Goal: Book appointment/travel/reservation

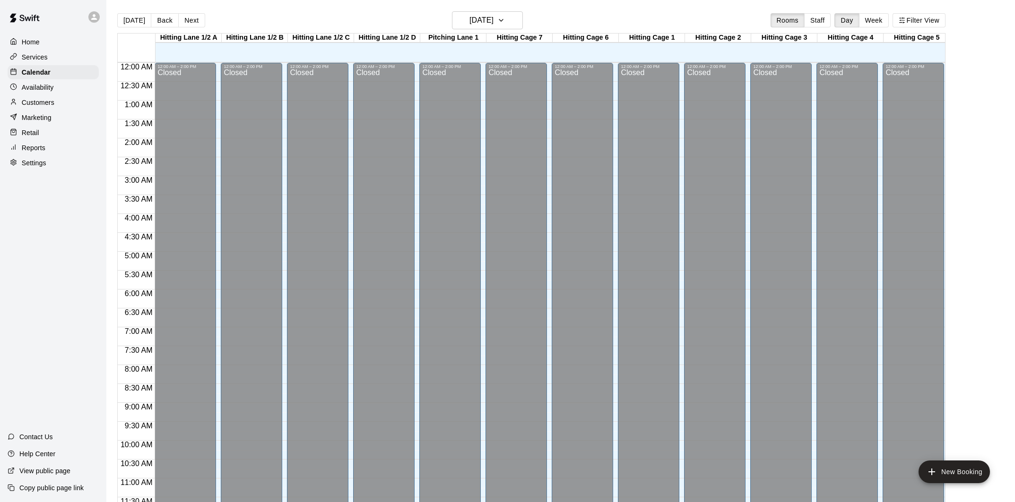
scroll to position [457, 0]
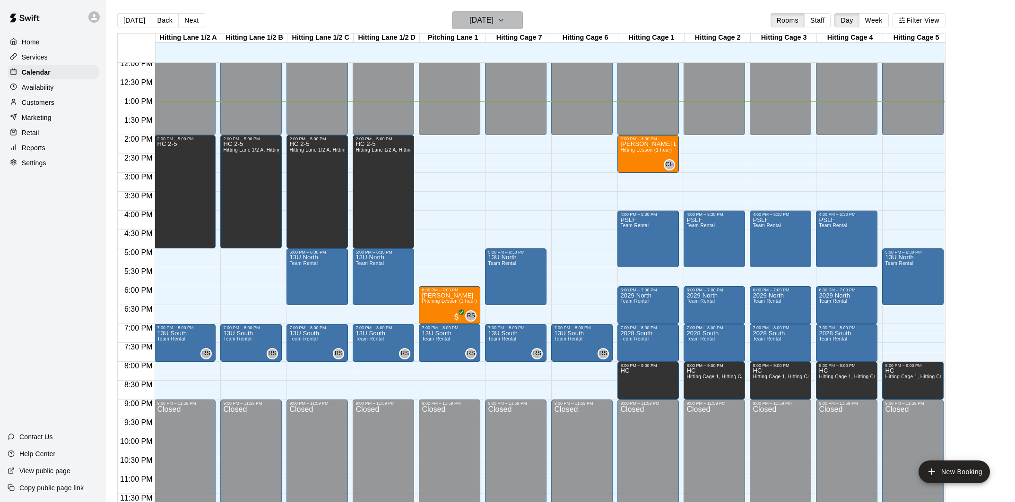
click at [469, 20] on h6 "[DATE]" at bounding box center [481, 20] width 24 height 13
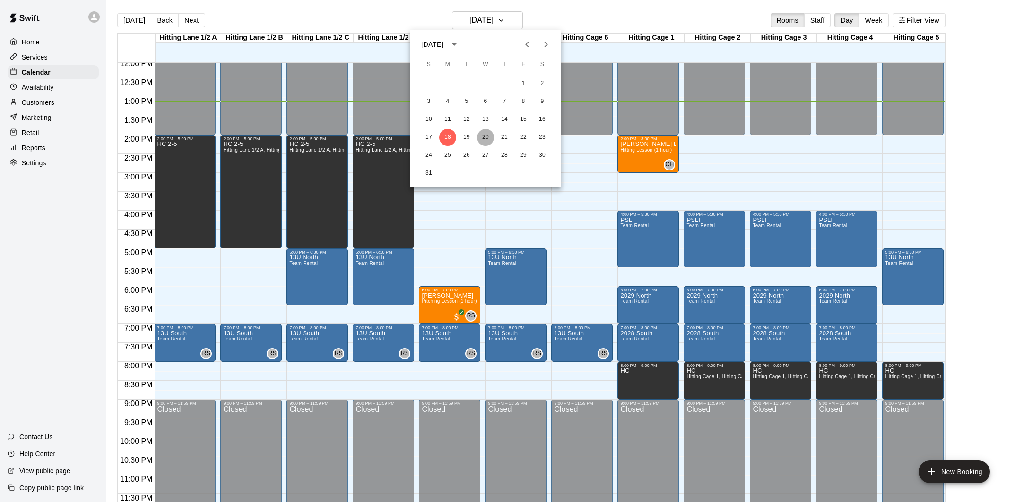
click at [482, 136] on button "20" at bounding box center [485, 137] width 17 height 17
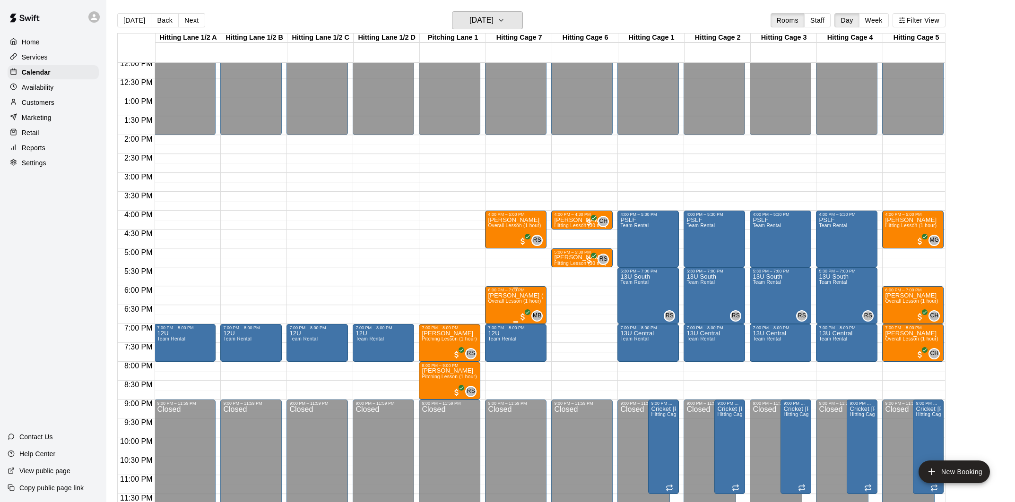
scroll to position [0, 0]
click at [469, 19] on h6 "Wednesday Aug 20" at bounding box center [481, 20] width 24 height 13
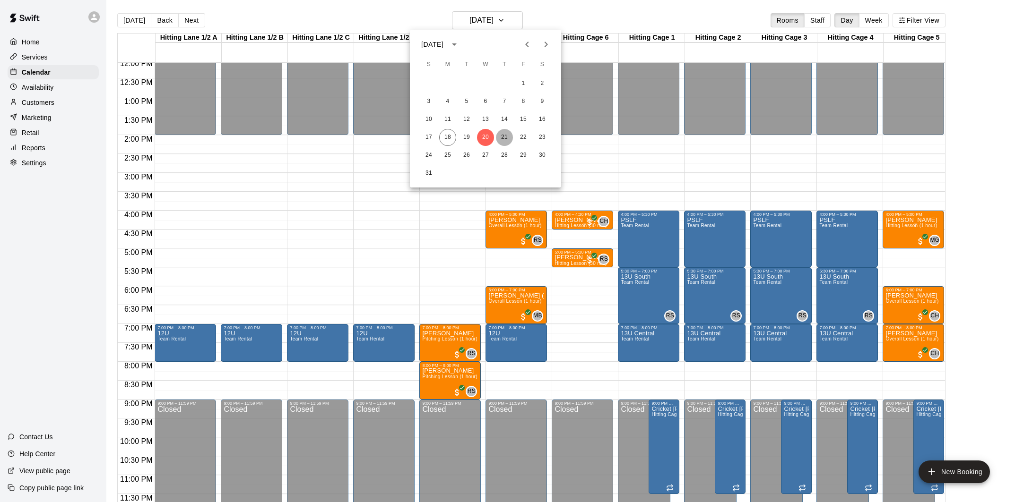
click at [509, 138] on button "21" at bounding box center [504, 137] width 17 height 17
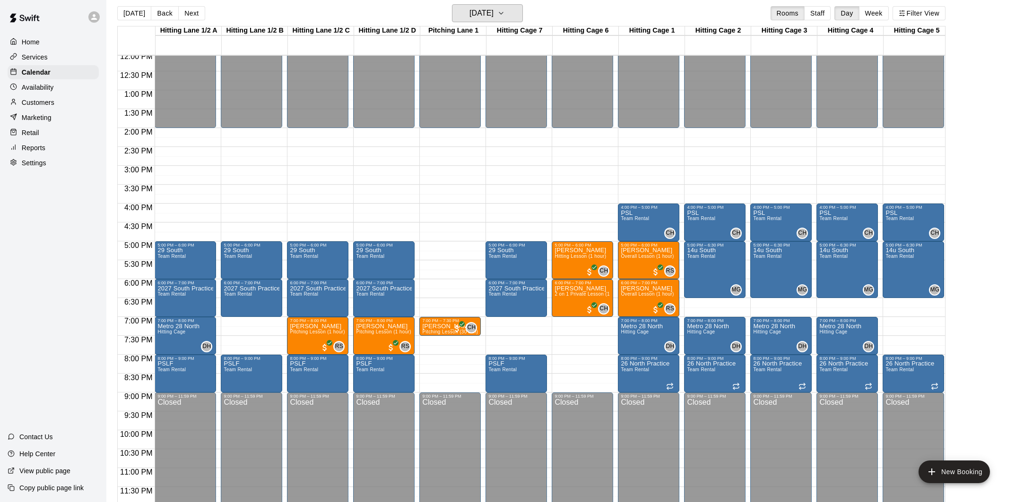
scroll to position [13, 0]
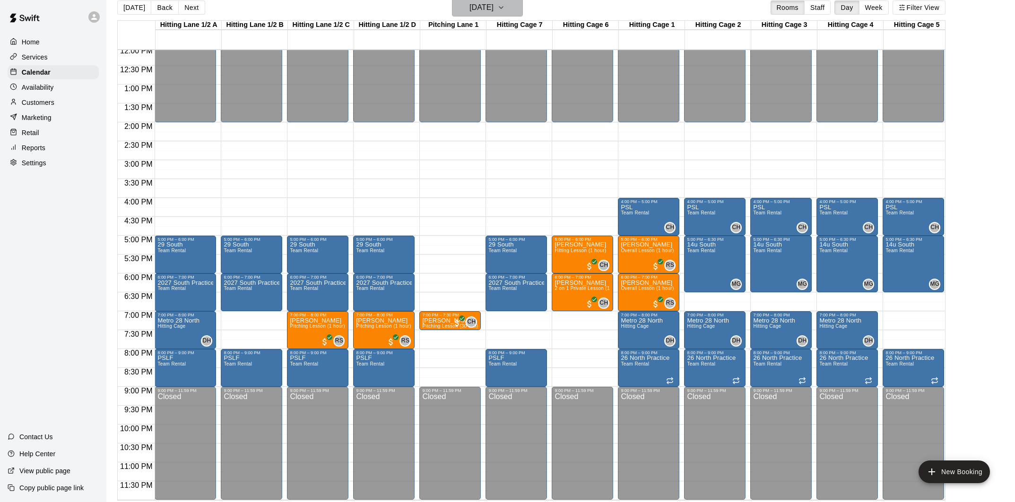
click at [490, 8] on h6 "[DATE]" at bounding box center [481, 7] width 24 height 13
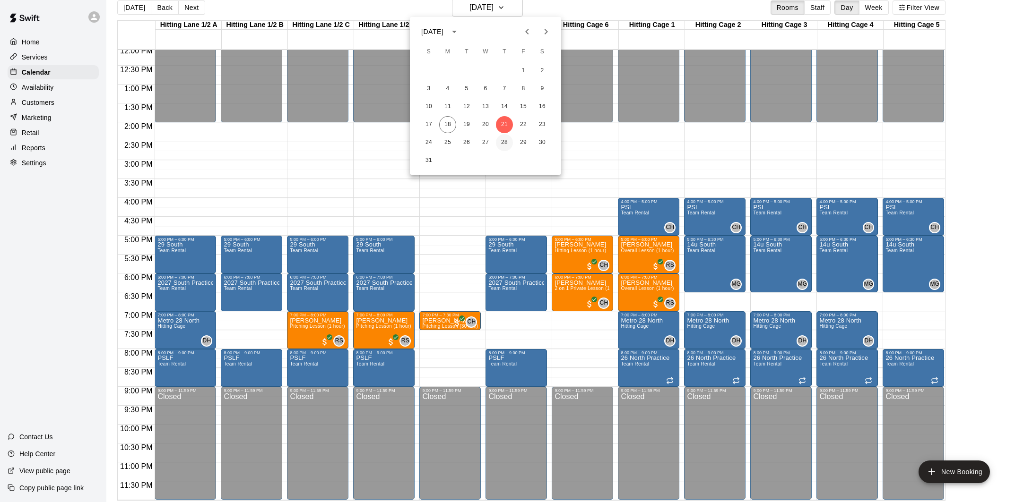
click at [505, 141] on button "28" at bounding box center [504, 142] width 17 height 17
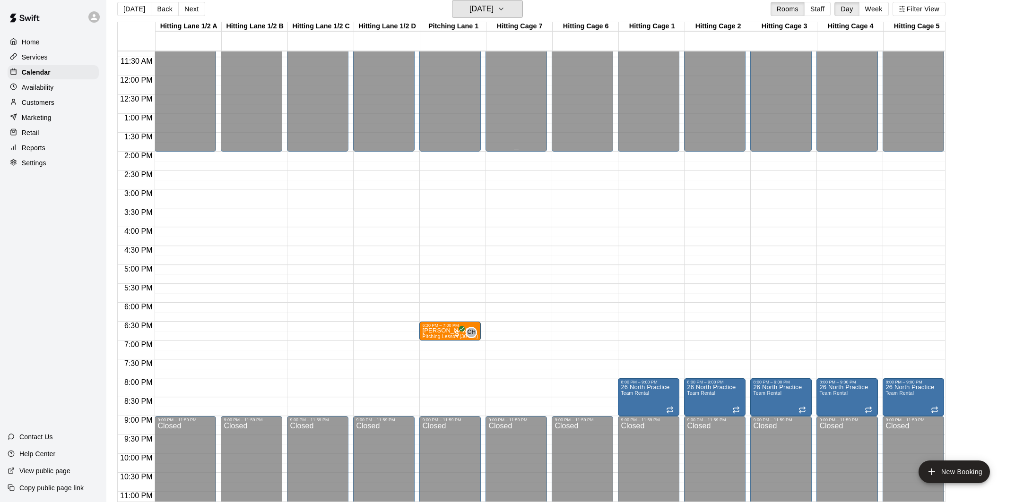
scroll to position [426, 0]
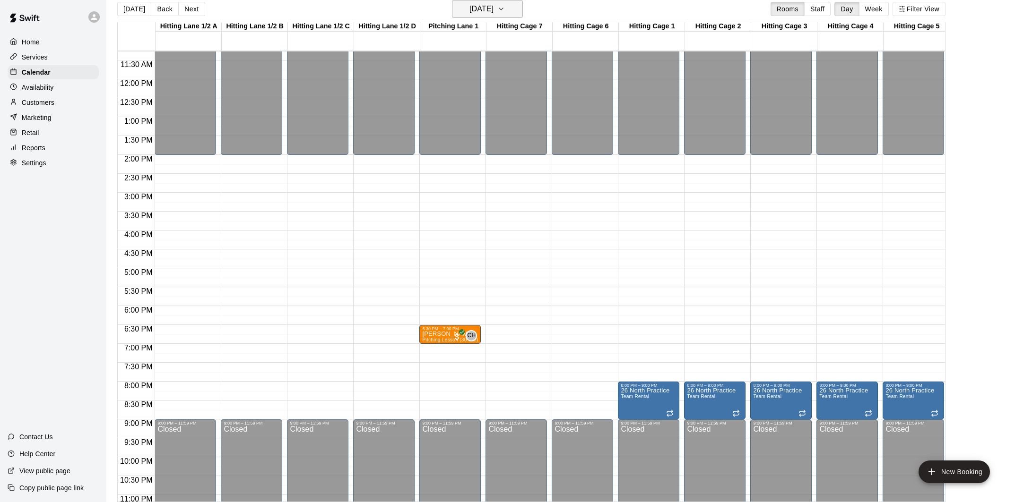
click at [492, 6] on h6 "Thursday Aug 28" at bounding box center [481, 8] width 24 height 13
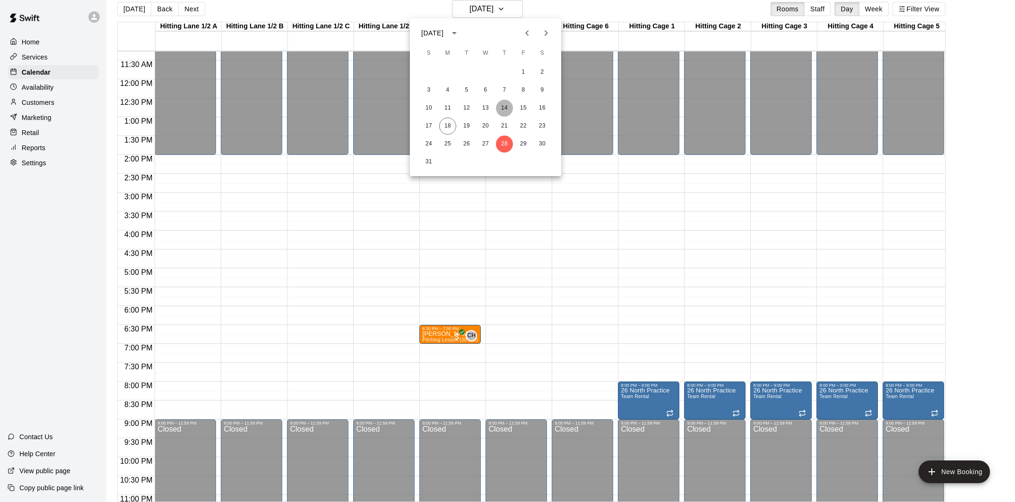
click at [504, 104] on button "14" at bounding box center [504, 108] width 17 height 17
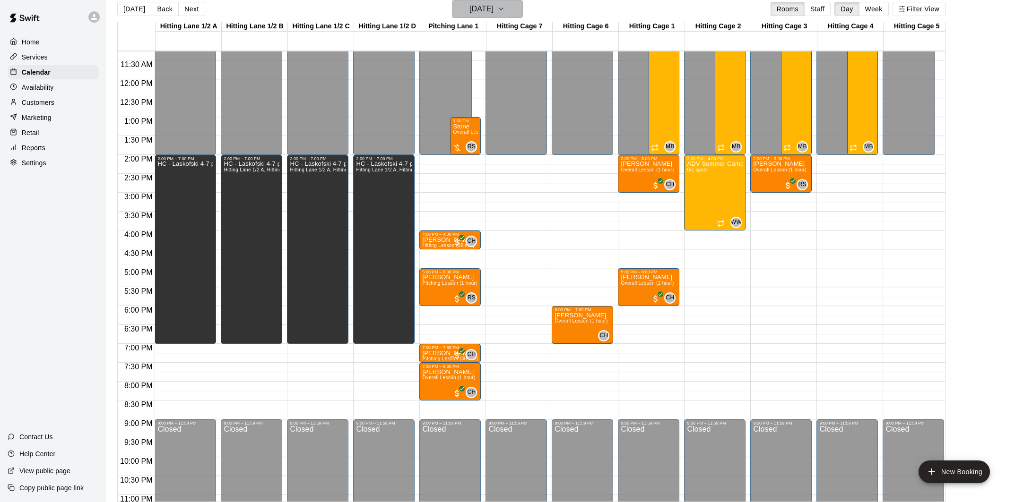
click at [493, 12] on h6 "Thursday Aug 14" at bounding box center [481, 8] width 24 height 13
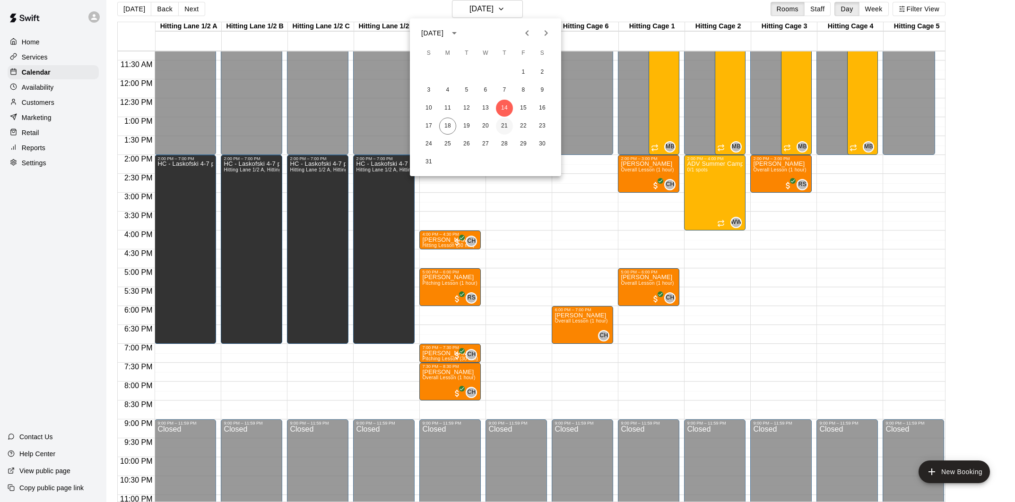
click at [504, 122] on button "21" at bounding box center [504, 126] width 17 height 17
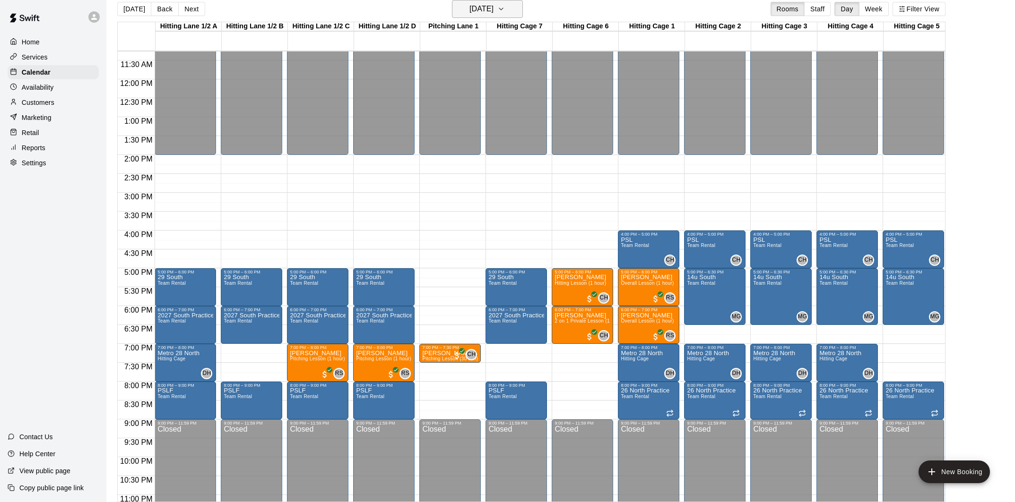
click at [490, 9] on h6 "[DATE]" at bounding box center [481, 8] width 24 height 13
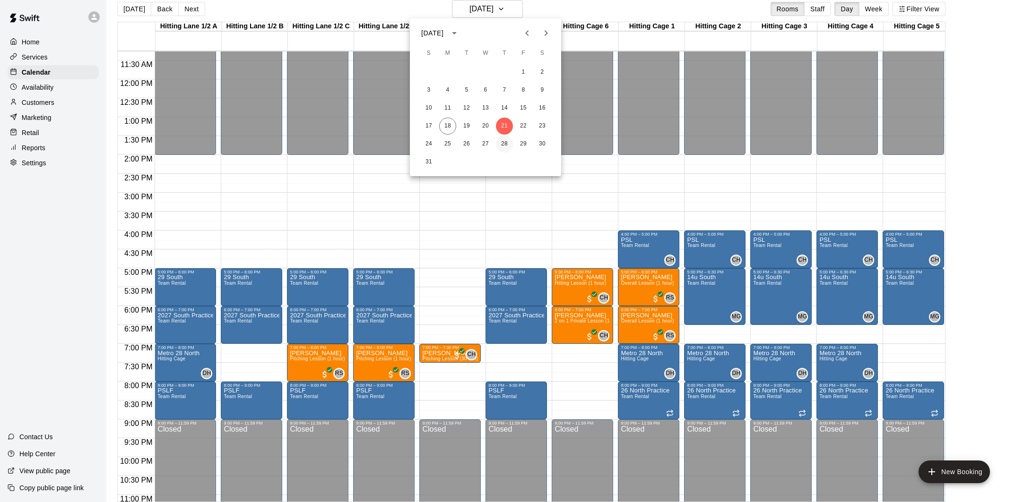
click at [503, 146] on button "28" at bounding box center [504, 144] width 17 height 17
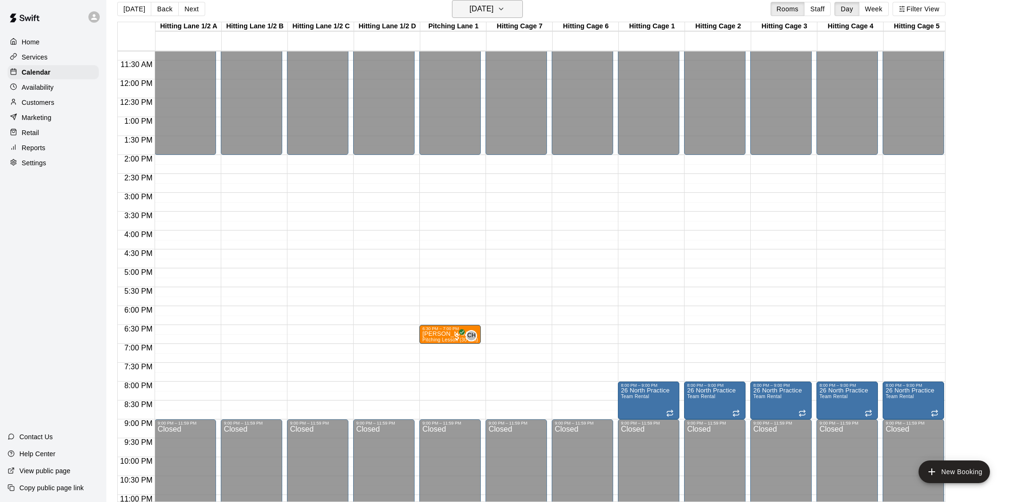
click at [484, 7] on h6 "Thursday Aug 28" at bounding box center [481, 8] width 24 height 13
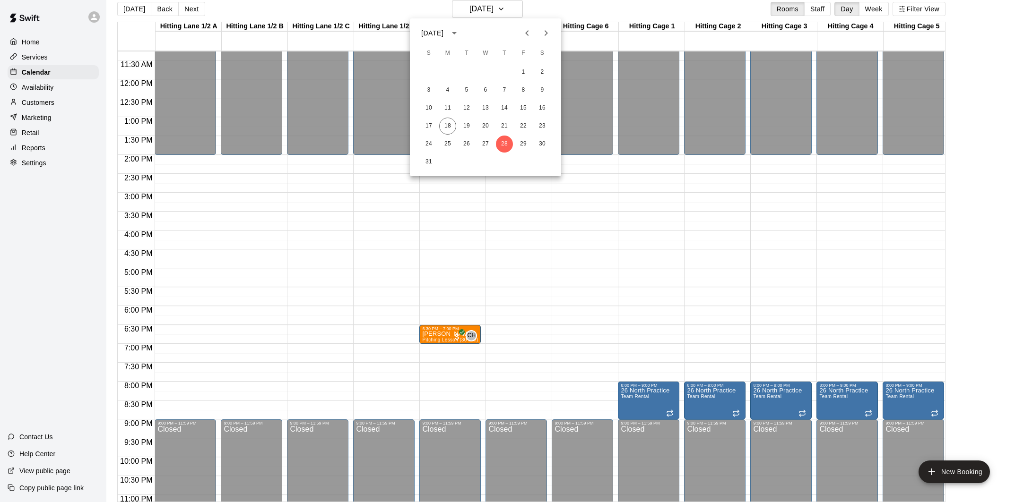
click at [546, 32] on icon "Next month" at bounding box center [545, 33] width 3 height 6
click at [506, 72] on button "4" at bounding box center [504, 72] width 17 height 17
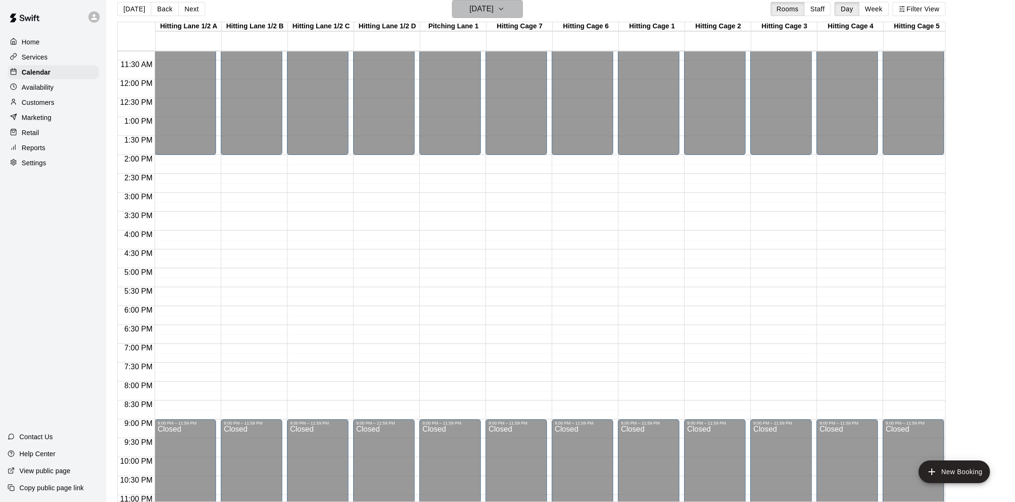
click at [493, 9] on h6 "Thursday Sep 04" at bounding box center [481, 8] width 24 height 13
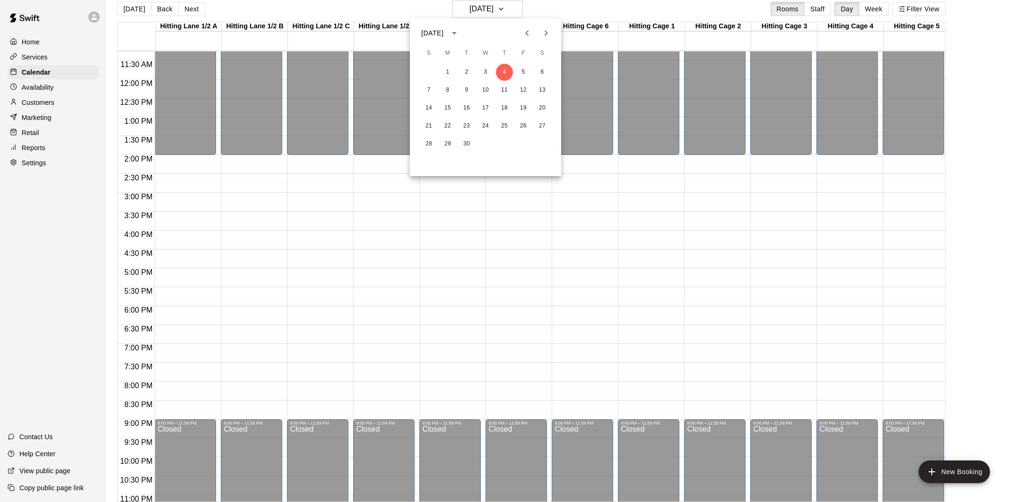
click at [526, 35] on icon "Previous month" at bounding box center [526, 32] width 11 height 11
click at [503, 123] on button "21" at bounding box center [504, 126] width 17 height 17
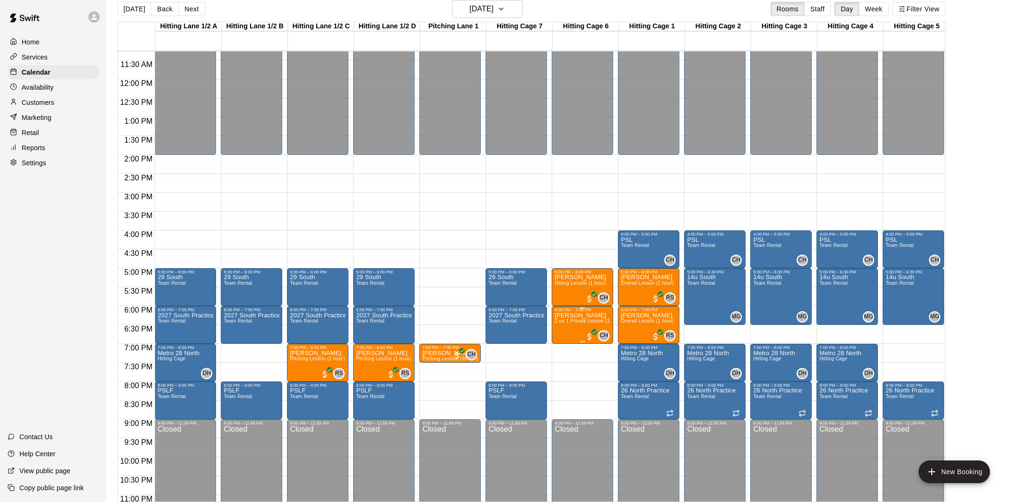
click at [590, 316] on p "[PERSON_NAME]" at bounding box center [582, 316] width 56 height 0
click at [588, 181] on div at bounding box center [507, 251] width 1015 height 502
click at [492, 16] on button "[DATE]" at bounding box center [487, 9] width 71 height 18
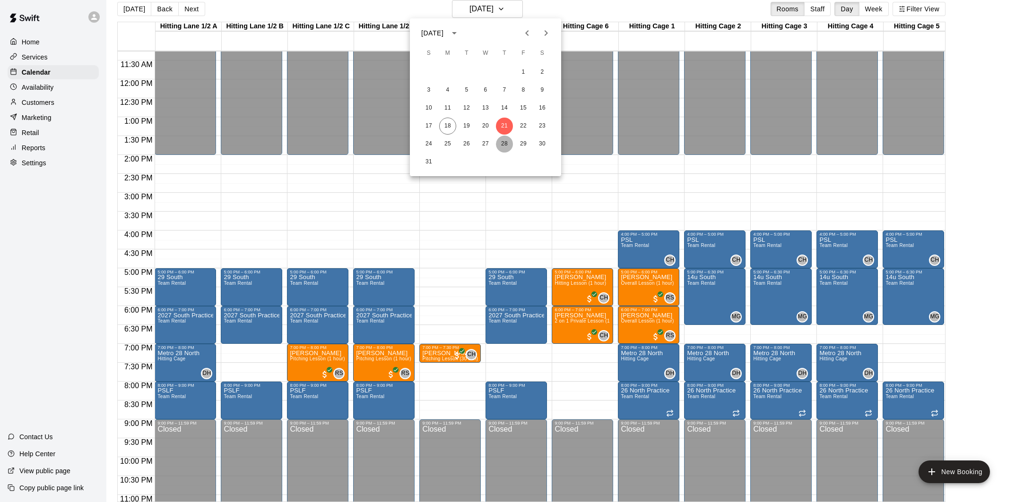
click at [506, 139] on button "28" at bounding box center [504, 144] width 17 height 17
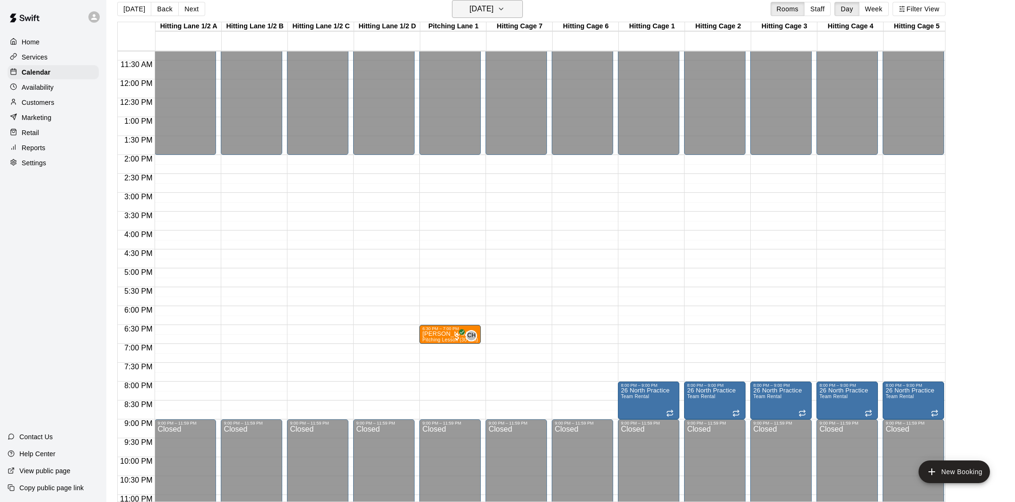
click at [469, 12] on h6 "Thursday Aug 28" at bounding box center [481, 8] width 24 height 13
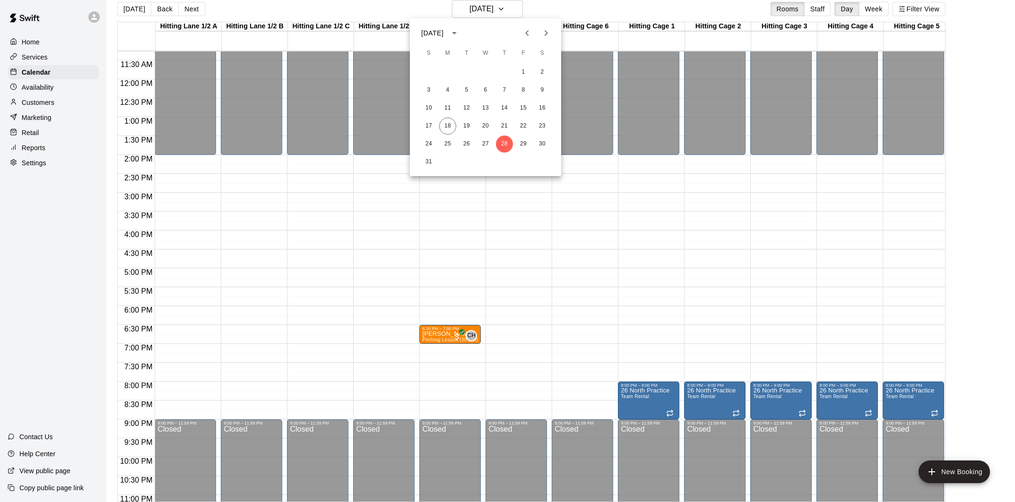
click at [543, 30] on icon "Next month" at bounding box center [545, 32] width 11 height 11
click at [503, 73] on button "4" at bounding box center [504, 72] width 17 height 17
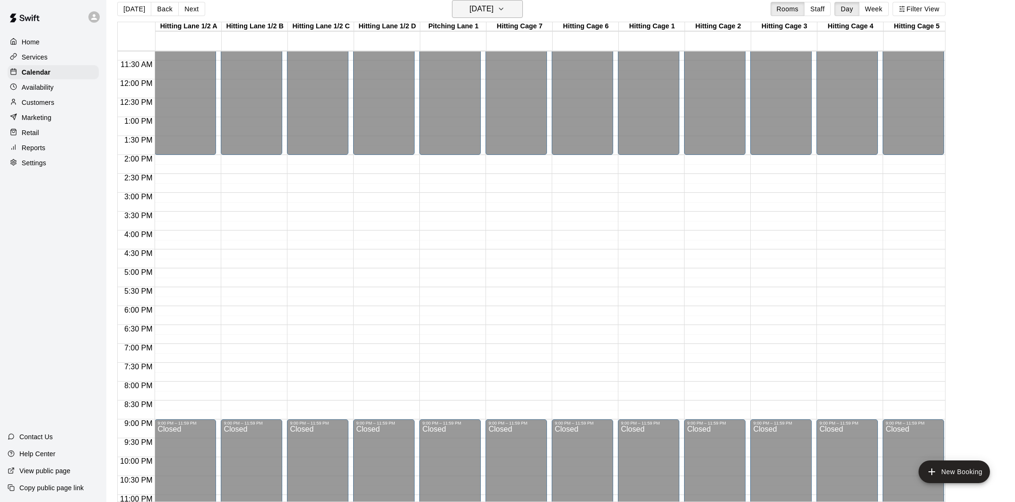
click at [497, 17] on button "Thursday Sep 04" at bounding box center [487, 9] width 71 height 18
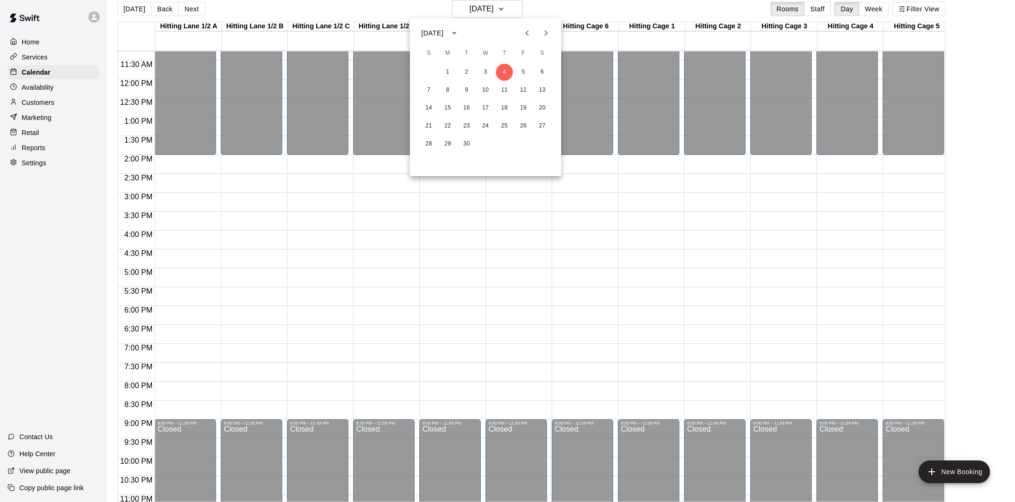
click at [523, 31] on icon "Previous month" at bounding box center [526, 32] width 11 height 11
click at [509, 126] on button "21" at bounding box center [504, 126] width 17 height 17
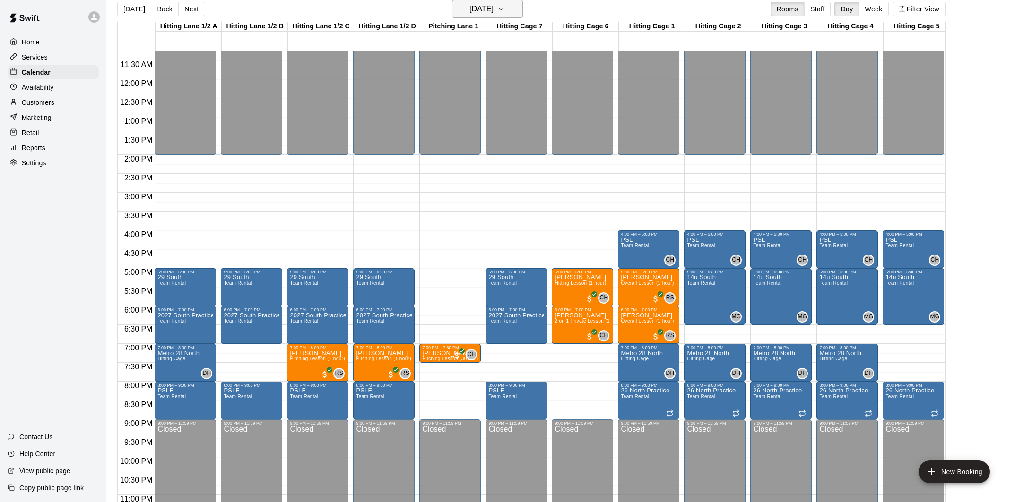
click at [488, 16] on button "[DATE]" at bounding box center [487, 9] width 71 height 18
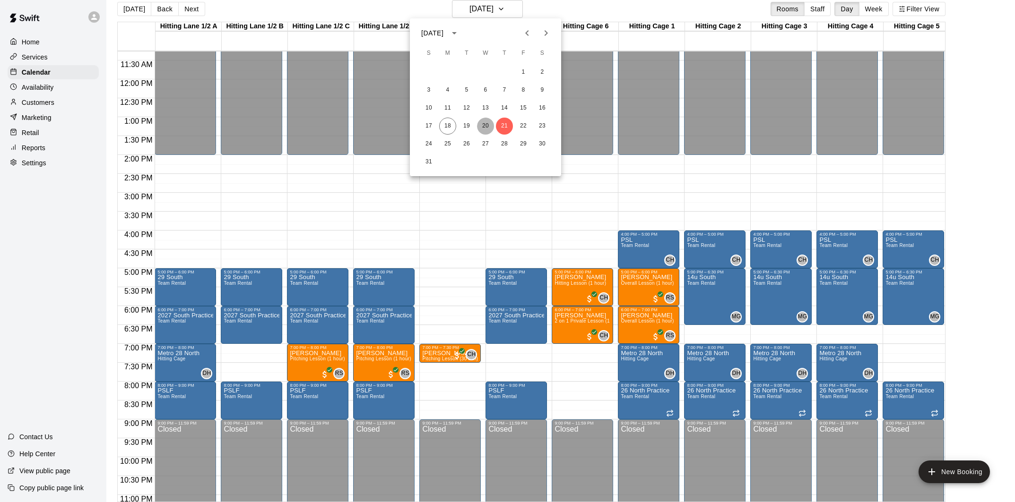
click at [488, 128] on button "20" at bounding box center [485, 126] width 17 height 17
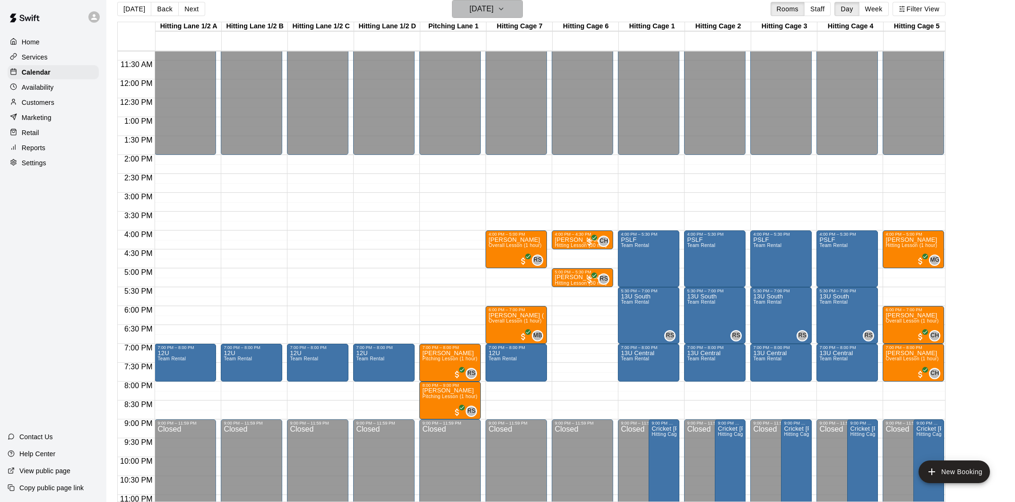
click at [476, 12] on h6 "Wednesday Aug 20" at bounding box center [481, 8] width 24 height 13
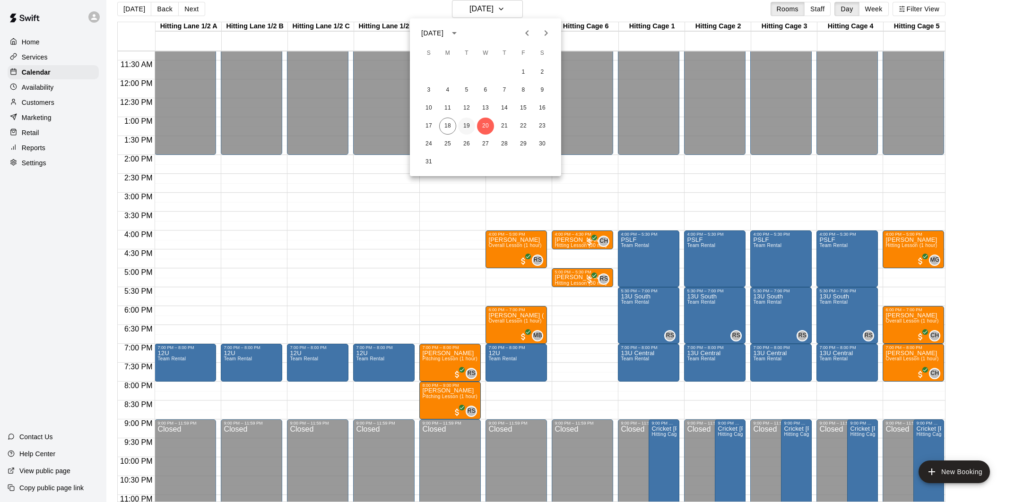
click at [462, 125] on button "19" at bounding box center [466, 126] width 17 height 17
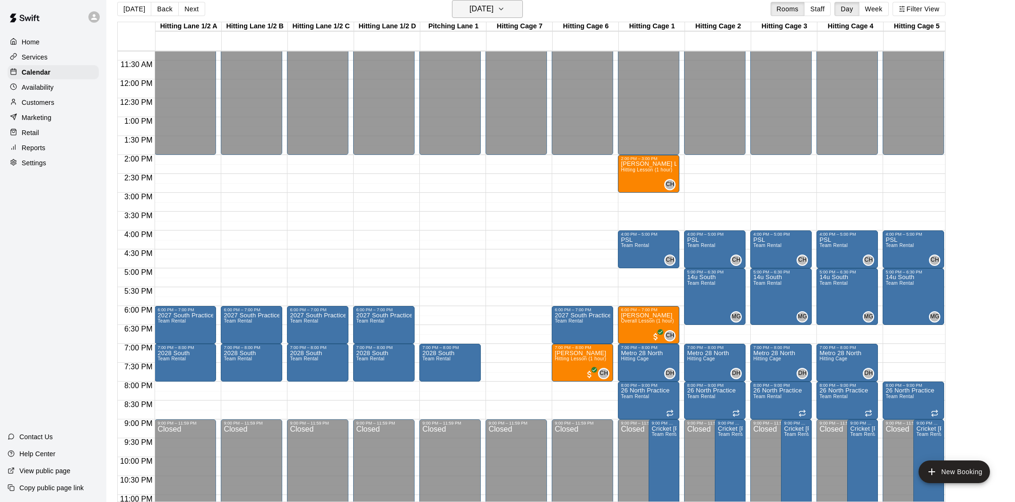
click at [491, 9] on h6 "Tuesday Aug 19" at bounding box center [481, 8] width 24 height 13
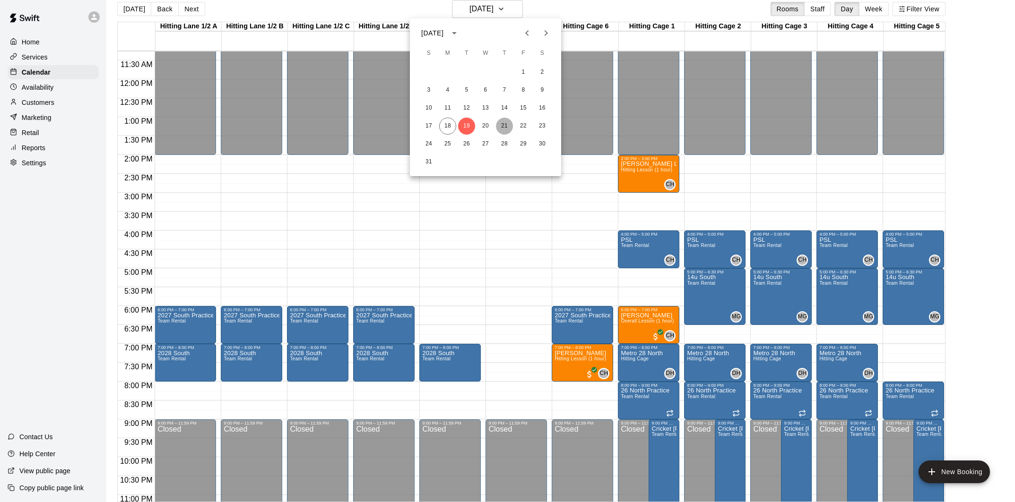
click at [500, 125] on button "21" at bounding box center [504, 126] width 17 height 17
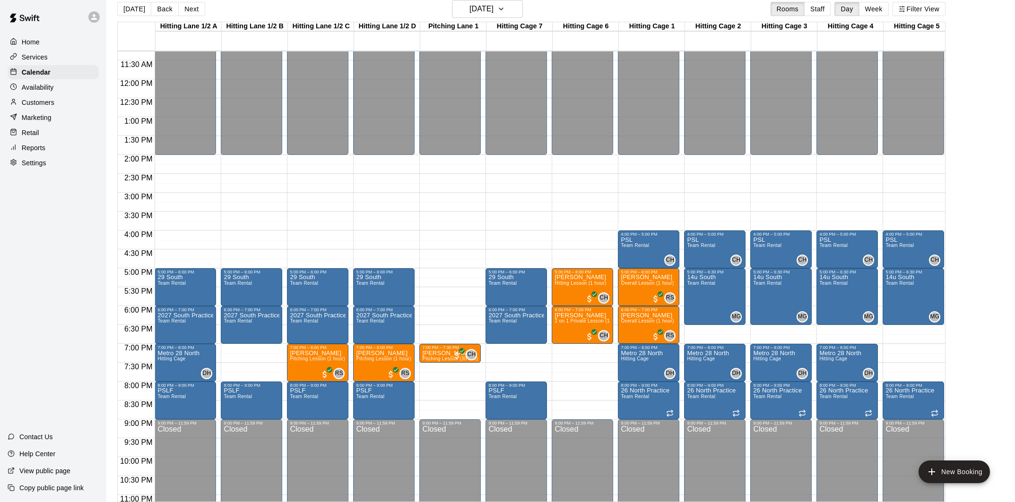
click at [47, 98] on p "Customers" at bounding box center [38, 102] width 33 height 9
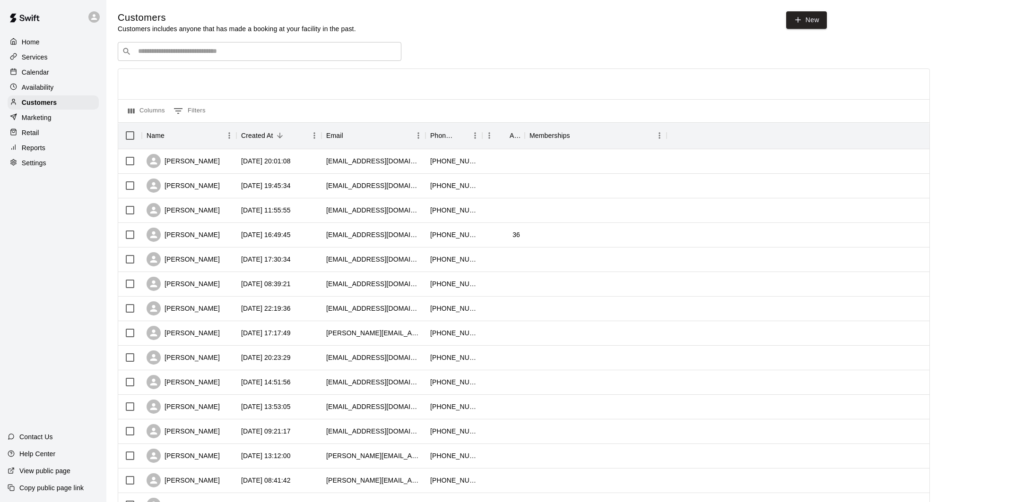
click at [244, 53] on input "Search customers by name or email" at bounding box center [266, 51] width 262 height 9
type input "*********"
click at [237, 56] on input "*********" at bounding box center [259, 51] width 248 height 9
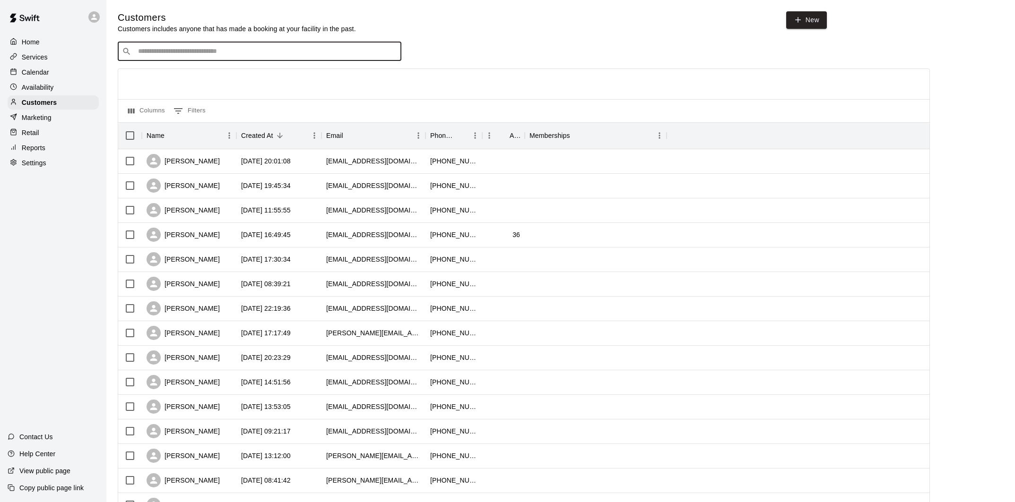
click at [36, 70] on p "Calendar" at bounding box center [35, 72] width 27 height 9
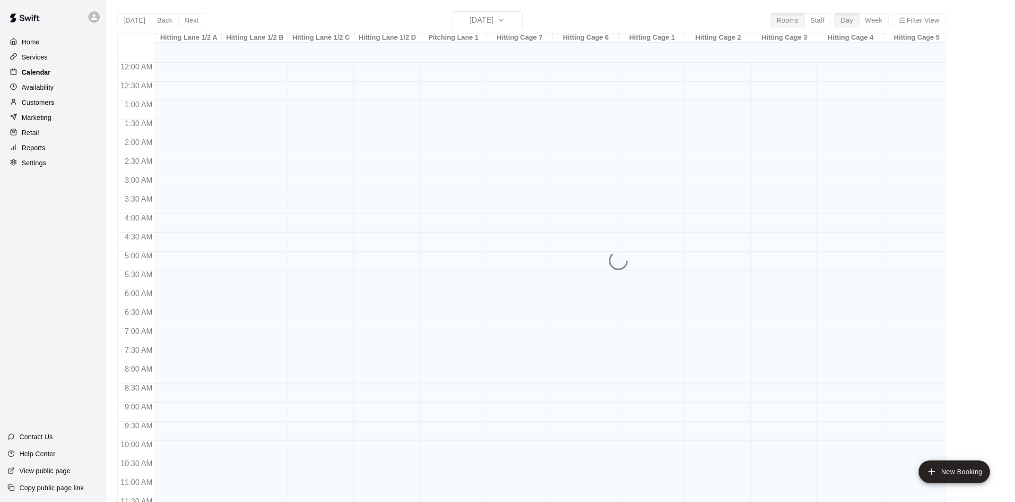
scroll to position [429, 0]
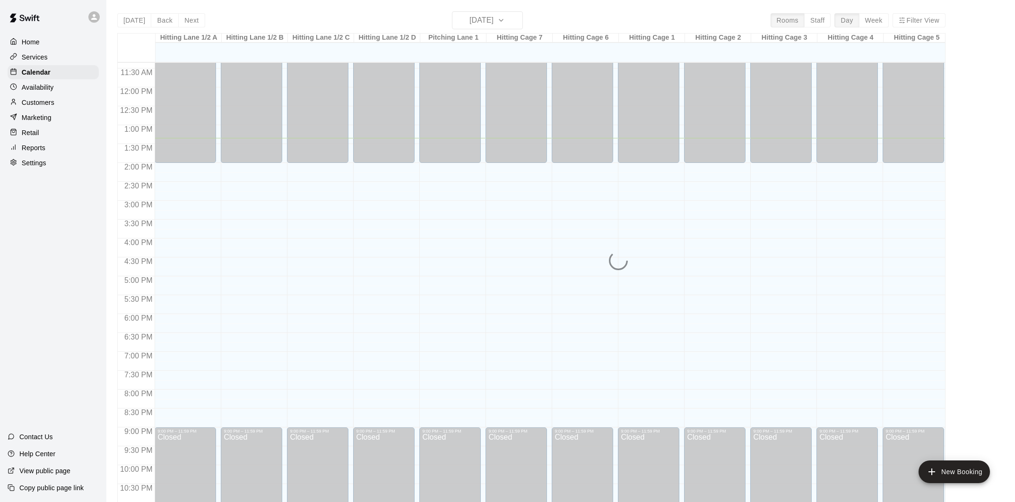
click at [504, 18] on div "Today Back Next Monday Aug 18 Rooms Staff Day Week Filter View Hitting Lane 1/2…" at bounding box center [531, 262] width 828 height 502
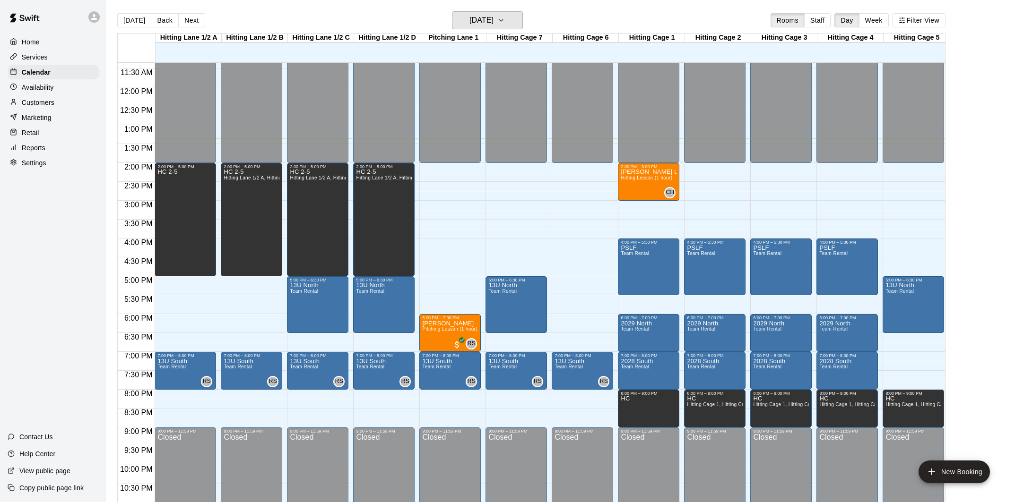
click at [493, 18] on h6 "[DATE]" at bounding box center [481, 20] width 24 height 13
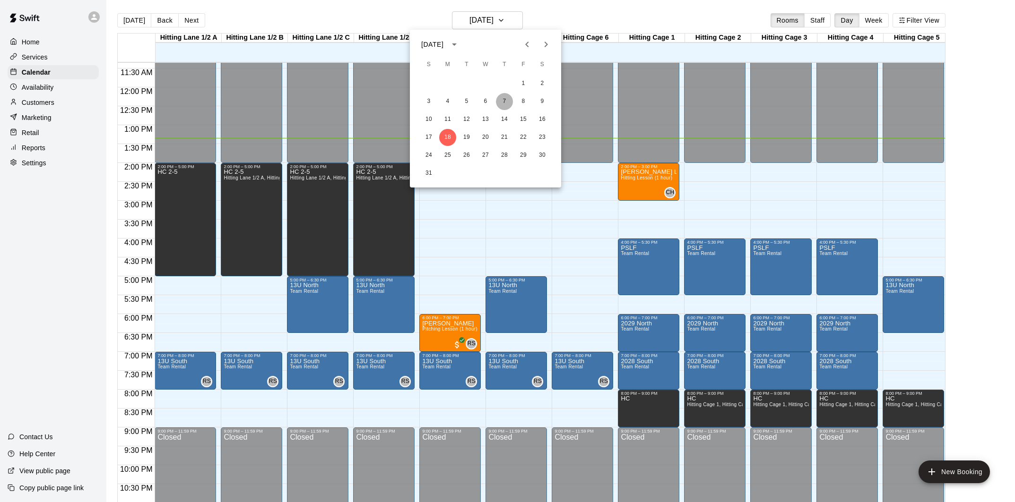
click at [503, 102] on button "7" at bounding box center [504, 101] width 17 height 17
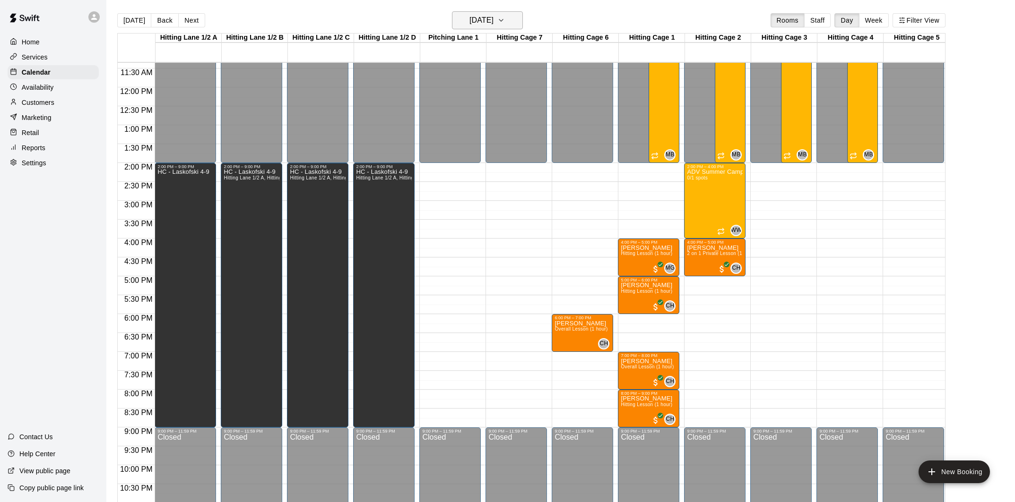
click at [493, 17] on h6 "Thursday Aug 07" at bounding box center [481, 20] width 24 height 13
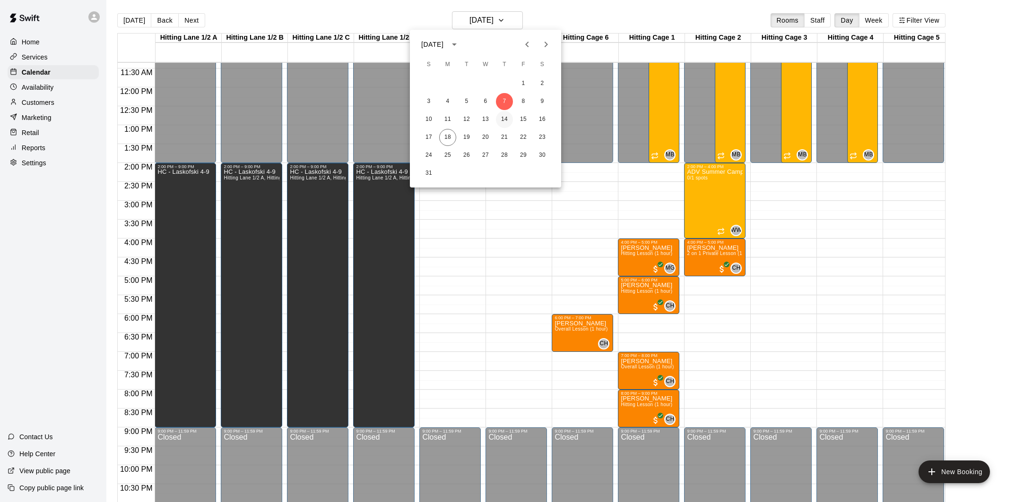
click at [506, 121] on button "14" at bounding box center [504, 119] width 17 height 17
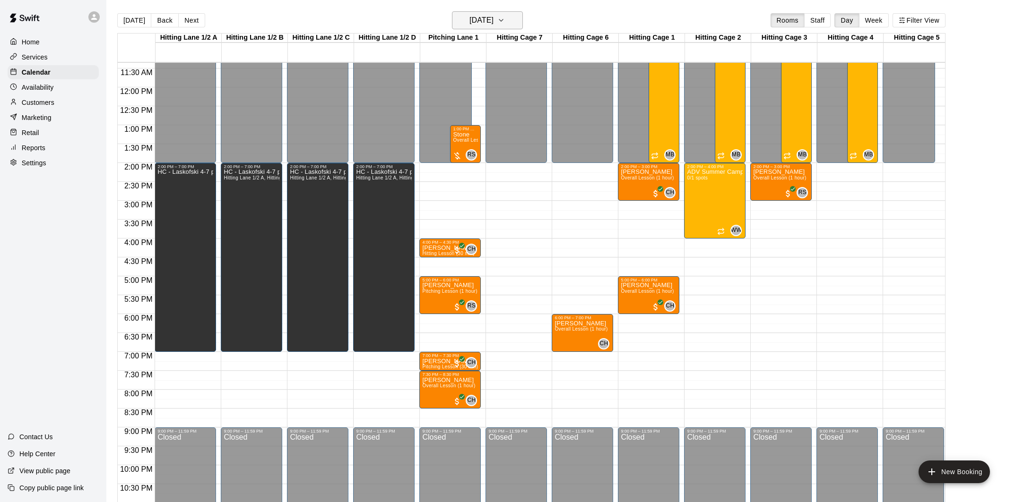
click at [487, 19] on h6 "Thursday Aug 14" at bounding box center [481, 20] width 24 height 13
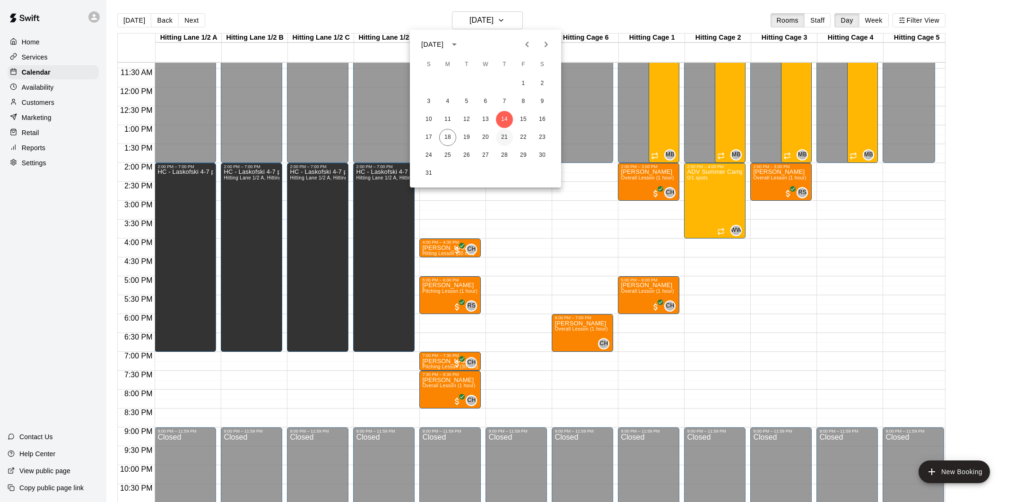
click at [506, 138] on button "21" at bounding box center [504, 137] width 17 height 17
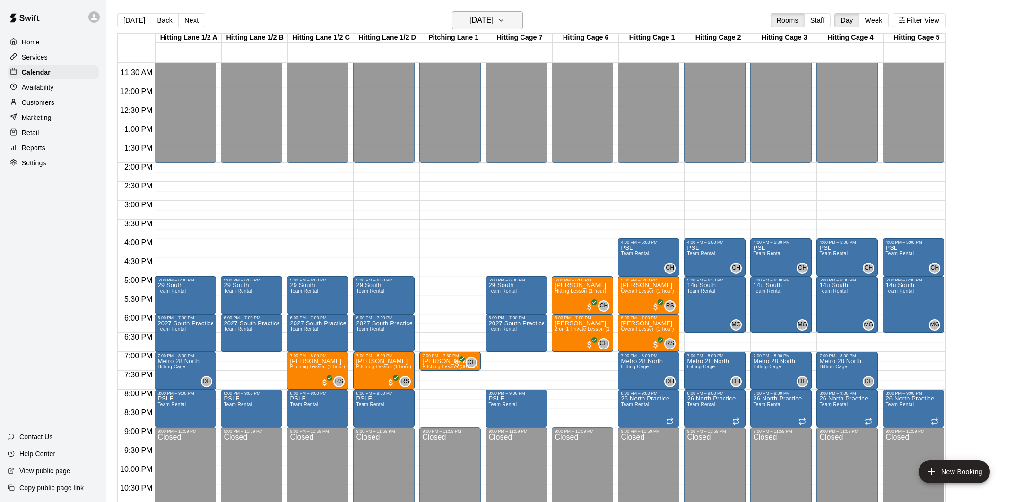
click at [505, 18] on icon "button" at bounding box center [501, 20] width 8 height 11
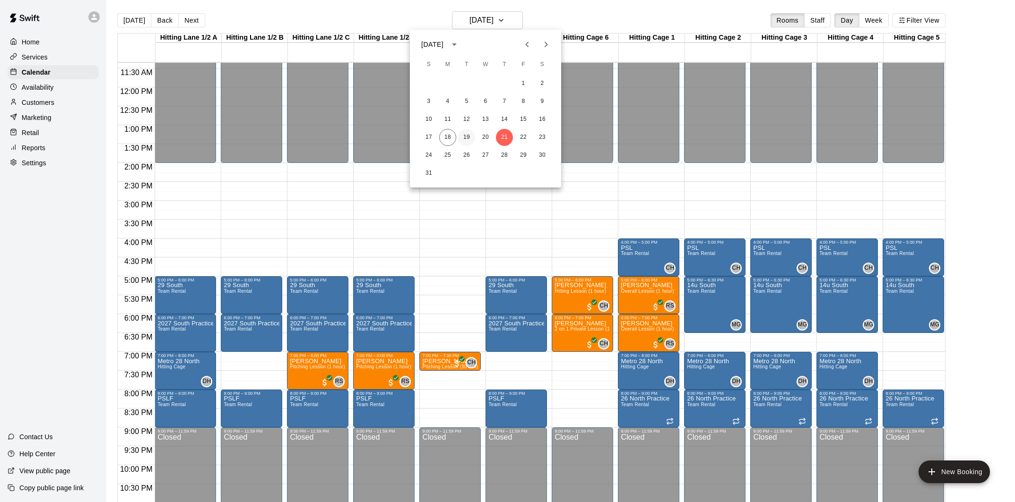
click at [464, 138] on button "19" at bounding box center [466, 137] width 17 height 17
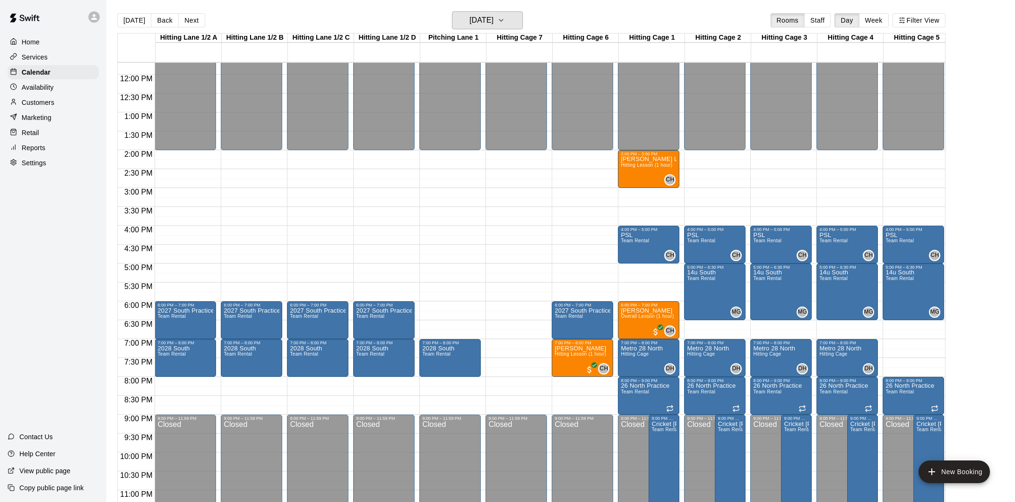
scroll to position [443, 0]
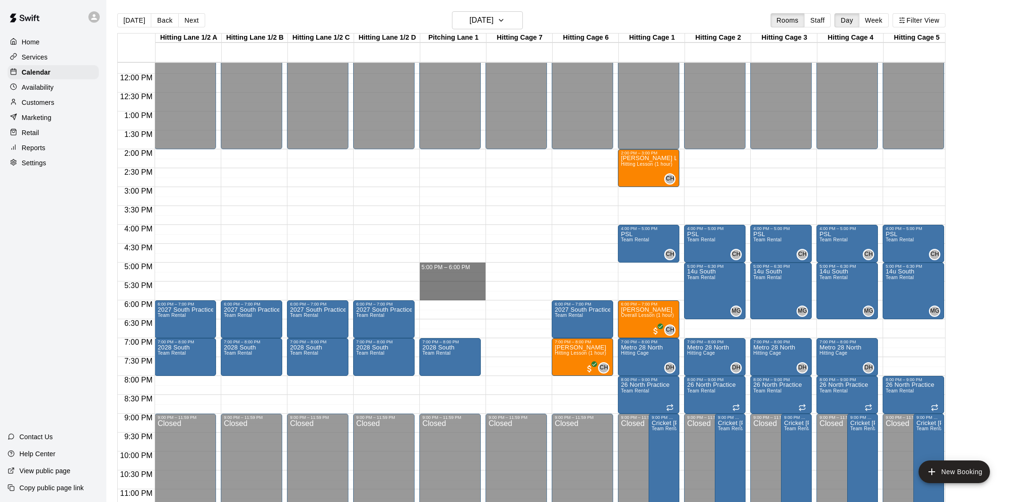
drag, startPoint x: 446, startPoint y: 268, endPoint x: 446, endPoint y: 293, distance: 24.1
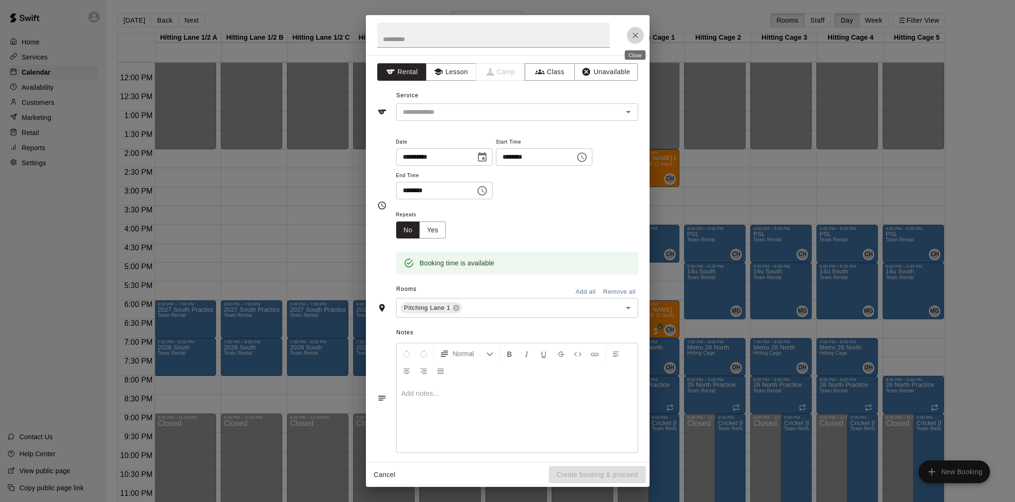
click at [634, 31] on icon "Close" at bounding box center [634, 35] width 9 height 9
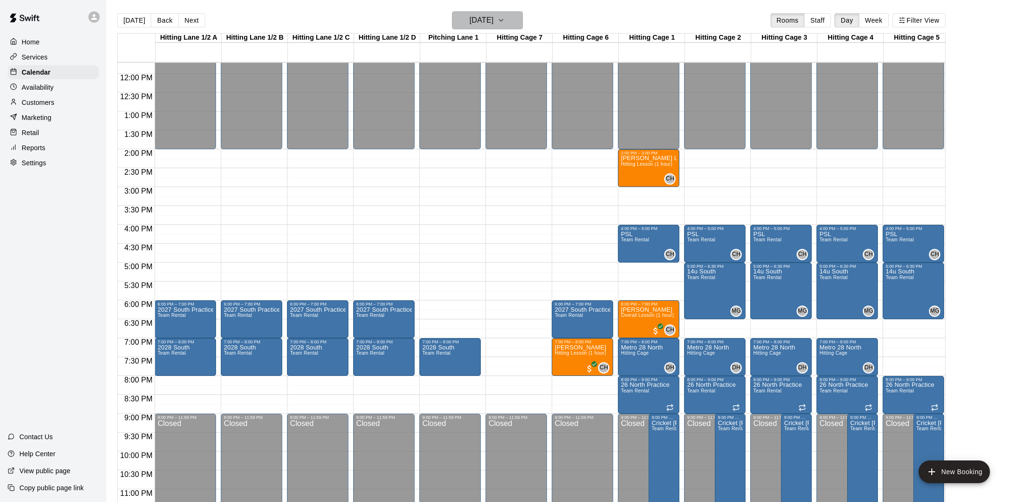
click at [475, 23] on h6 "Tuesday Aug 19" at bounding box center [481, 20] width 24 height 13
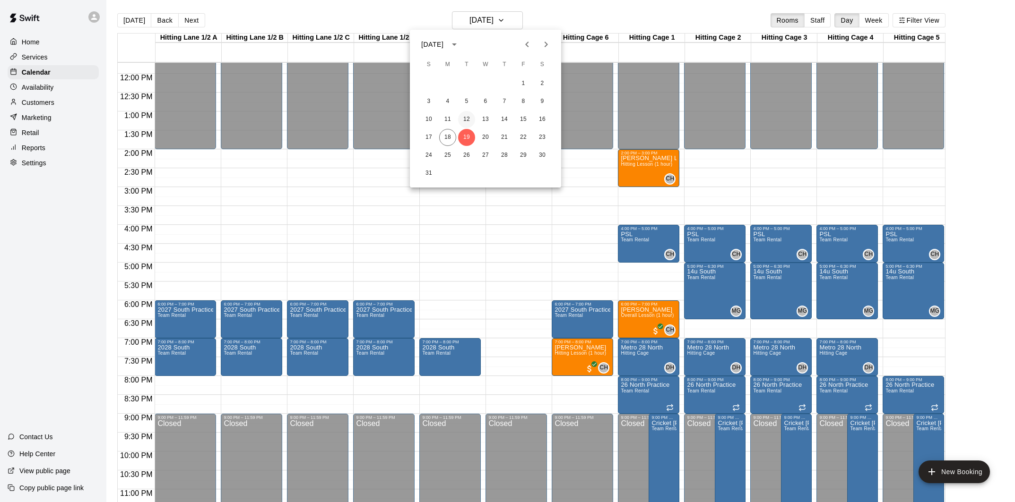
click at [469, 119] on button "12" at bounding box center [466, 119] width 17 height 17
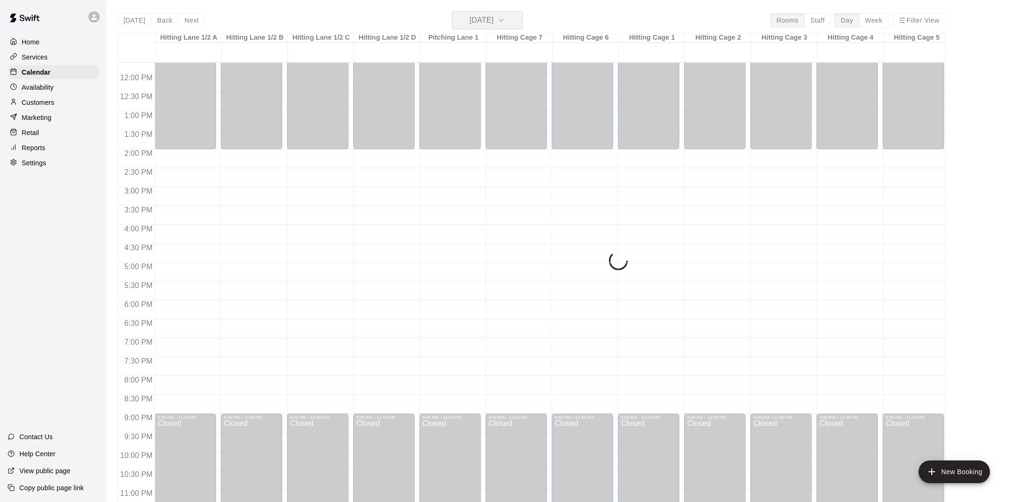
scroll to position [457, 0]
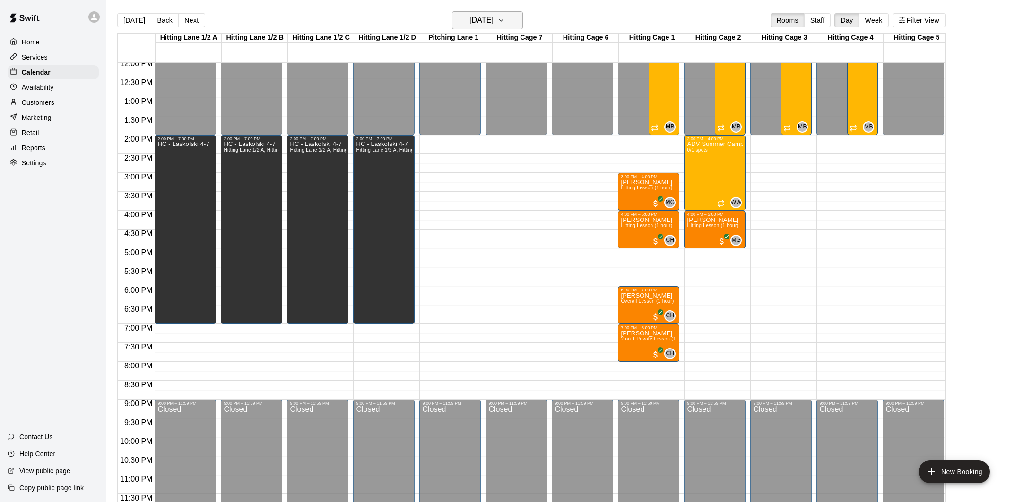
click at [475, 21] on h6 "Tuesday Aug 12" at bounding box center [481, 20] width 24 height 13
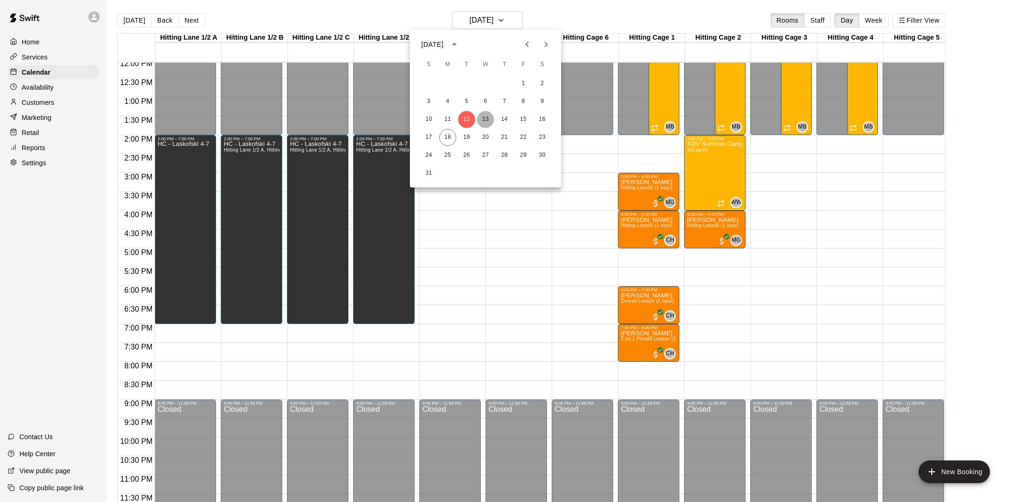
click at [487, 117] on button "13" at bounding box center [485, 119] width 17 height 17
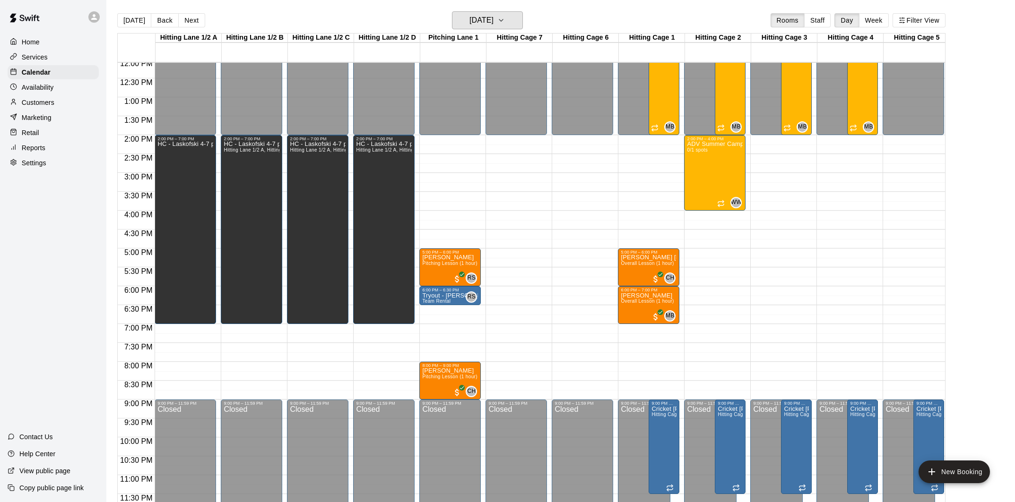
scroll to position [15, 0]
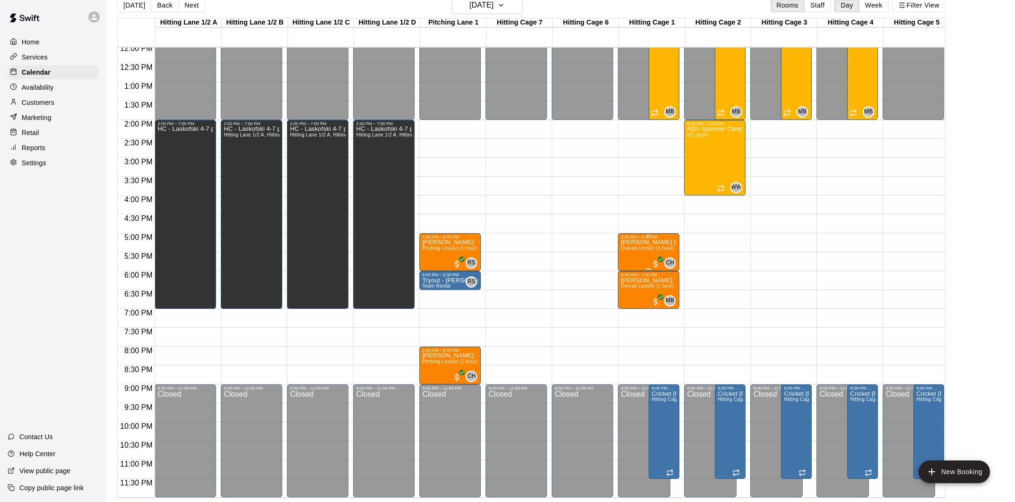
click at [656, 247] on span "Overall Lesson (1 hour)" at bounding box center [647, 248] width 53 height 5
click at [631, 255] on icon "edit" at bounding box center [630, 255] width 9 height 9
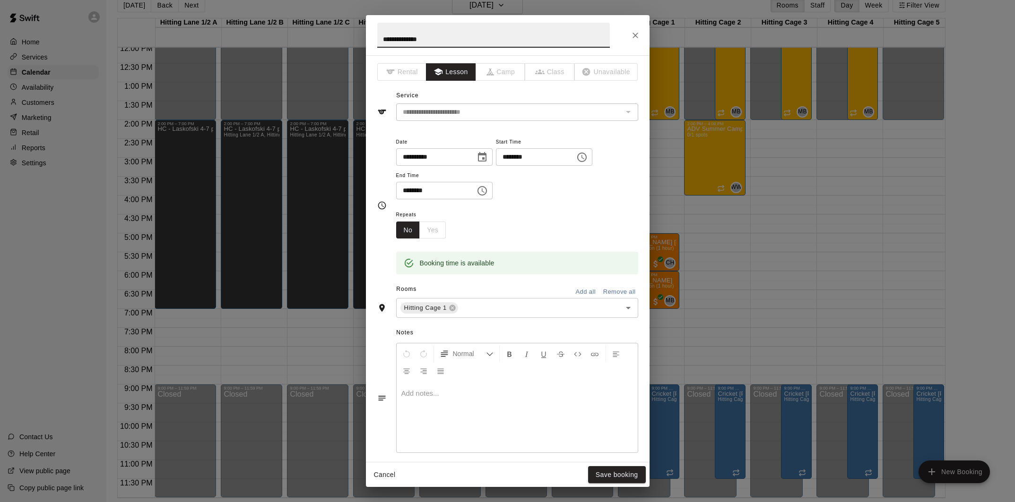
click at [586, 153] on icon "Choose time, selected time is 5:00 PM" at bounding box center [581, 157] width 9 height 9
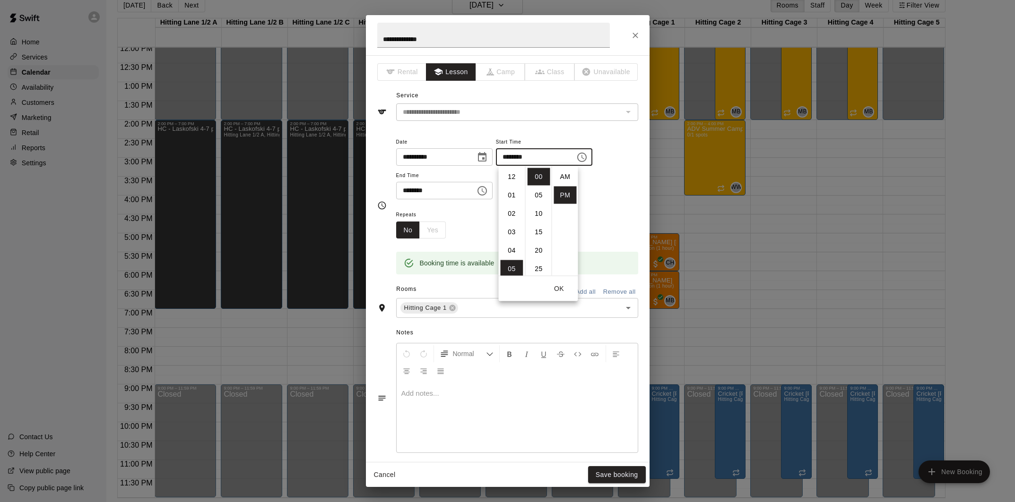
scroll to position [17, 0]
click at [587, 154] on icon "Choose time, selected time is 5:00 PM" at bounding box center [581, 157] width 11 height 11
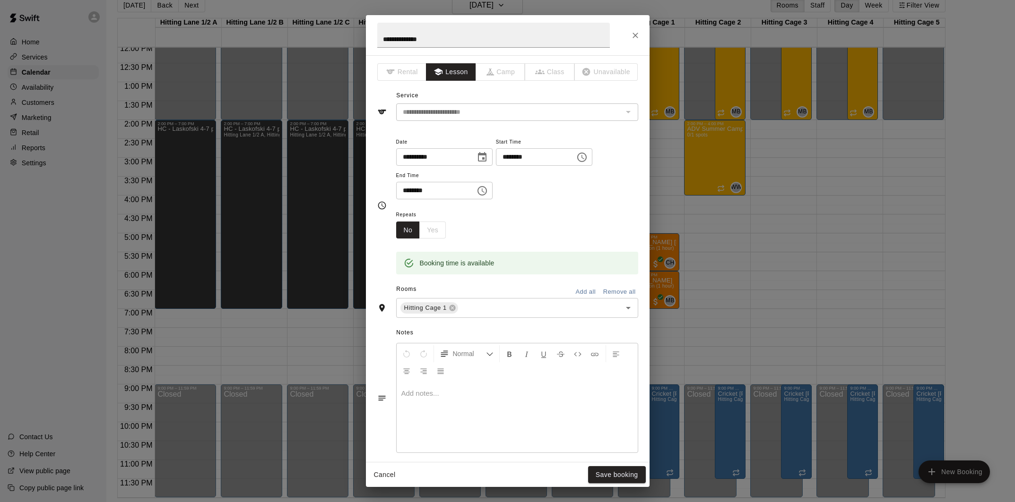
click at [488, 156] on icon "Choose date, selected date is Aug 13, 2025" at bounding box center [481, 157] width 11 height 11
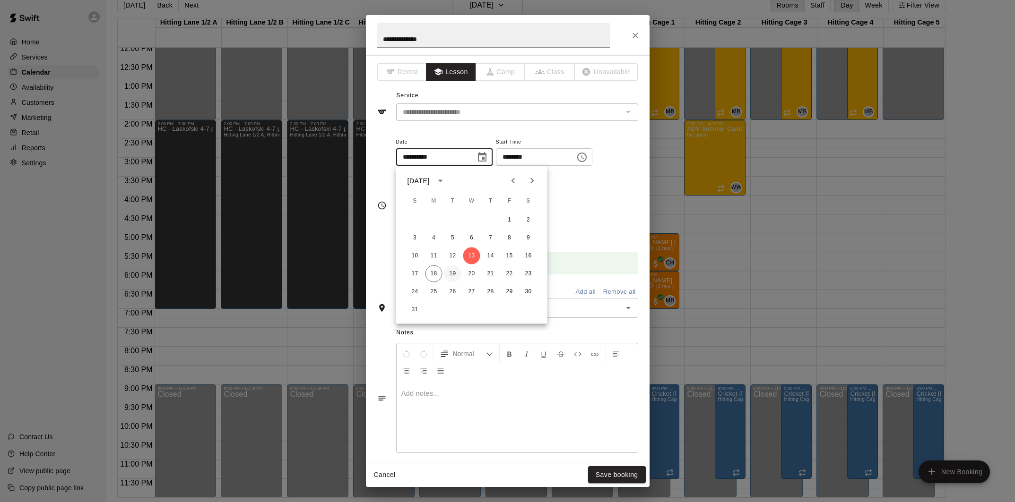
click at [453, 274] on button "19" at bounding box center [452, 274] width 17 height 17
type input "**********"
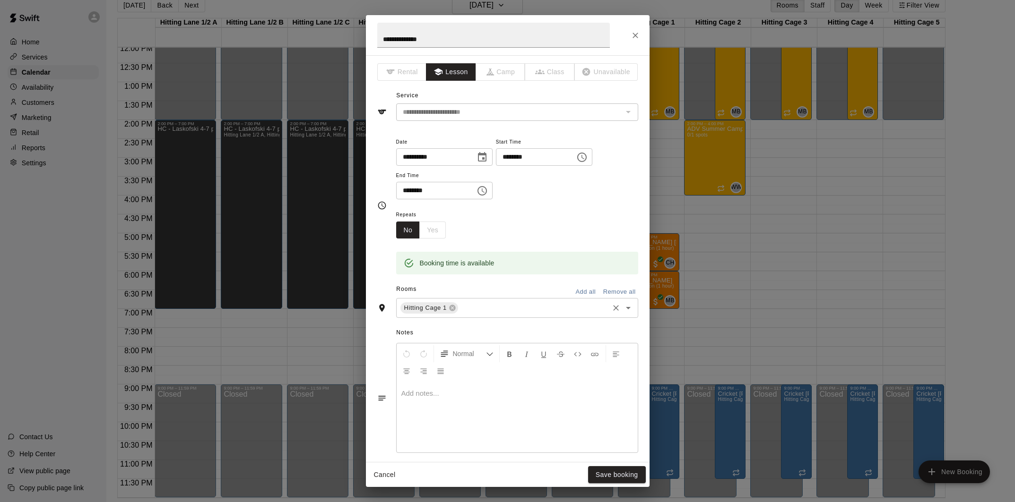
click at [550, 307] on input "text" at bounding box center [533, 308] width 148 height 12
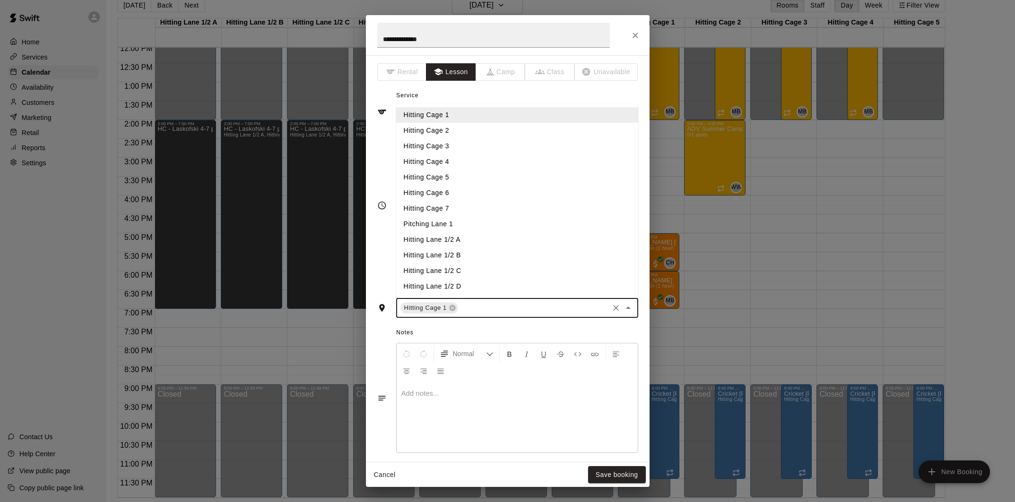
click at [477, 227] on li "Pitching Lane 1" at bounding box center [517, 224] width 242 height 16
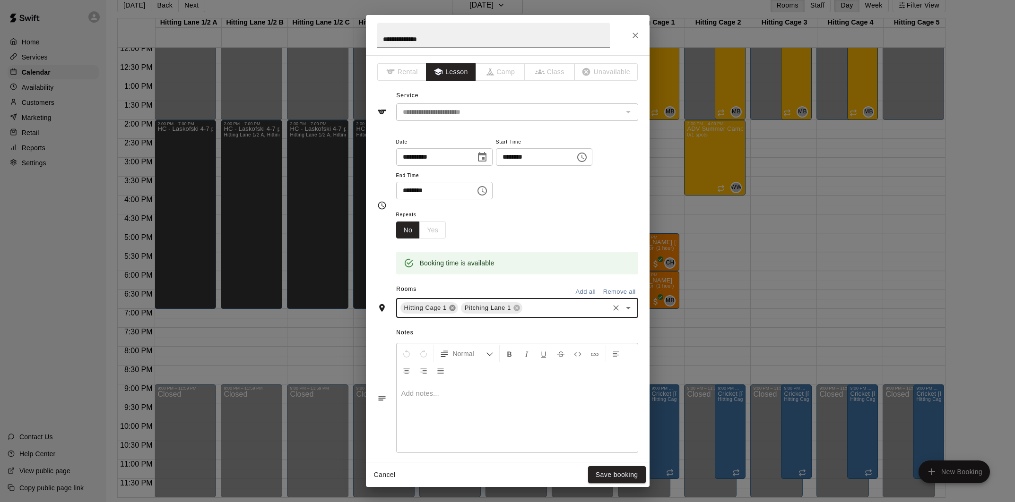
click at [454, 308] on icon at bounding box center [452, 308] width 6 height 6
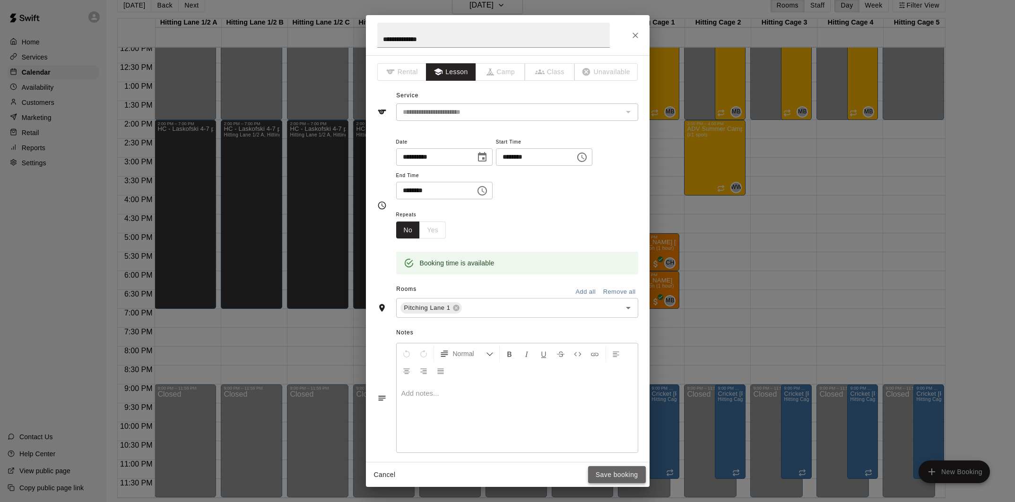
click at [618, 475] on button "Save booking" at bounding box center [617, 474] width 58 height 17
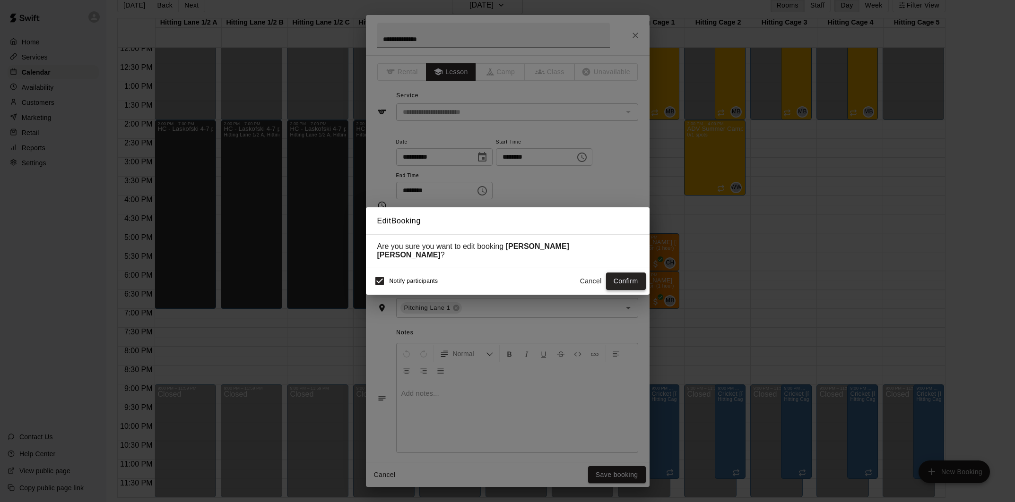
click at [630, 276] on button "Confirm" at bounding box center [626, 281] width 40 height 17
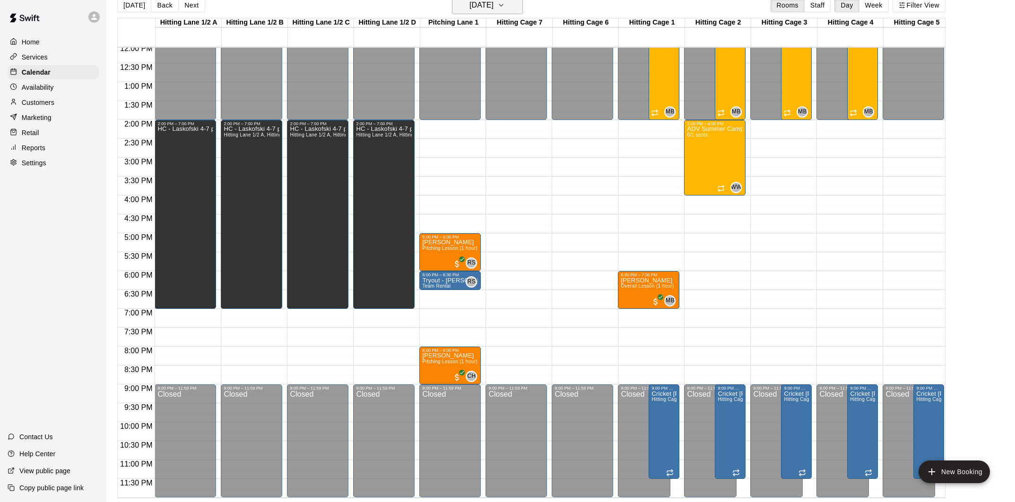
click at [493, 8] on h6 "Wednesday Aug 13" at bounding box center [481, 5] width 24 height 13
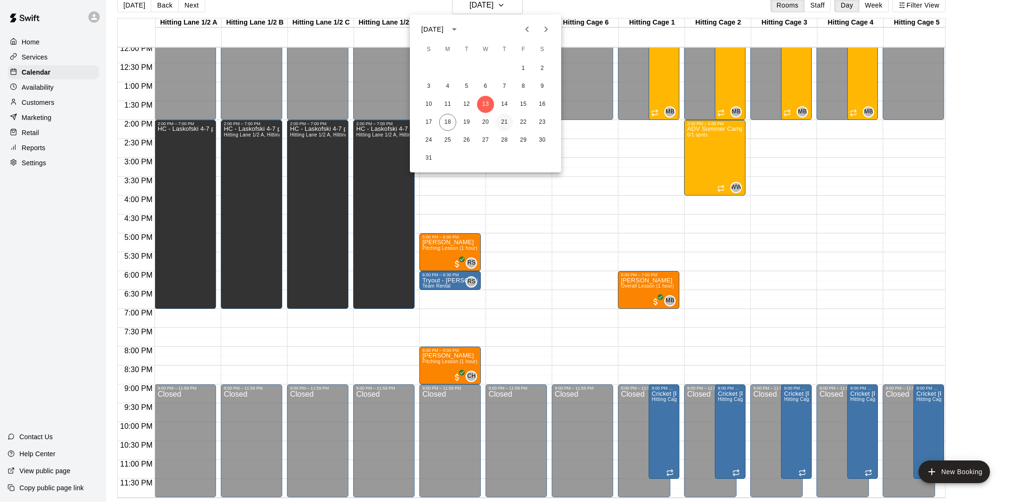
click at [497, 122] on button "21" at bounding box center [504, 122] width 17 height 17
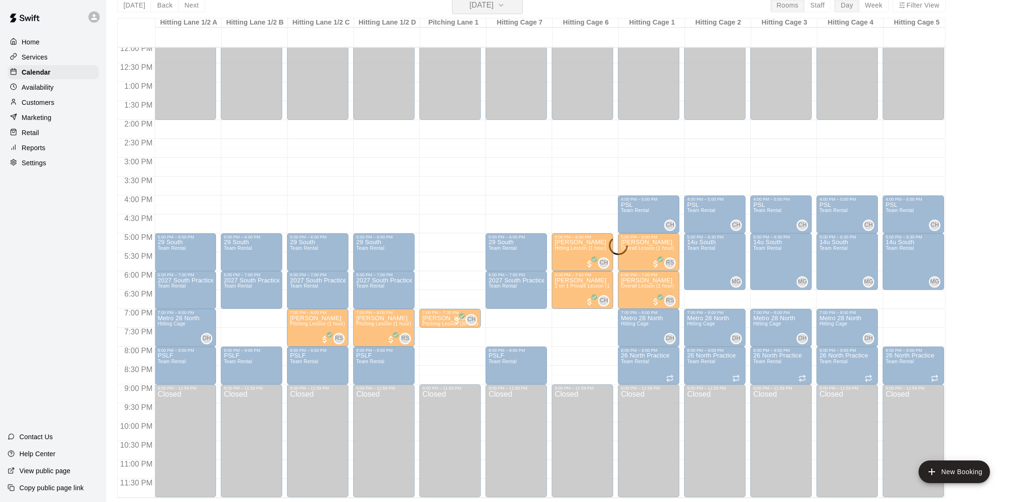
scroll to position [11, 0]
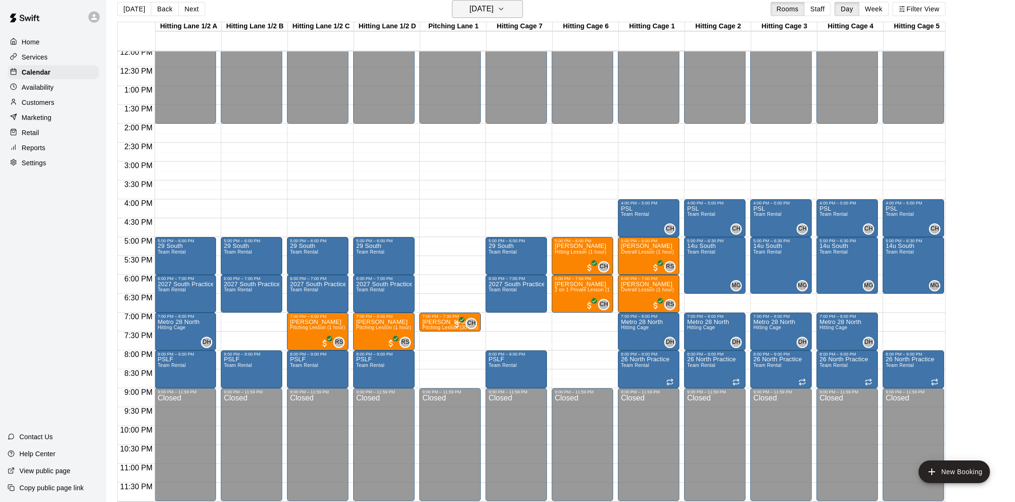
click at [485, 12] on h6 "[DATE]" at bounding box center [481, 8] width 24 height 13
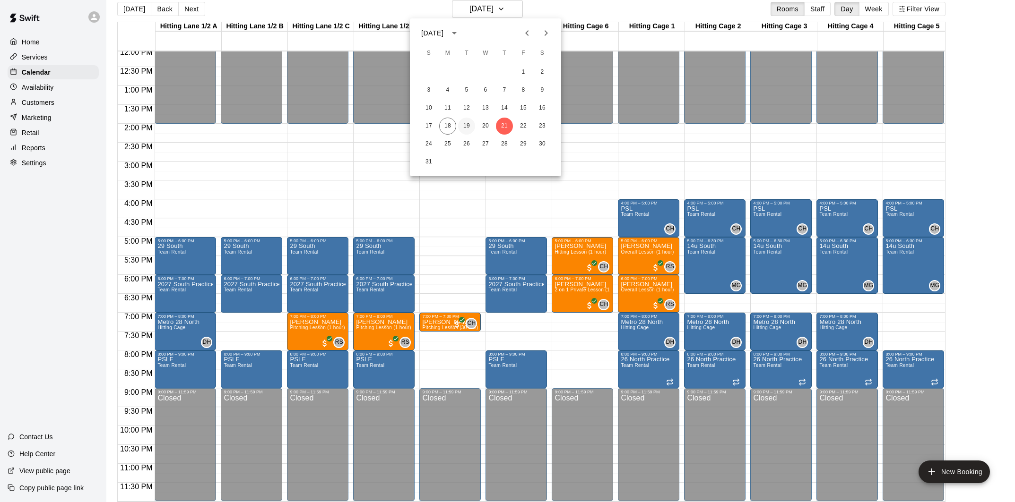
click at [472, 126] on button "19" at bounding box center [466, 126] width 17 height 17
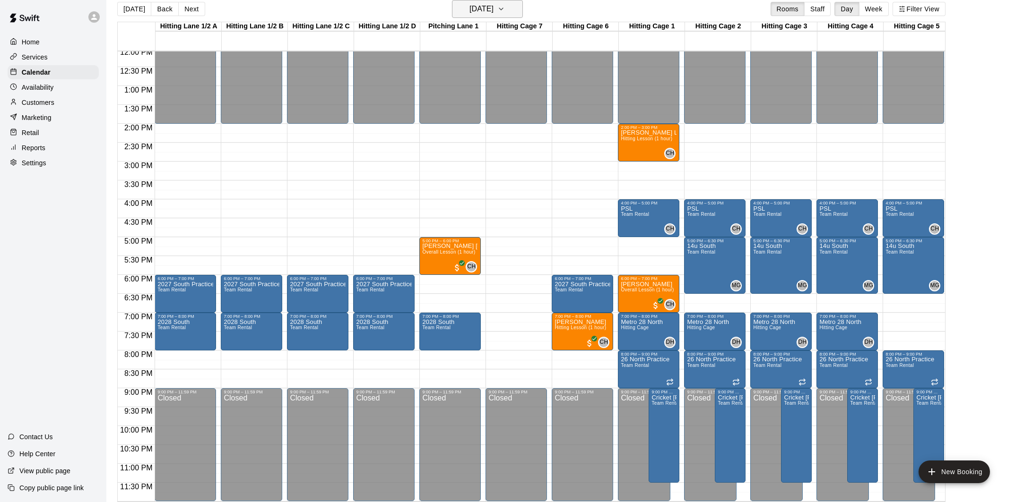
click at [473, 6] on h6 "Tuesday Aug 19" at bounding box center [481, 8] width 24 height 13
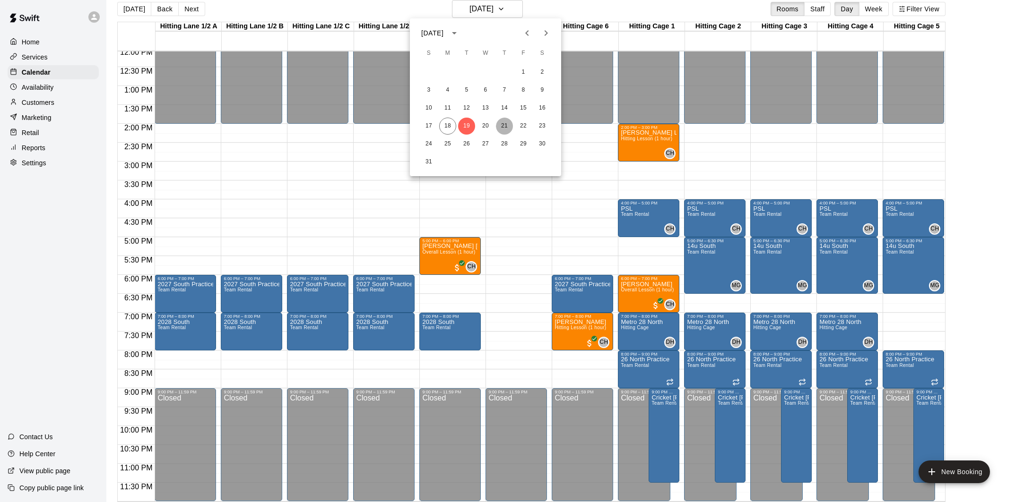
click at [506, 127] on button "21" at bounding box center [504, 126] width 17 height 17
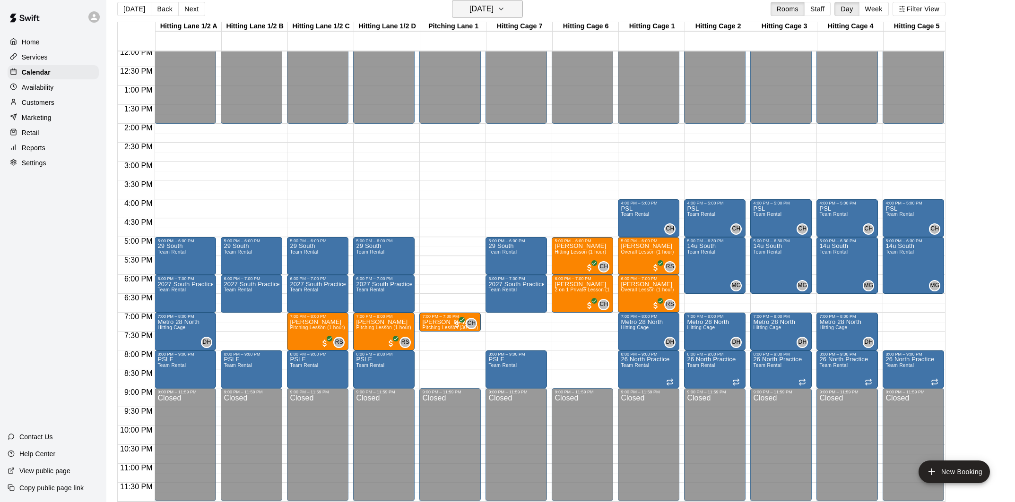
click at [490, 10] on h6 "[DATE]" at bounding box center [481, 8] width 24 height 13
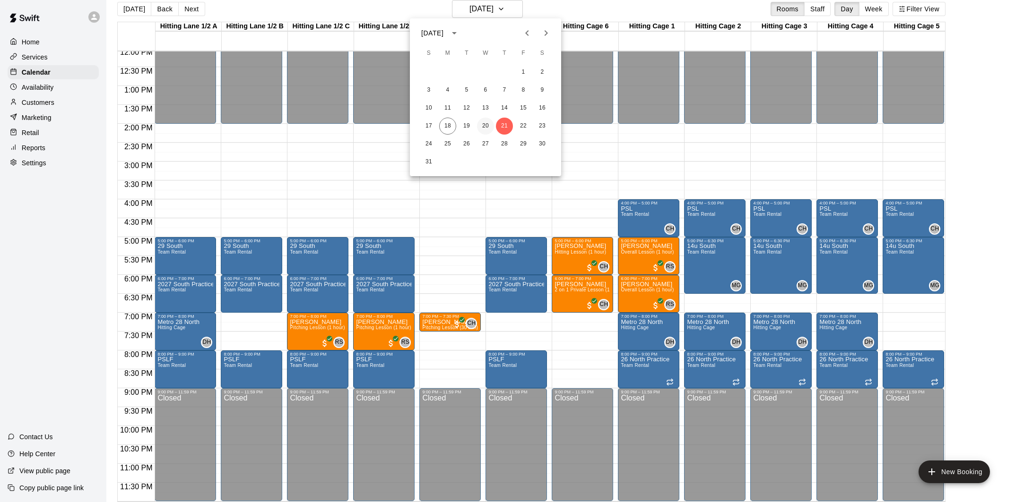
click at [487, 126] on button "20" at bounding box center [485, 126] width 17 height 17
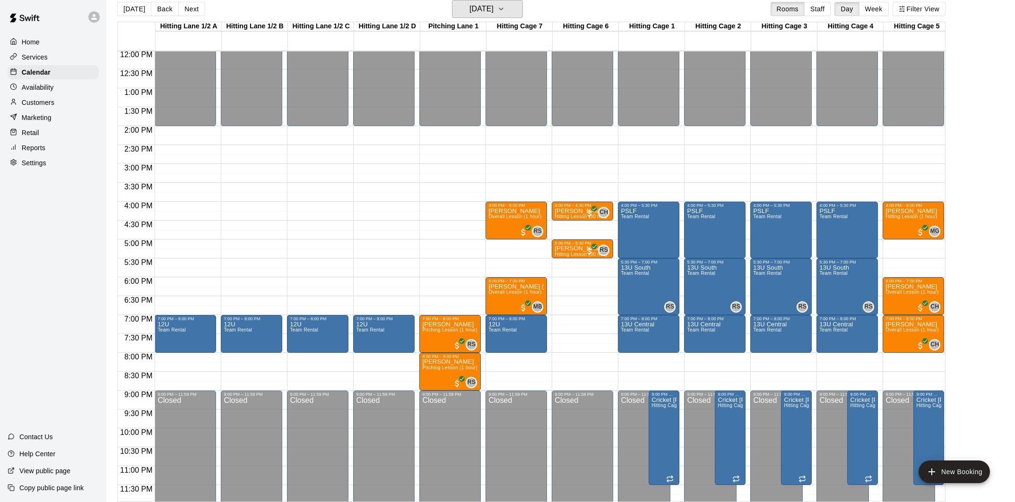
scroll to position [454, 0]
click at [493, 6] on h6 "Wednesday Aug 20" at bounding box center [481, 8] width 24 height 13
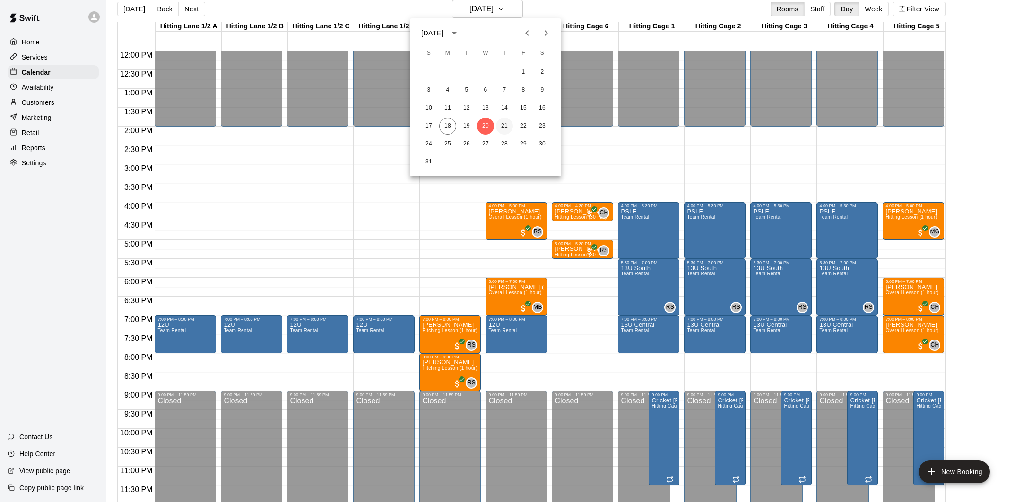
click at [501, 126] on button "21" at bounding box center [504, 126] width 17 height 17
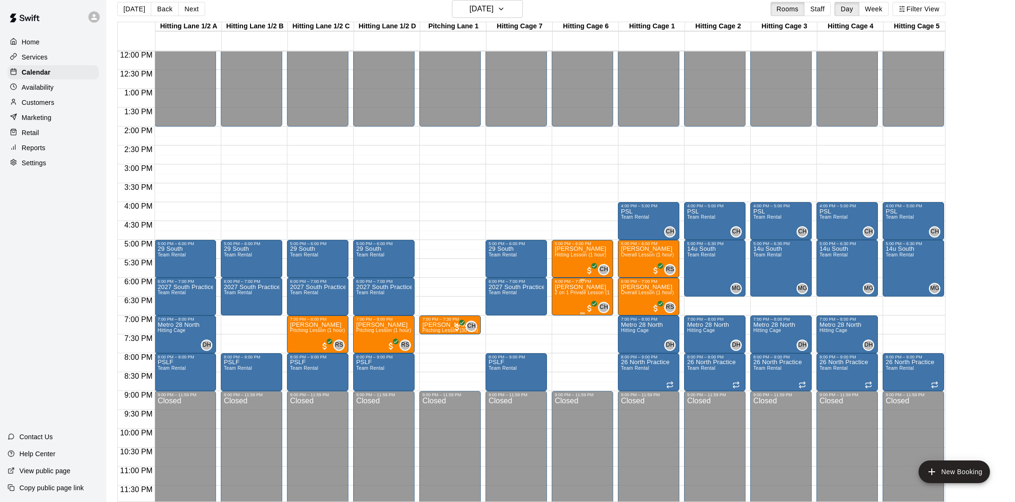
click at [591, 295] on span "2 on 1 Private Lesson (1 Hour)" at bounding box center [588, 292] width 69 height 5
click at [567, 303] on icon "edit" at bounding box center [564, 300] width 11 height 11
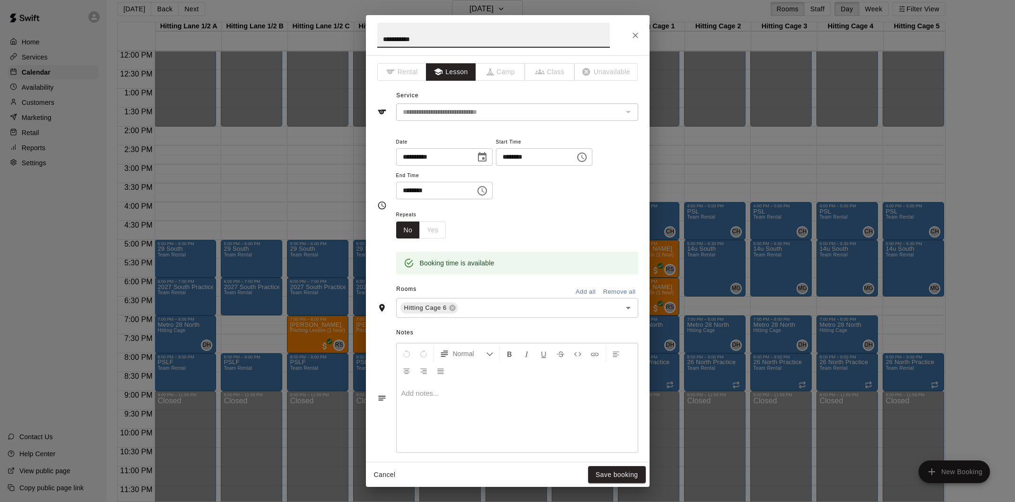
click at [513, 157] on input "********" at bounding box center [532, 156] width 73 height 17
click at [584, 159] on icon "Choose time, selected time is 6:00 PM" at bounding box center [581, 157] width 11 height 11
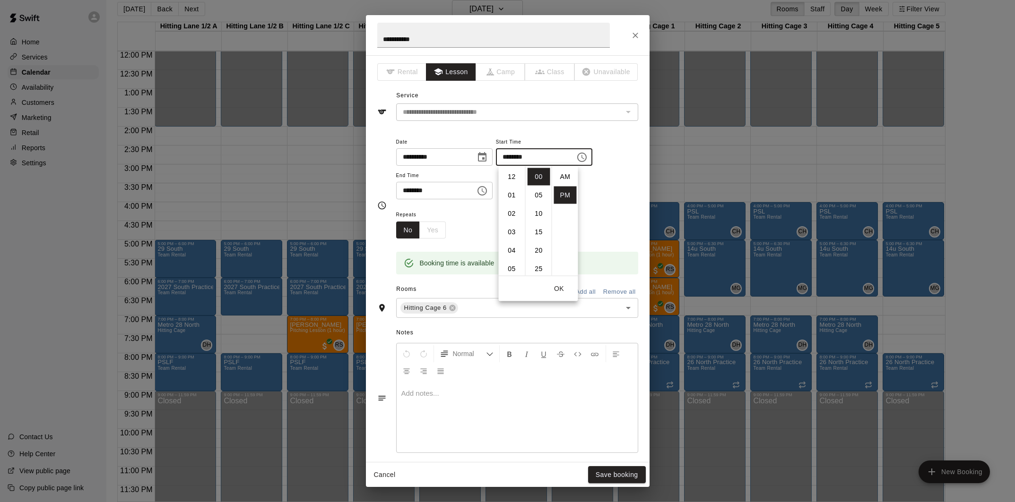
scroll to position [17, 0]
click at [516, 198] on li "07" at bounding box center [512, 195] width 23 height 17
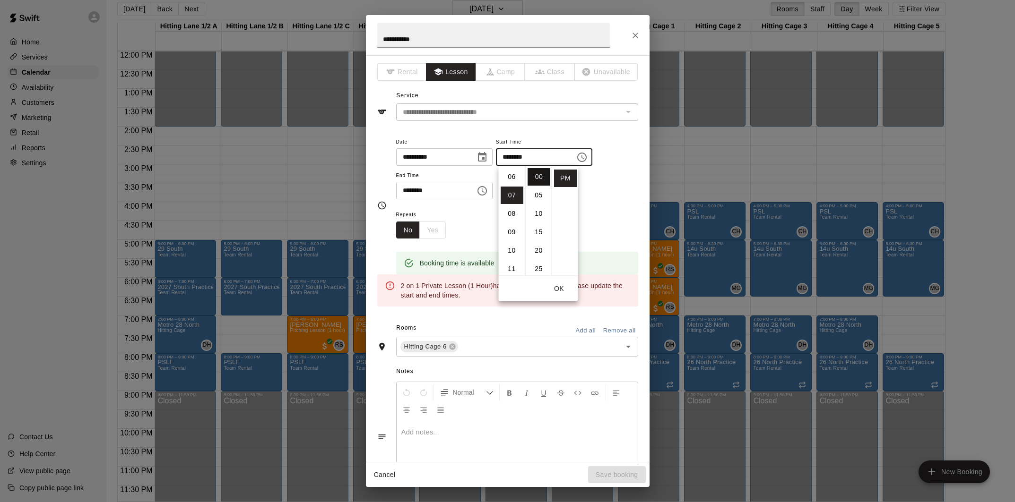
scroll to position [129, 0]
click at [535, 178] on li "00" at bounding box center [538, 176] width 23 height 17
click at [542, 233] on li "30" at bounding box center [538, 228] width 23 height 17
type input "********"
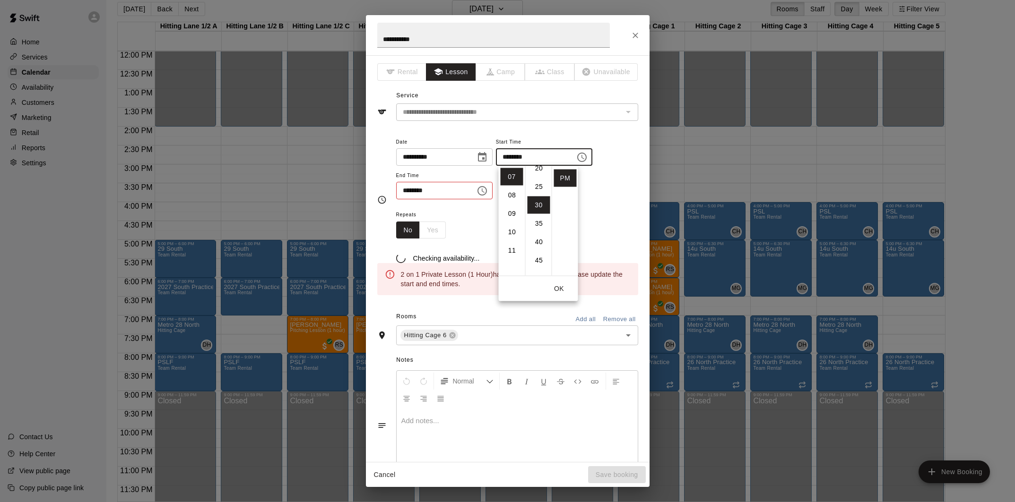
scroll to position [111, 0]
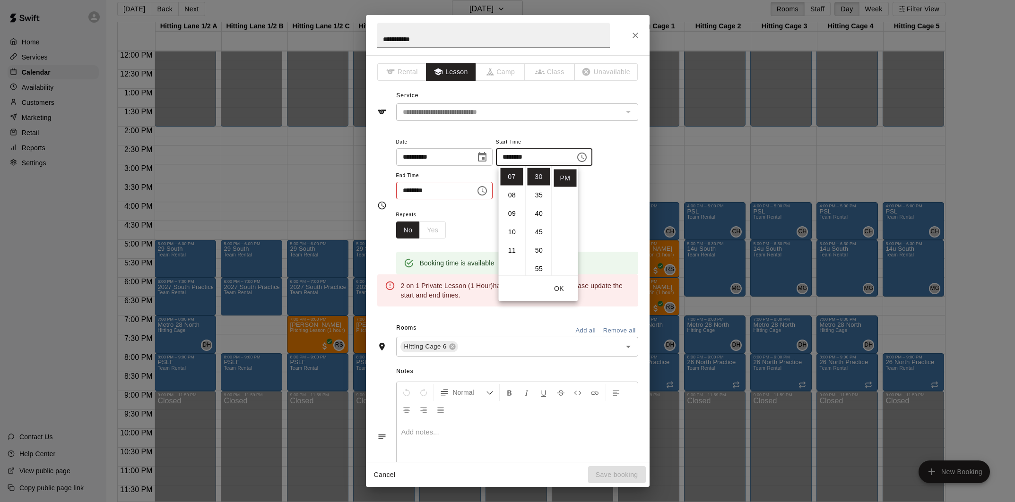
click at [407, 191] on input "********" at bounding box center [432, 190] width 73 height 17
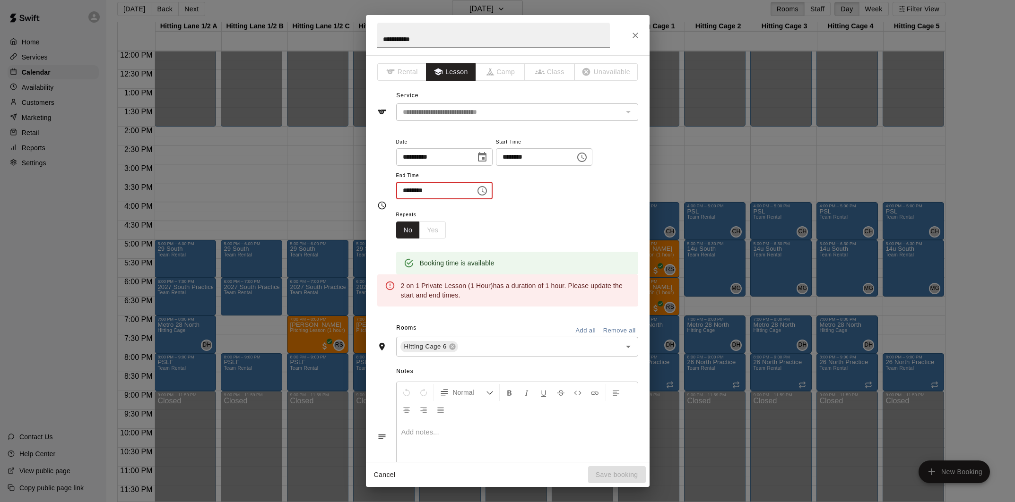
click at [406, 191] on input "********" at bounding box center [432, 190] width 73 height 17
click at [407, 191] on input "********" at bounding box center [432, 190] width 73 height 17
click at [487, 194] on icon "Choose time, selected time is 7:00 PM" at bounding box center [481, 190] width 9 height 9
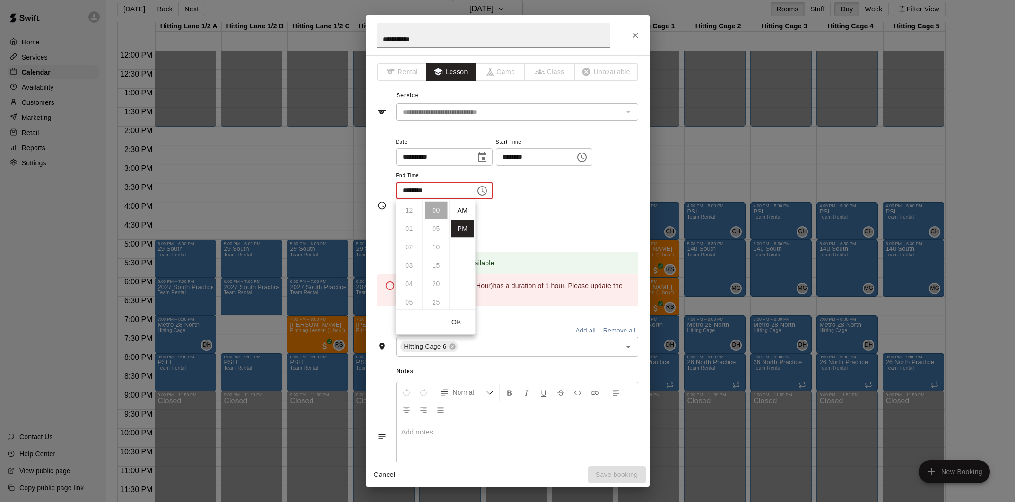
scroll to position [17, 0]
click at [410, 232] on li "08" at bounding box center [409, 228] width 23 height 17
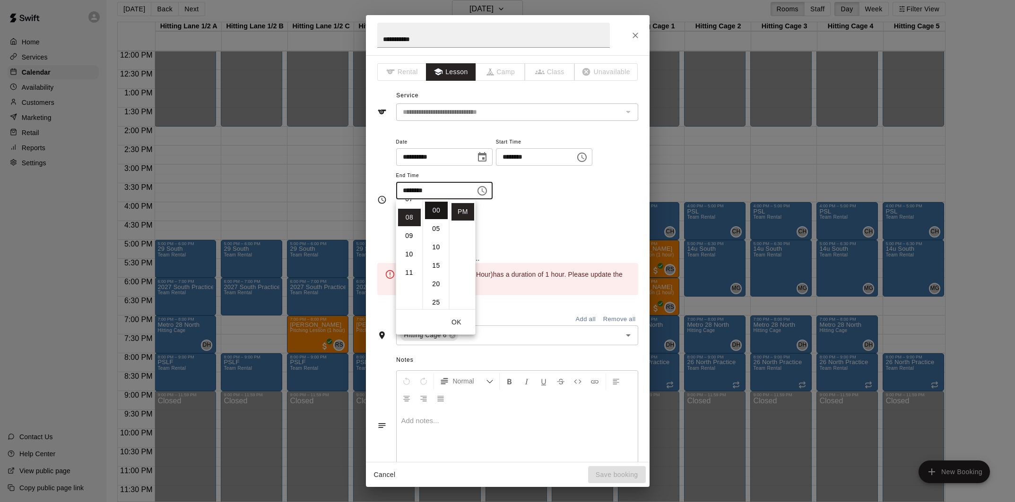
scroll to position [147, 0]
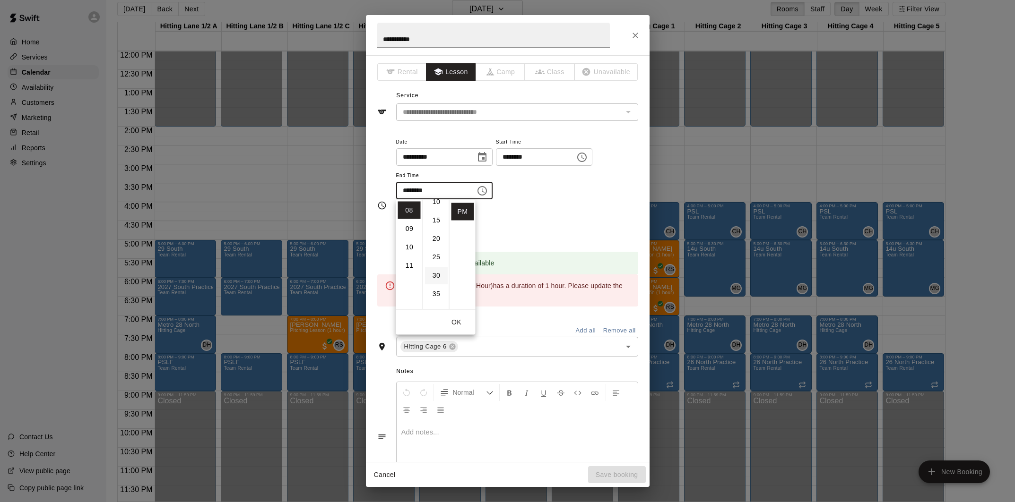
click at [439, 272] on li "30" at bounding box center [436, 275] width 23 height 17
type input "********"
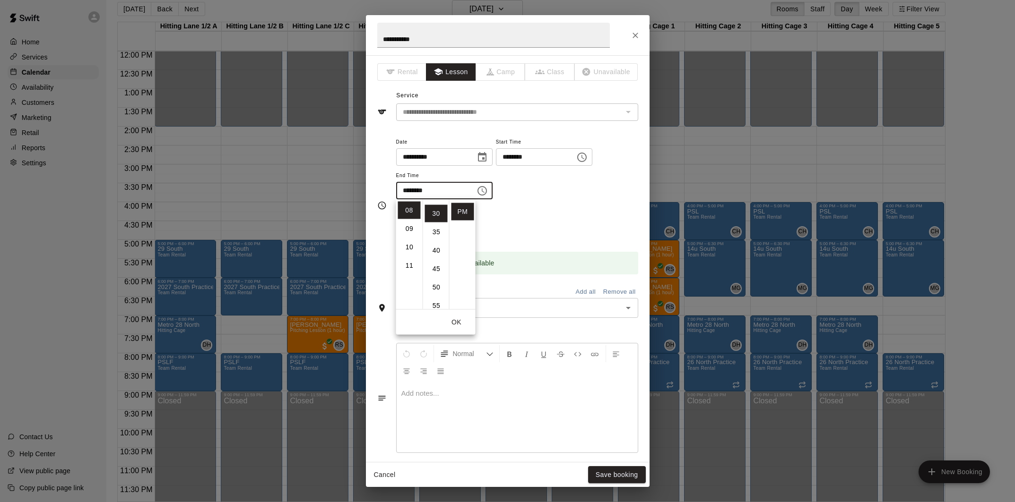
scroll to position [111, 0]
click at [553, 223] on div "Repeats No Yes" at bounding box center [517, 224] width 242 height 30
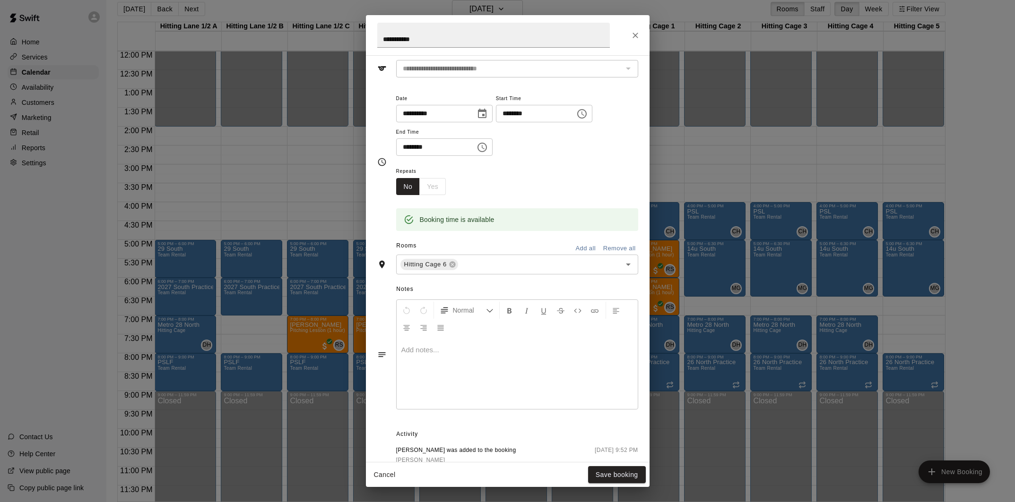
scroll to position [0, 0]
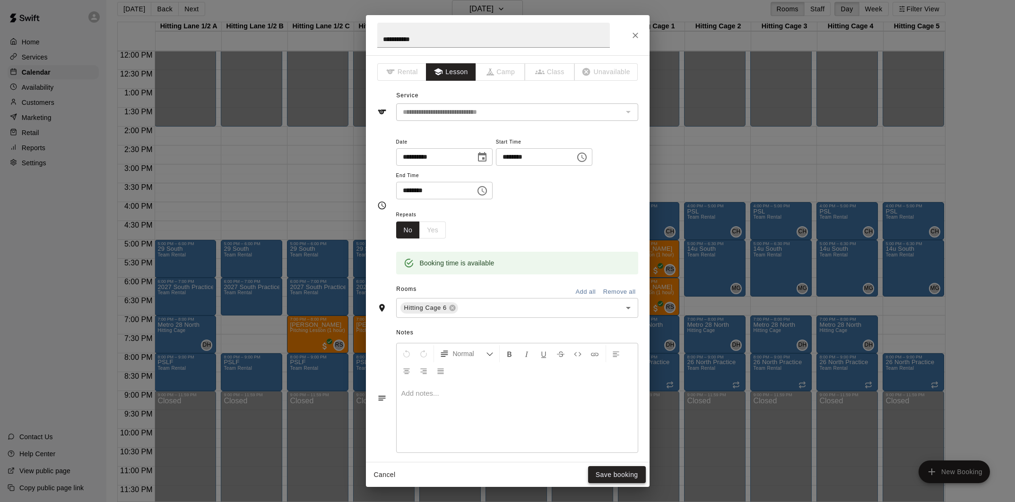
click at [616, 472] on button "Save booking" at bounding box center [617, 474] width 58 height 17
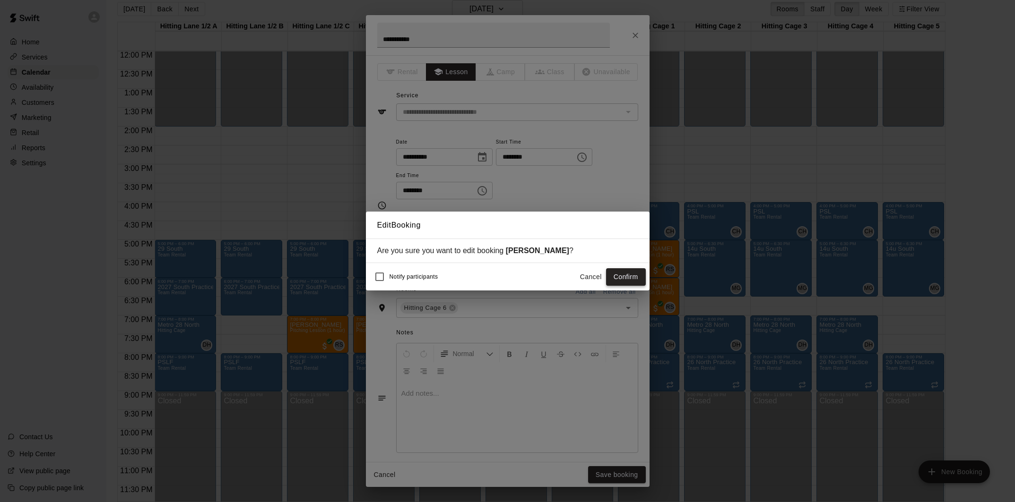
click at [616, 276] on button "Confirm" at bounding box center [626, 276] width 40 height 17
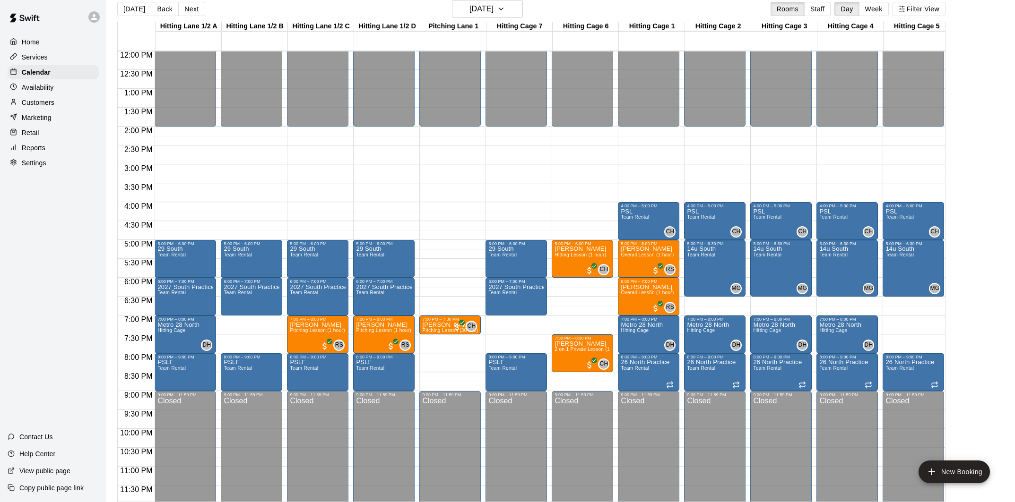
scroll to position [457, 0]
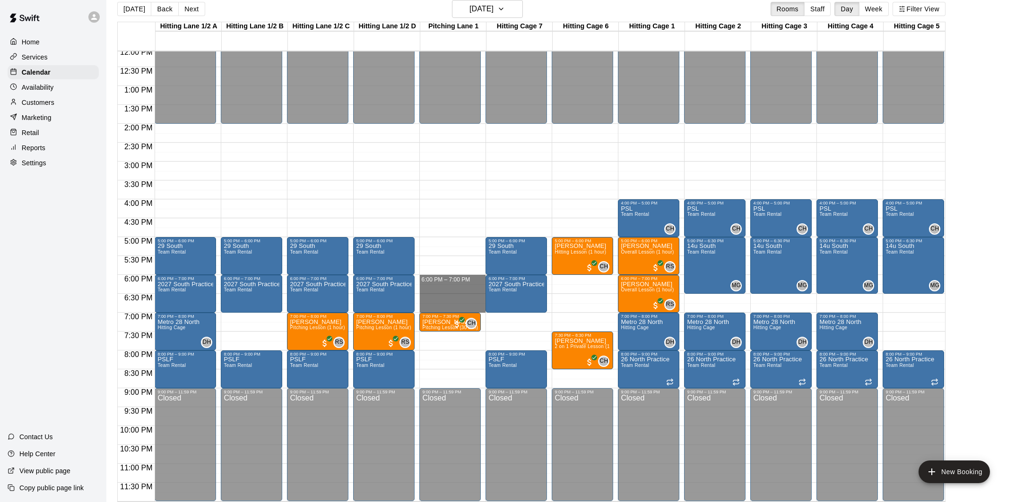
drag, startPoint x: 452, startPoint y: 280, endPoint x: 450, endPoint y: 305, distance: 25.1
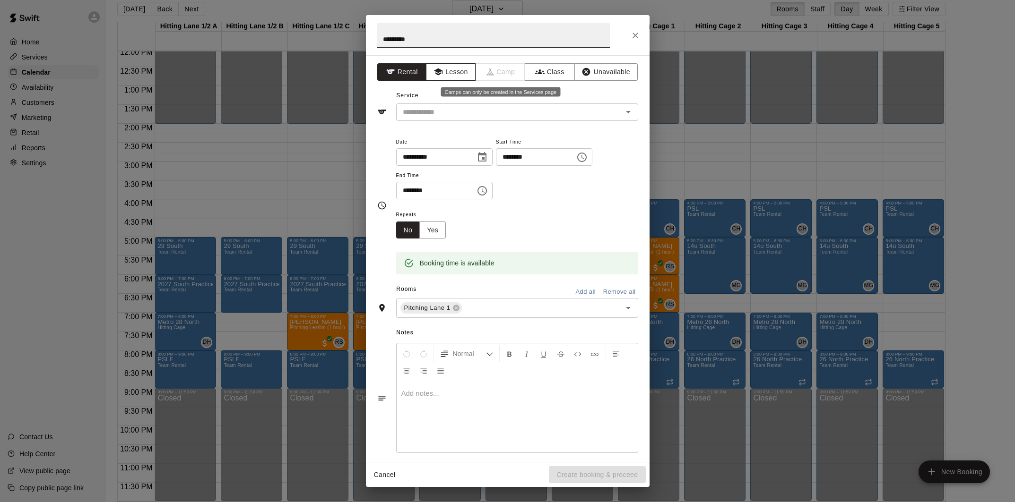
type input "*********"
click at [459, 70] on button "Lesson" at bounding box center [451, 71] width 50 height 17
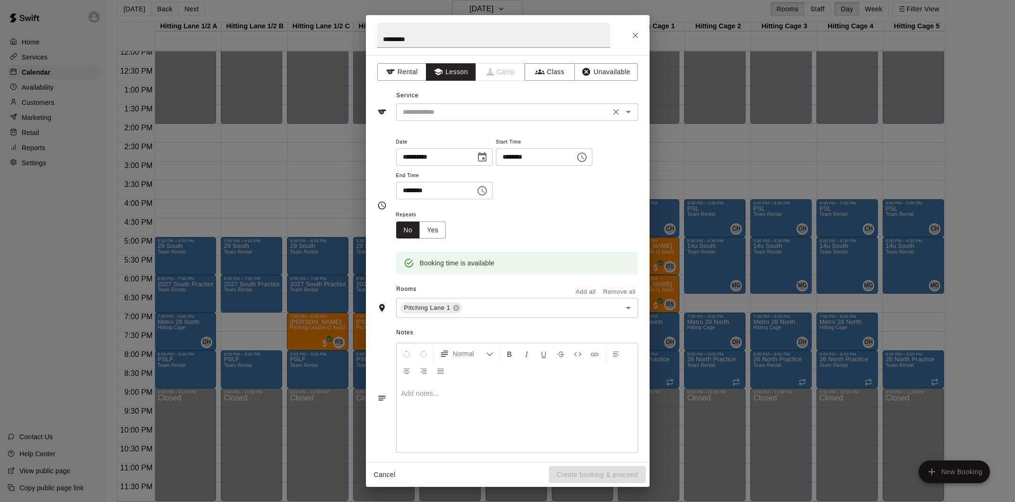
click at [486, 117] on input "text" at bounding box center [503, 112] width 208 height 12
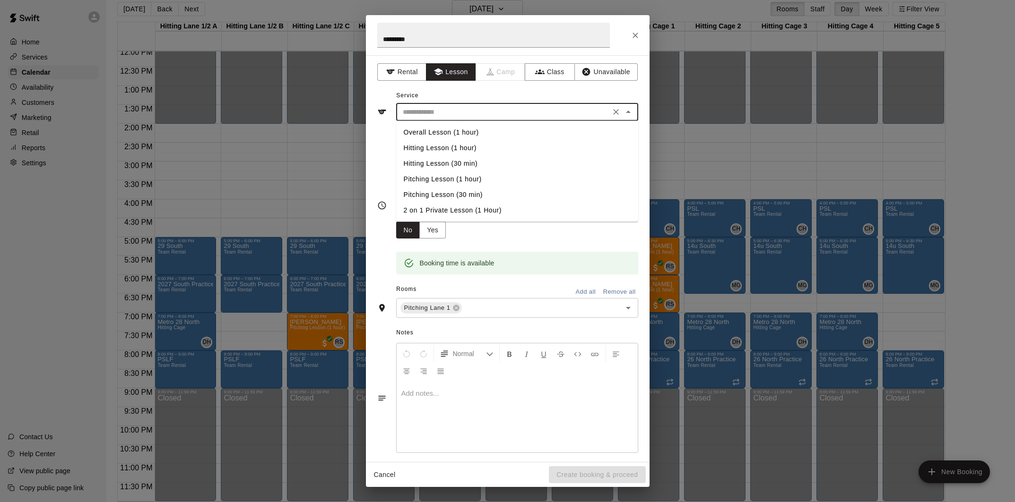
click at [454, 134] on li "Overall Lesson (1 hour)" at bounding box center [517, 133] width 242 height 16
type input "**********"
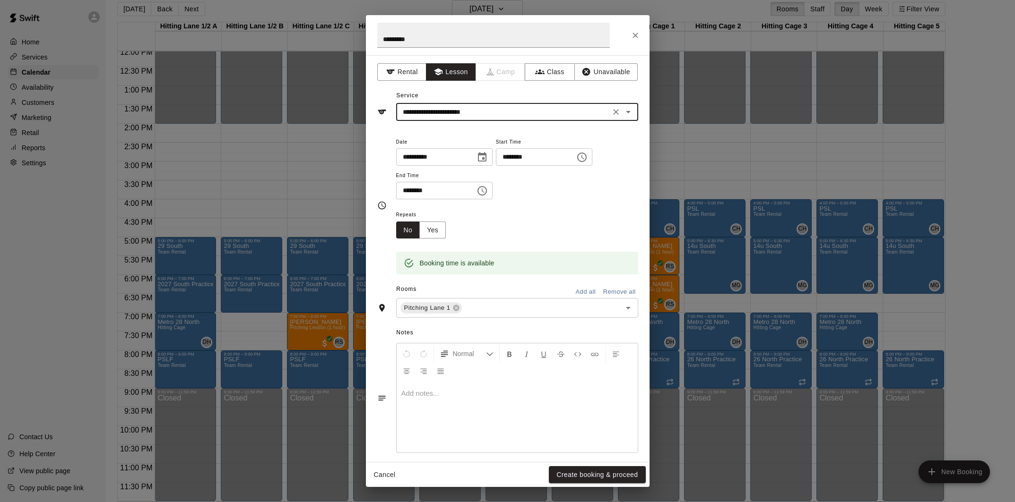
scroll to position [9, 0]
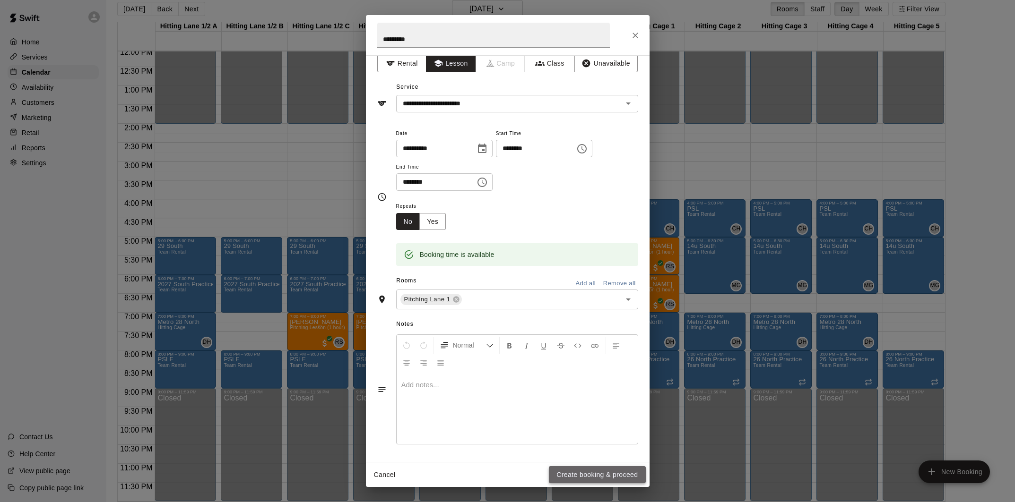
click at [594, 473] on button "Create booking & proceed" at bounding box center [597, 474] width 96 height 17
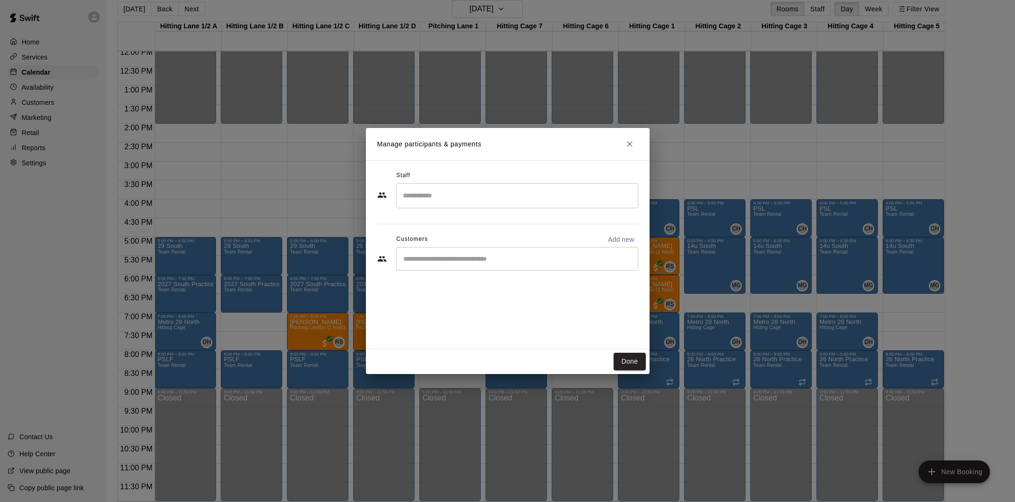
click at [458, 194] on input "Search staff" at bounding box center [516, 196] width 233 height 17
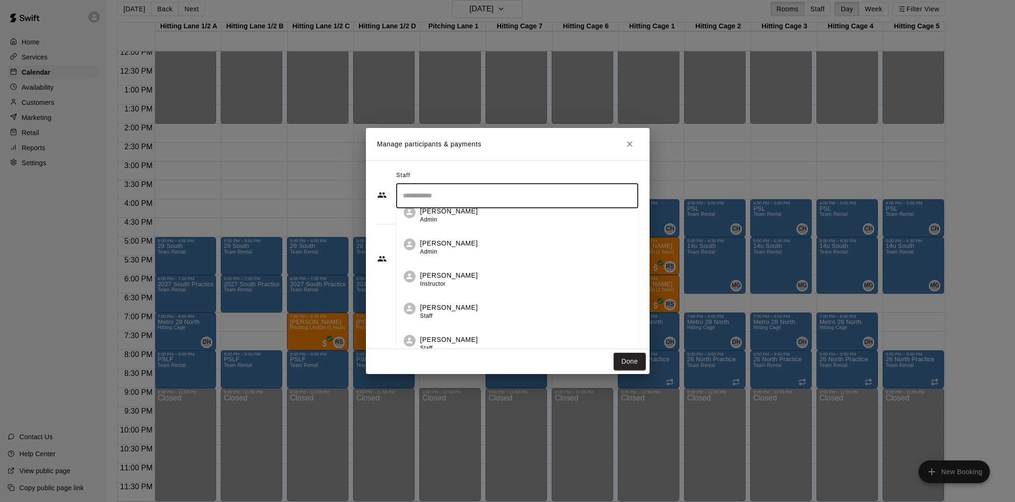
scroll to position [47, 0]
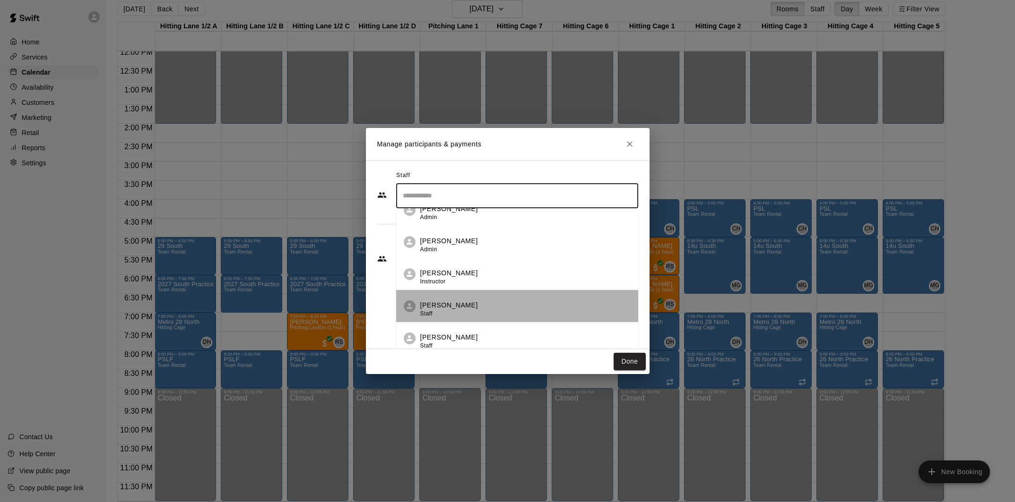
click at [457, 309] on p "Conner Hall" at bounding box center [449, 306] width 58 height 10
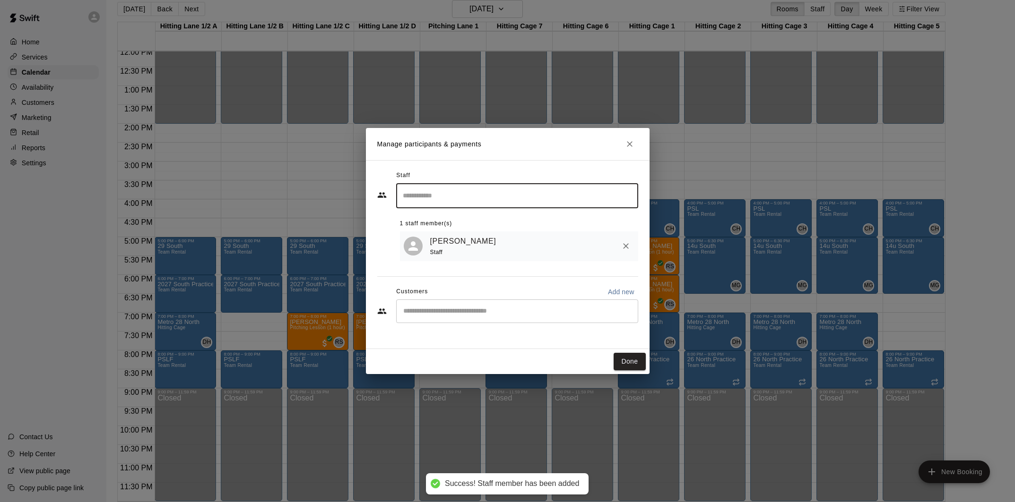
click at [630, 362] on button "Done" at bounding box center [629, 361] width 32 height 17
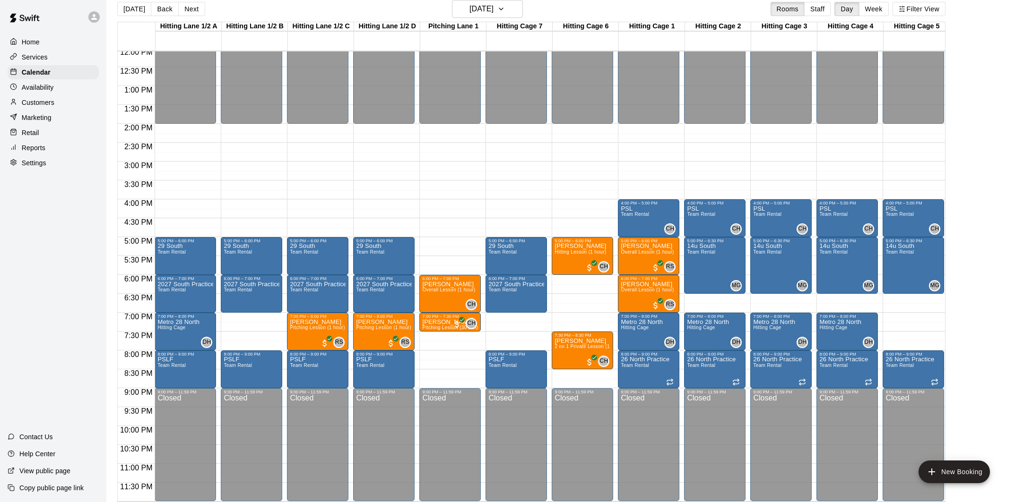
click at [52, 97] on div "Customers" at bounding box center [53, 102] width 91 height 14
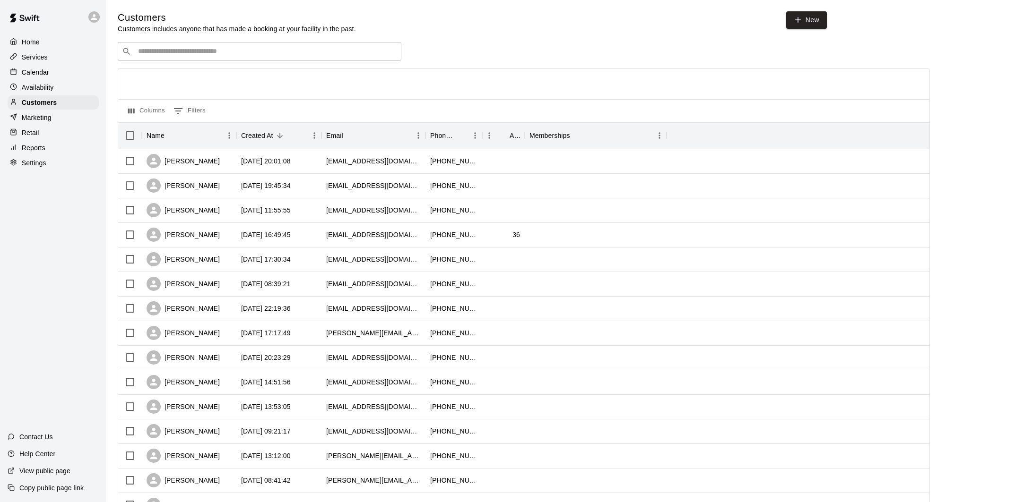
click at [245, 43] on div "​ ​" at bounding box center [260, 51] width 284 height 19
type input "***"
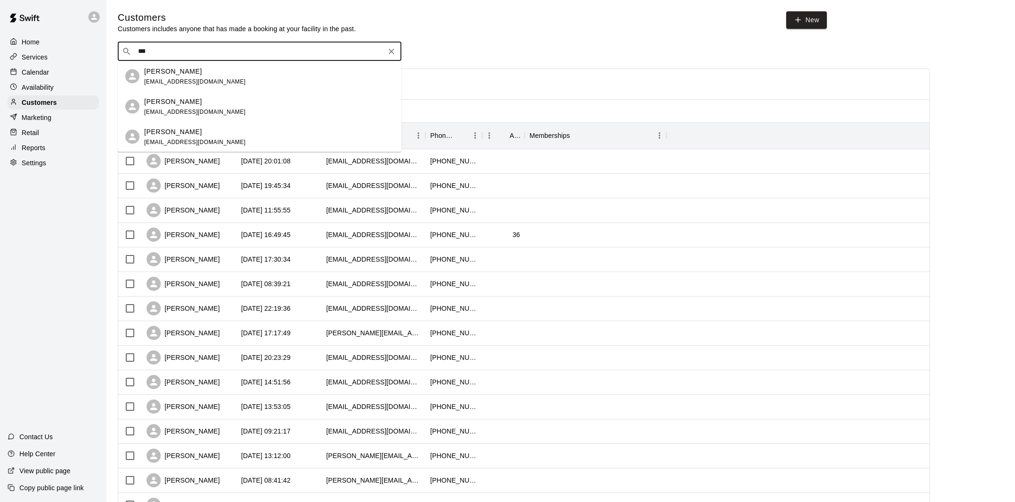
click at [195, 81] on span "megancaprio@gmail.com" at bounding box center [195, 81] width 102 height 7
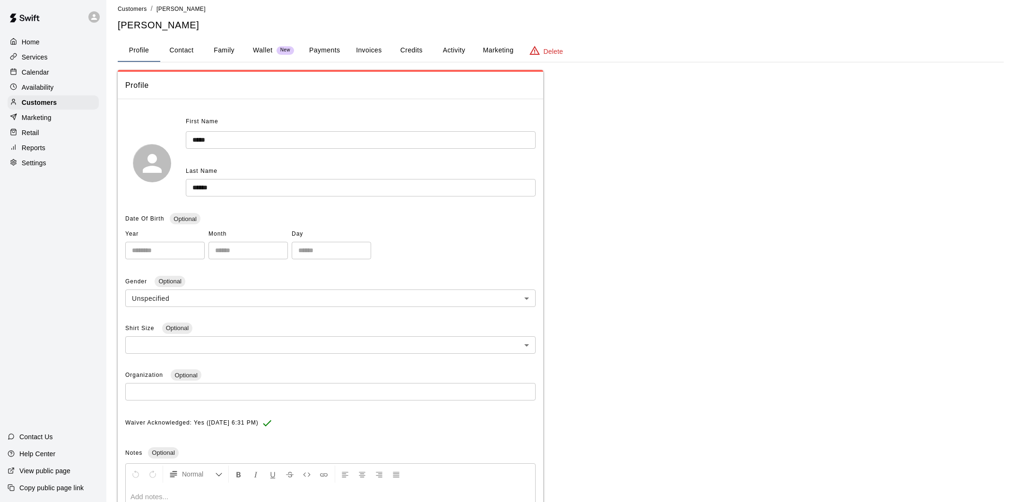
scroll to position [7, 0]
click at [180, 47] on button "Contact" at bounding box center [181, 51] width 43 height 23
select select "**"
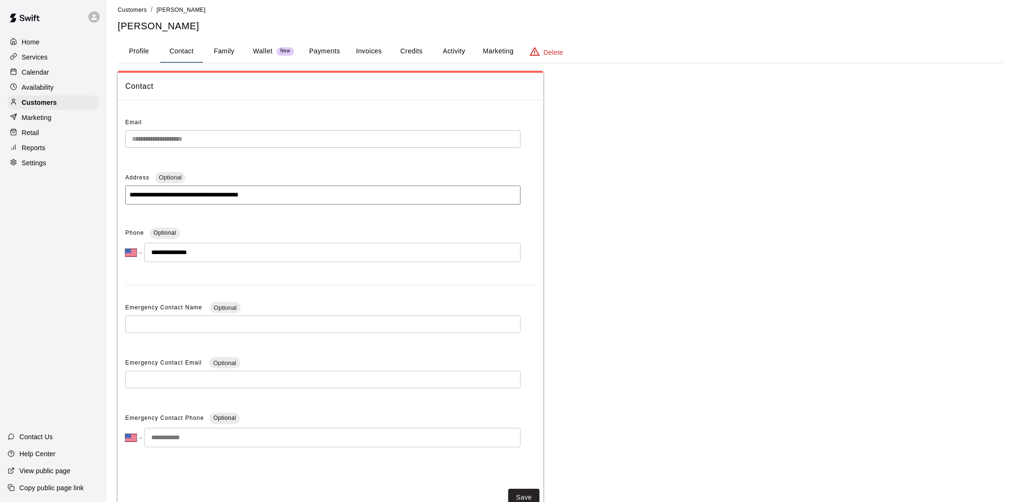
click at [49, 70] on p "Calendar" at bounding box center [35, 72] width 27 height 9
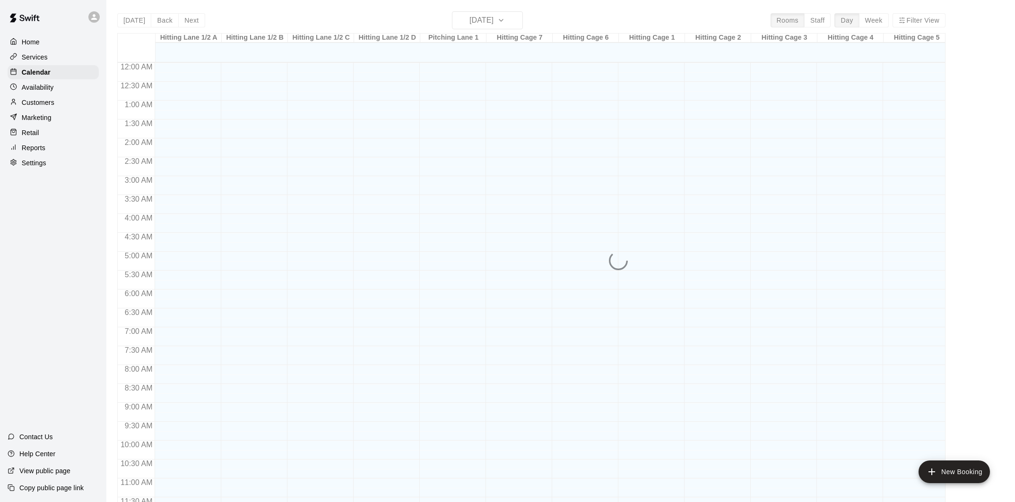
scroll to position [429, 0]
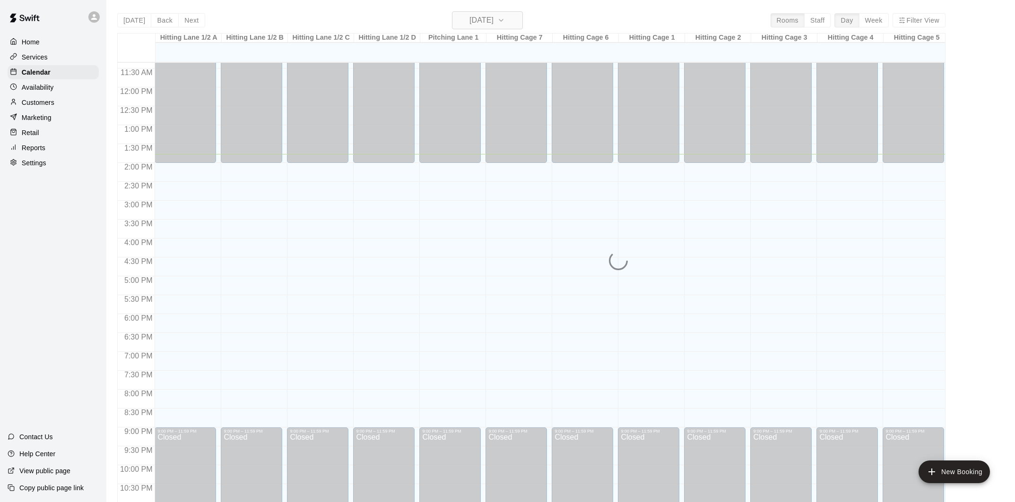
click at [491, 18] on h6 "[DATE]" at bounding box center [481, 20] width 24 height 13
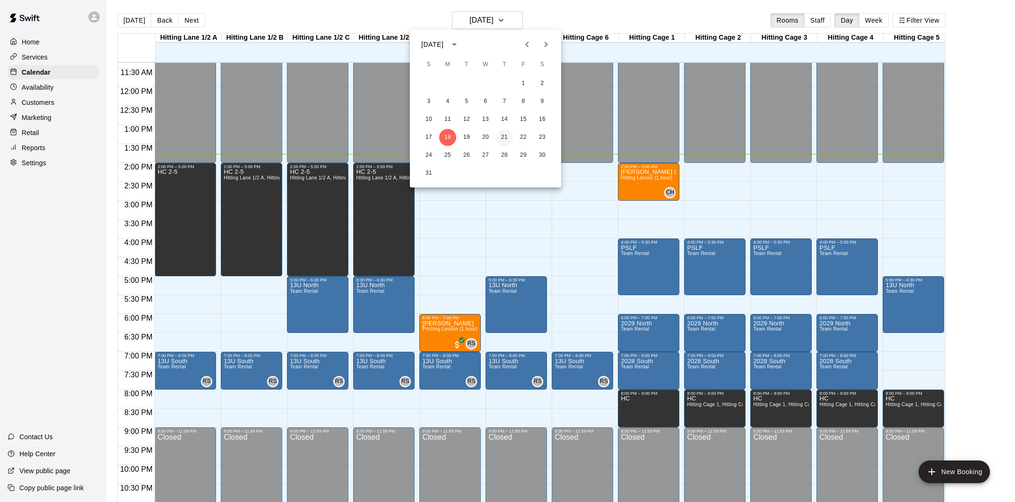
click at [502, 136] on button "21" at bounding box center [504, 137] width 17 height 17
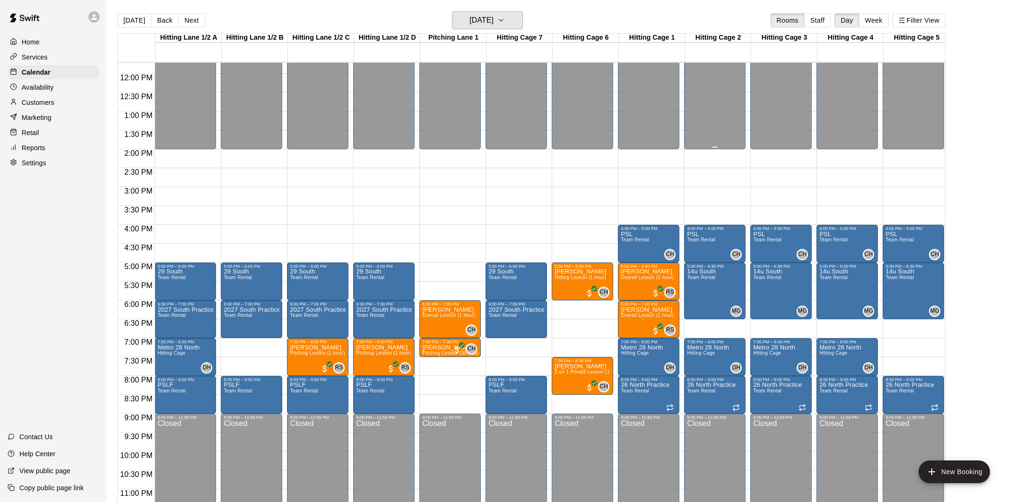
scroll to position [457, 0]
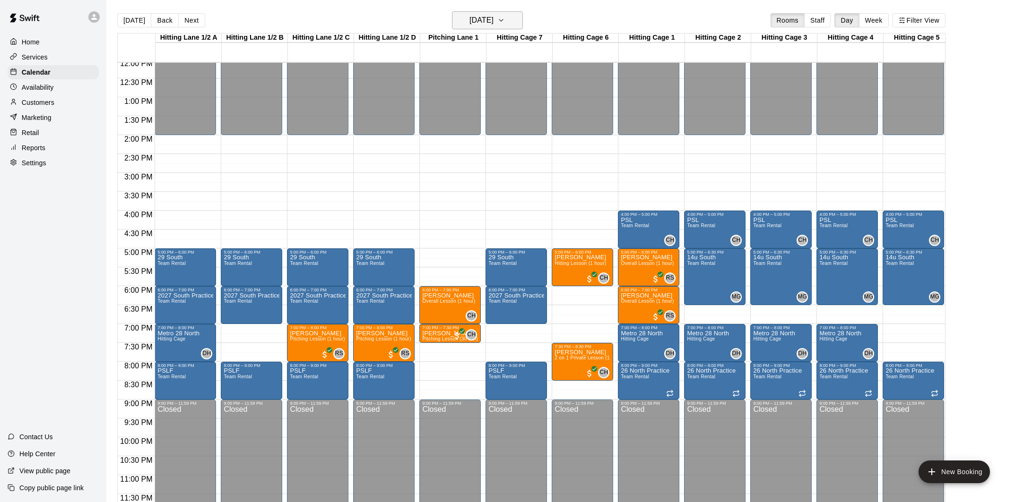
click at [493, 26] on h6 "[DATE]" at bounding box center [481, 20] width 24 height 13
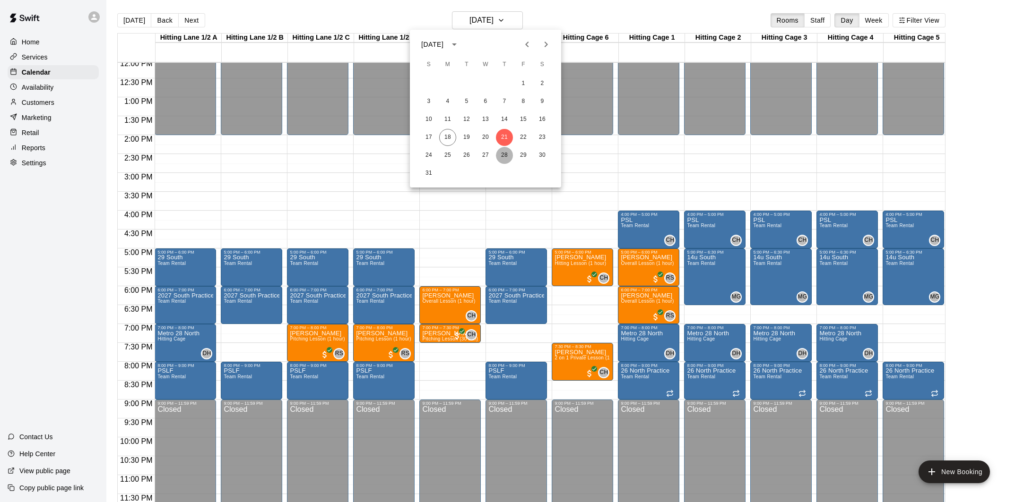
click at [501, 152] on button "28" at bounding box center [504, 155] width 17 height 17
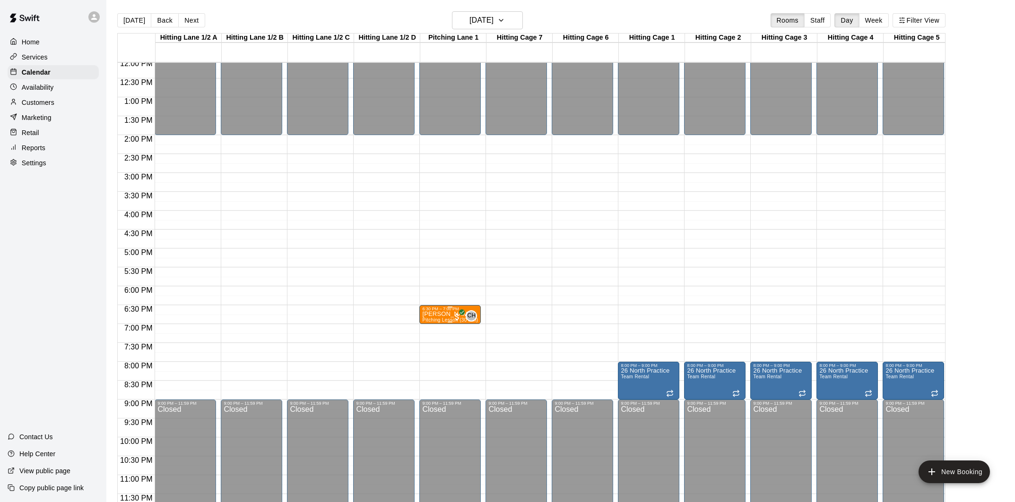
click at [435, 321] on icon "edit" at bounding box center [431, 321] width 11 height 11
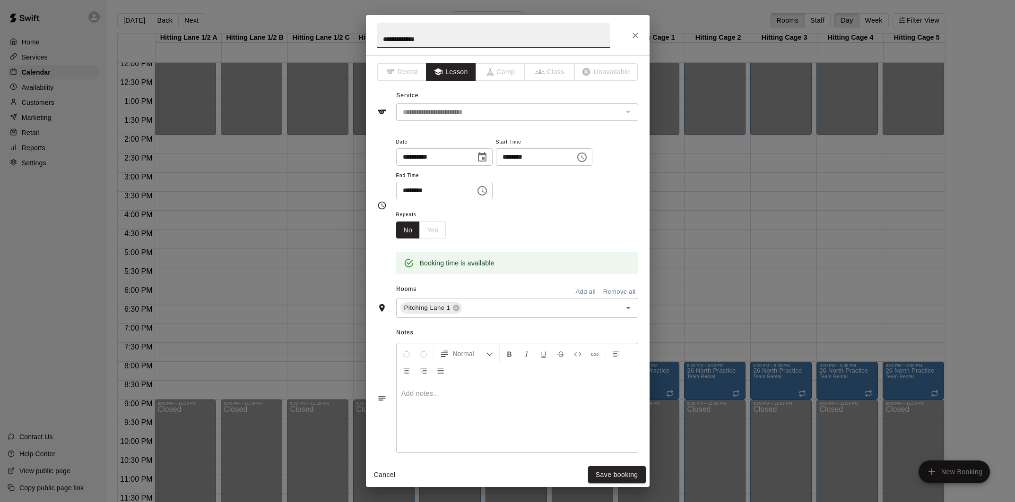
click at [584, 159] on icon "Choose time, selected time is 6:30 PM" at bounding box center [582, 157] width 3 height 4
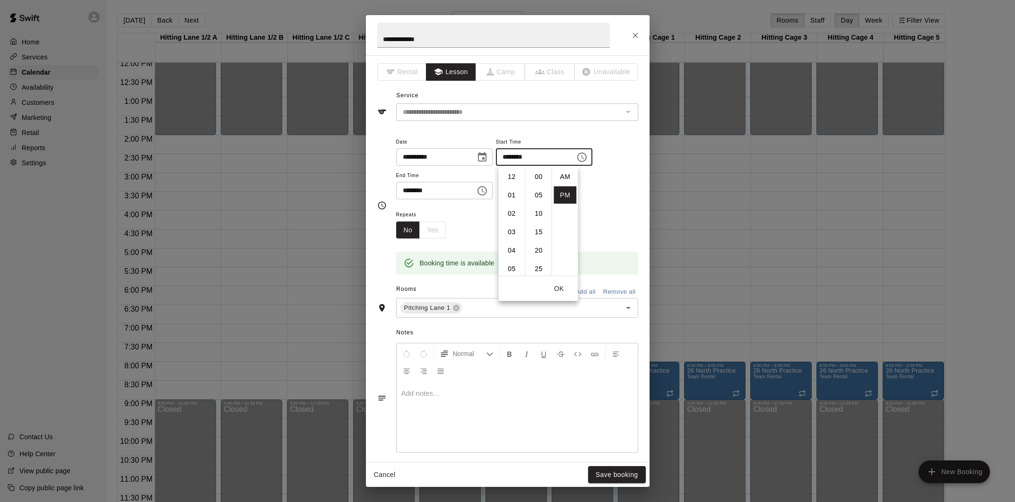
scroll to position [17, 0]
click at [517, 195] on li "07" at bounding box center [512, 195] width 23 height 17
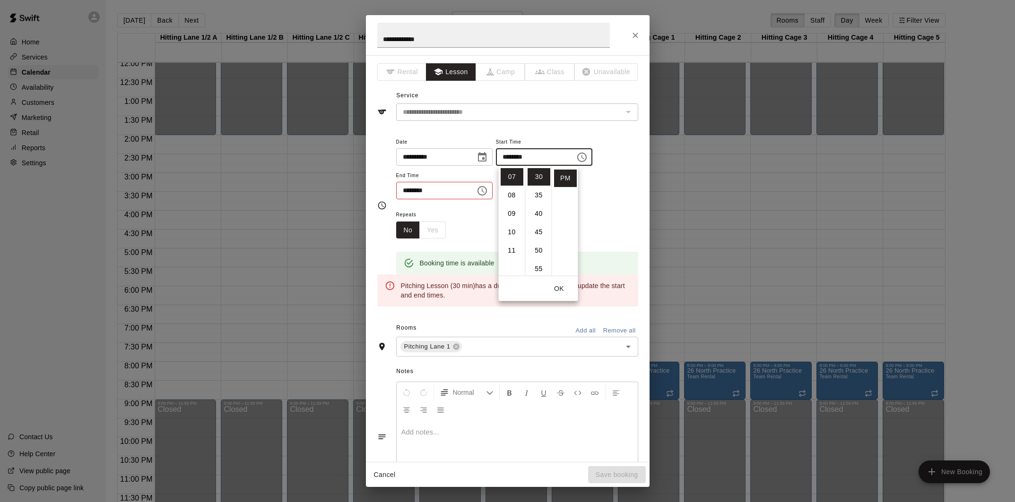
scroll to position [0, 0]
click at [536, 179] on li "00" at bounding box center [538, 176] width 23 height 17
type input "********"
click at [487, 191] on icon "Choose time, selected time is 7:00 PM" at bounding box center [481, 190] width 9 height 9
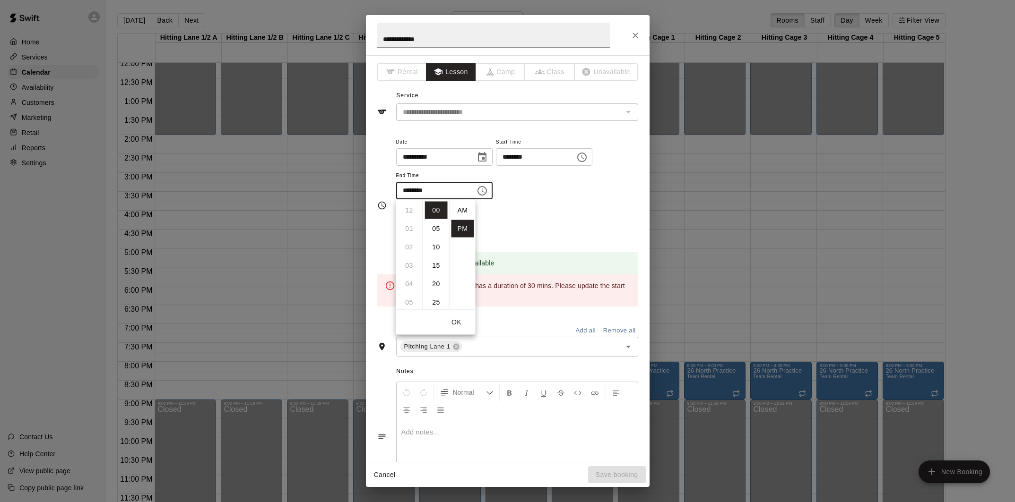
scroll to position [17, 0]
click at [437, 259] on li "30" at bounding box center [436, 264] width 23 height 17
type input "********"
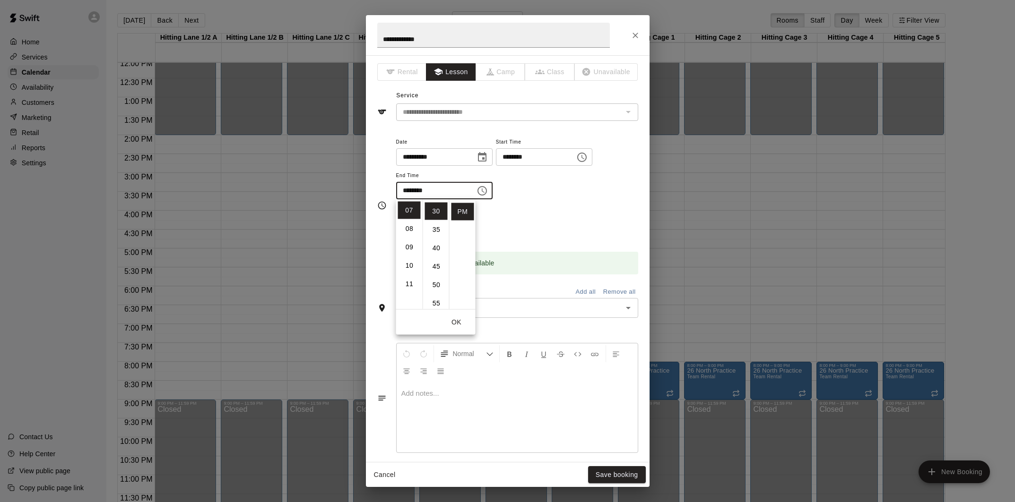
scroll to position [111, 0]
click at [541, 221] on div "Repeats No Yes" at bounding box center [517, 224] width 242 height 30
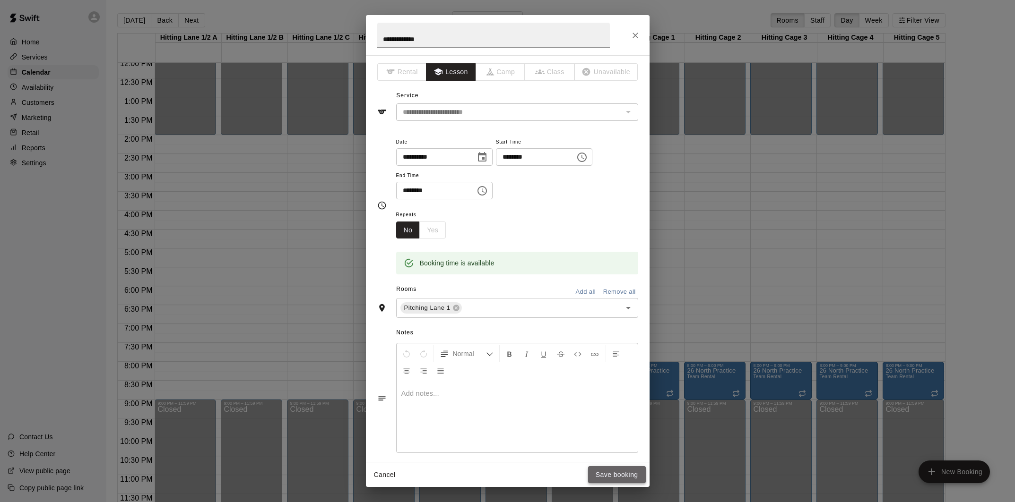
click at [615, 472] on button "Save booking" at bounding box center [617, 474] width 58 height 17
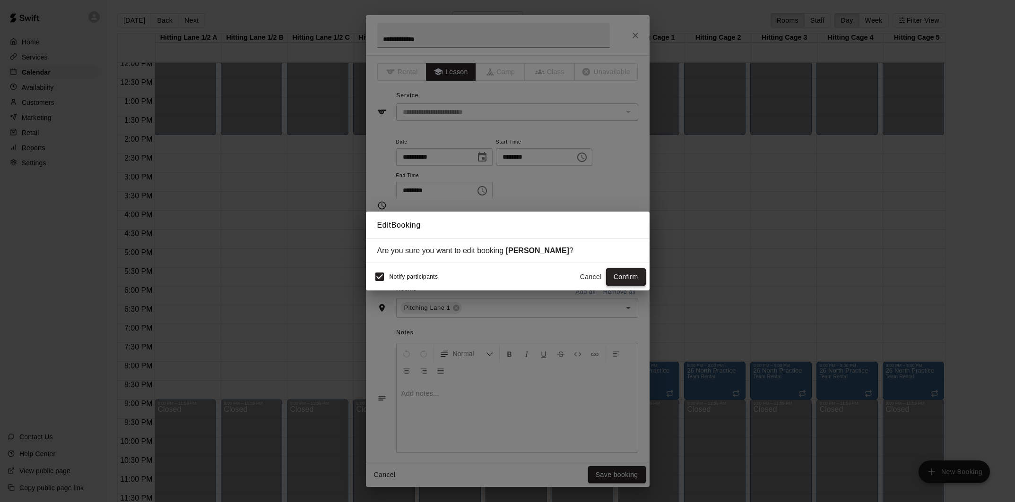
click at [624, 281] on button "Confirm" at bounding box center [626, 276] width 40 height 17
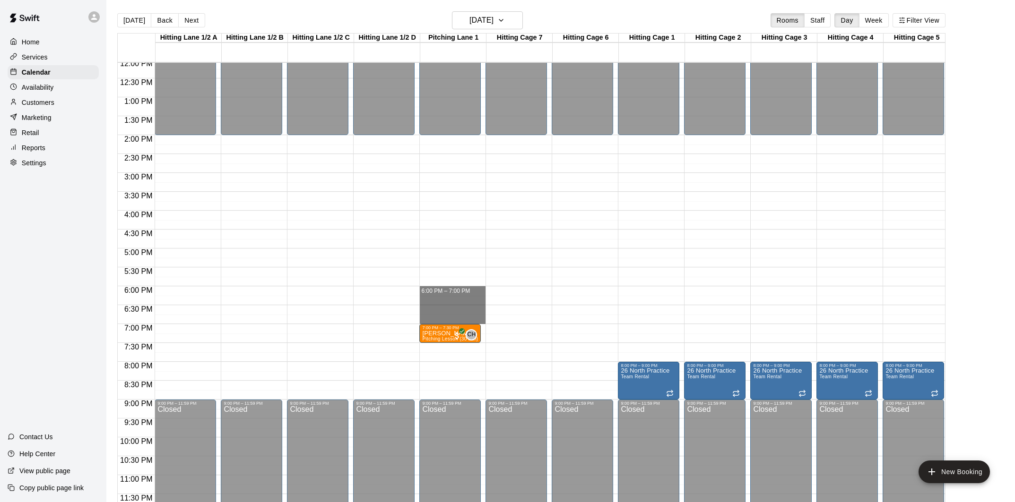
drag, startPoint x: 445, startPoint y: 287, endPoint x: 446, endPoint y: 324, distance: 36.4
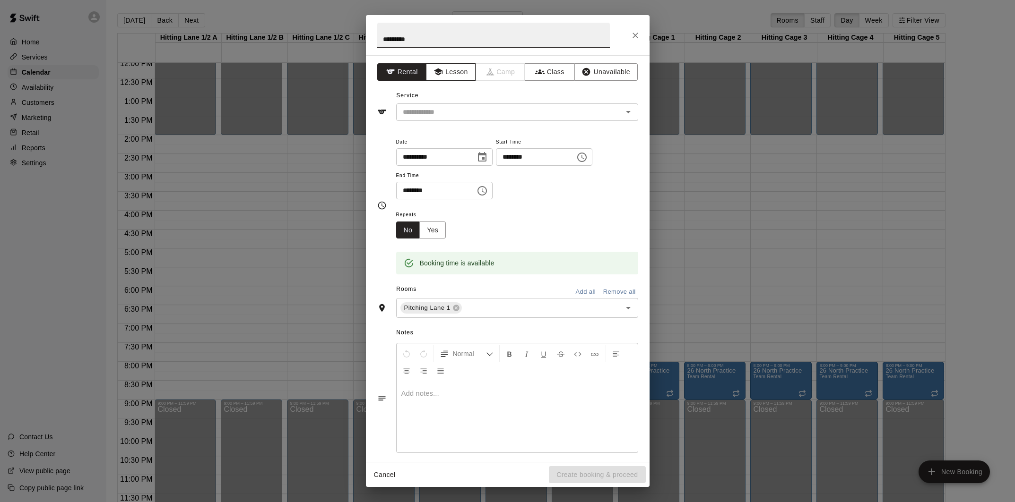
type input "*********"
click at [439, 78] on button "Lesson" at bounding box center [451, 71] width 50 height 17
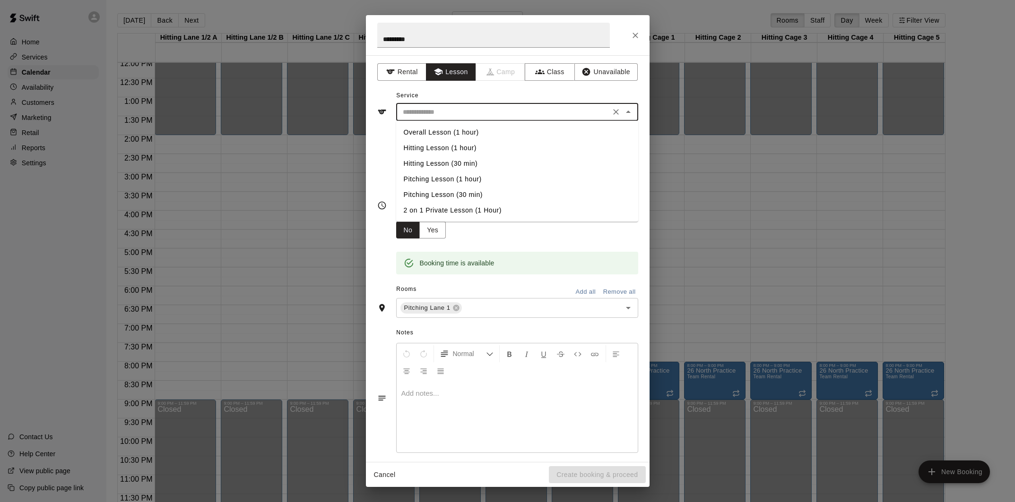
click at [458, 108] on input "text" at bounding box center [503, 112] width 208 height 12
click at [455, 129] on li "Overall Lesson (1 hour)" at bounding box center [517, 133] width 242 height 16
type input "**********"
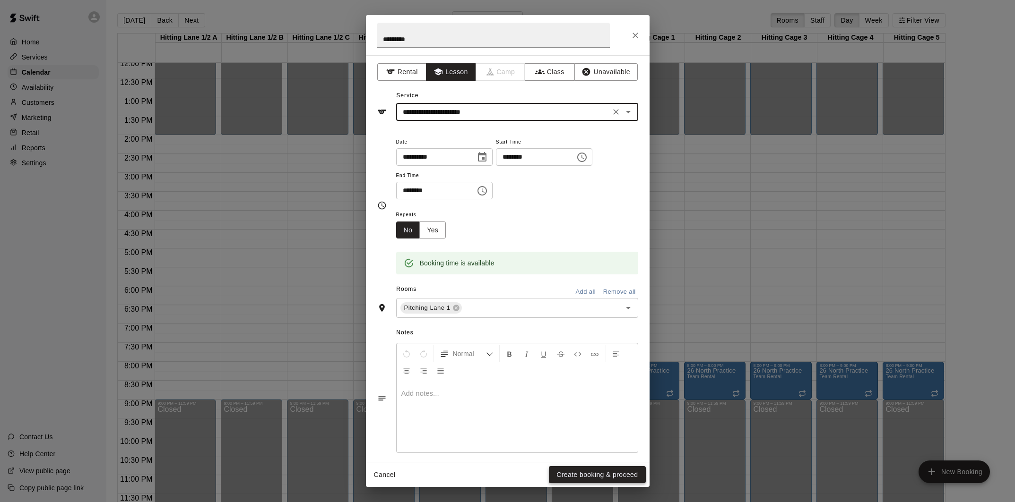
click at [608, 480] on button "Create booking & proceed" at bounding box center [597, 474] width 96 height 17
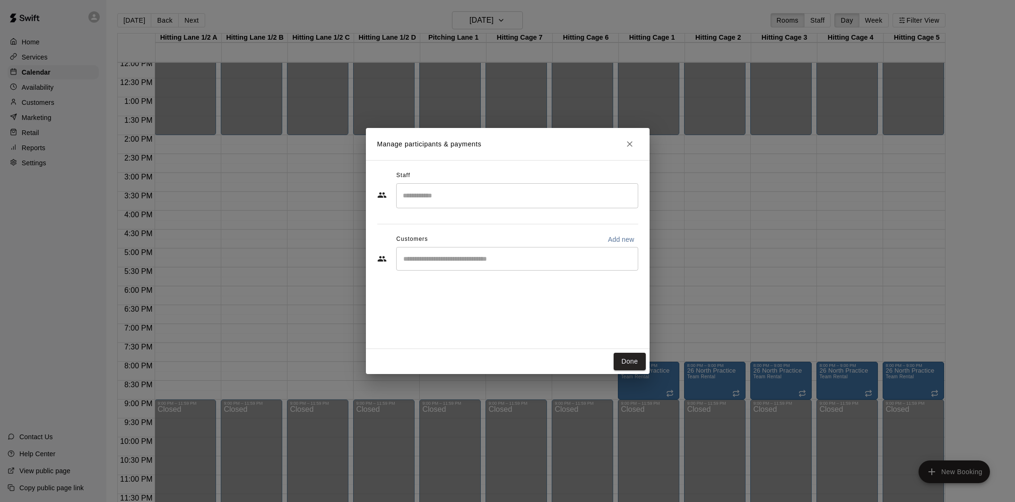
click at [455, 193] on input "Search staff" at bounding box center [516, 196] width 233 height 17
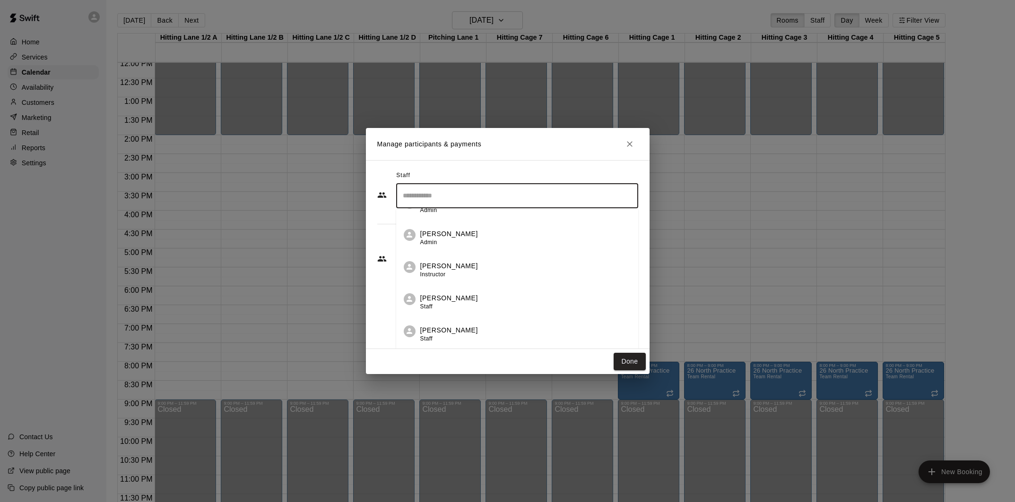
scroll to position [61, 0]
click at [473, 291] on div "Conner Hall Staff" at bounding box center [525, 295] width 210 height 18
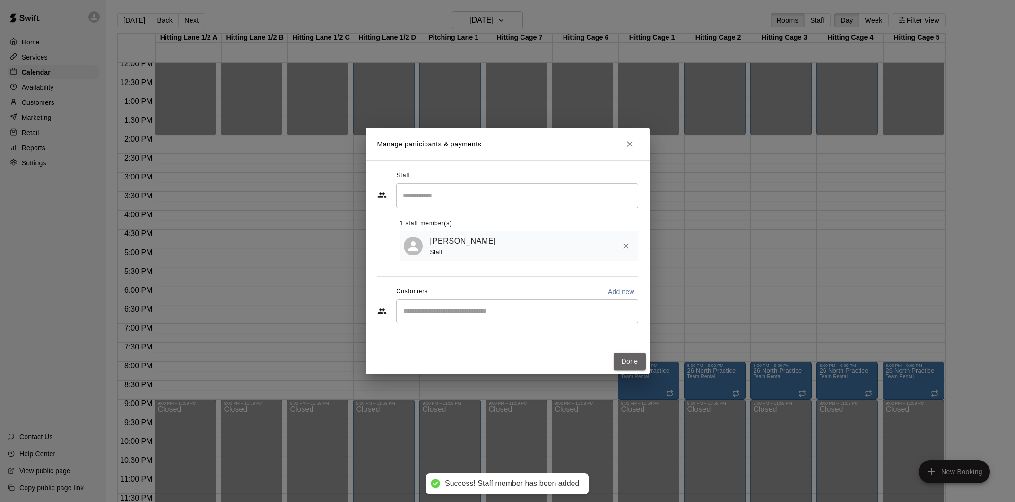
click at [628, 362] on button "Done" at bounding box center [629, 361] width 32 height 17
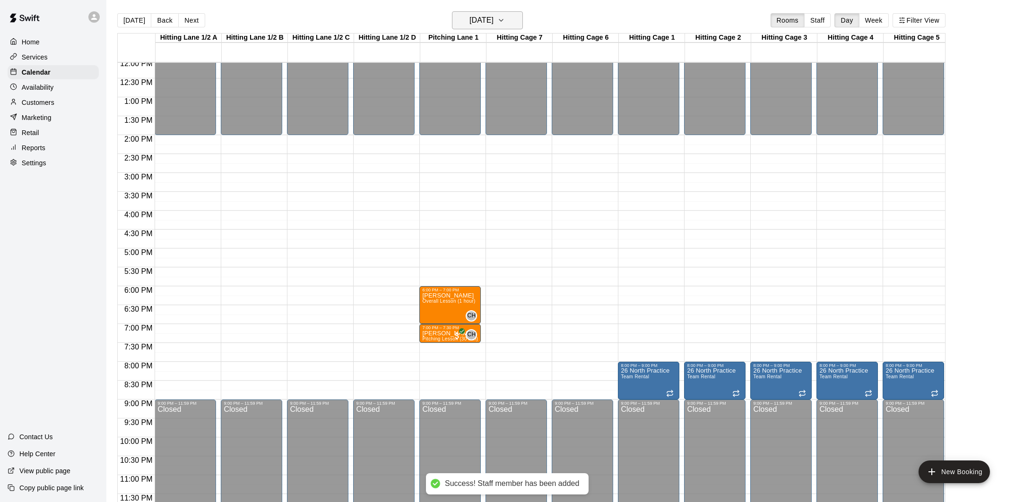
click at [485, 24] on h6 "Thursday Aug 28" at bounding box center [481, 20] width 24 height 13
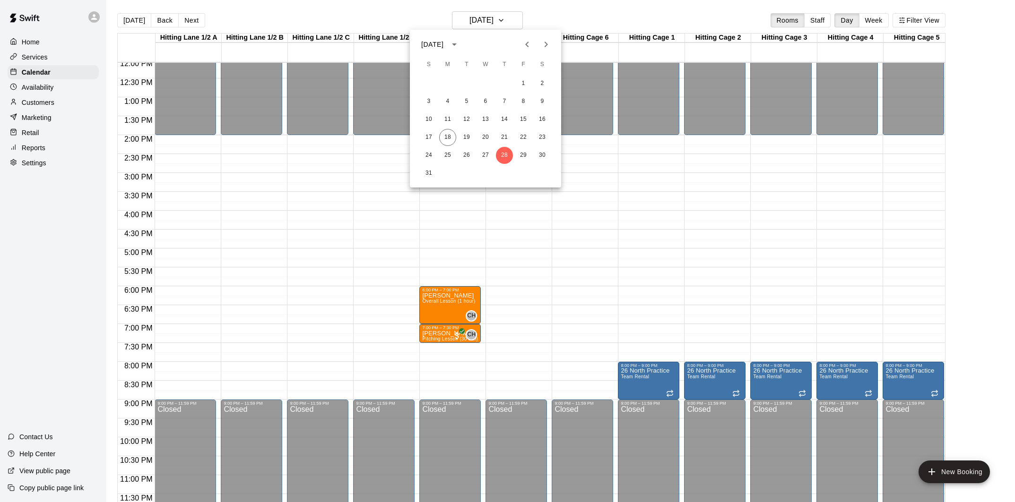
click at [541, 41] on icon "Next month" at bounding box center [545, 44] width 11 height 11
click at [509, 86] on button "4" at bounding box center [504, 83] width 17 height 17
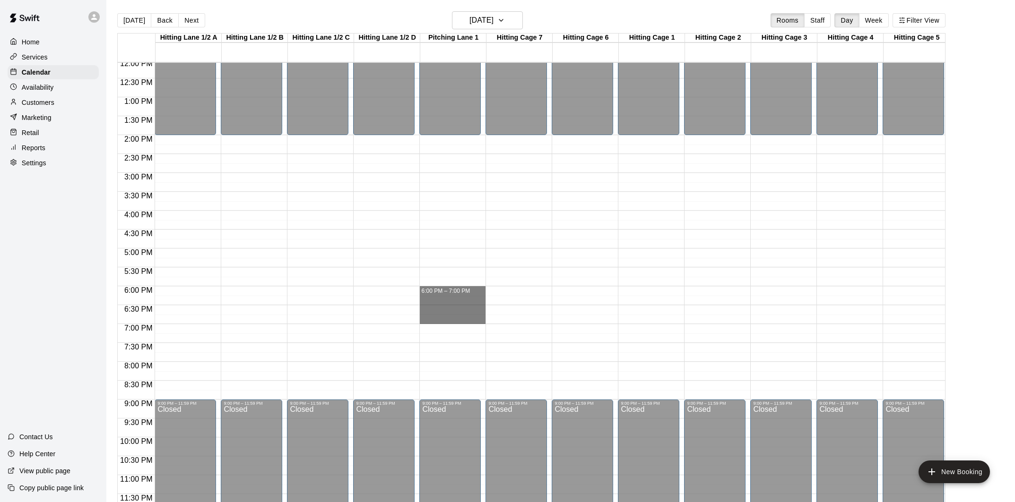
drag, startPoint x: 438, startPoint y: 292, endPoint x: 438, endPoint y: 321, distance: 29.8
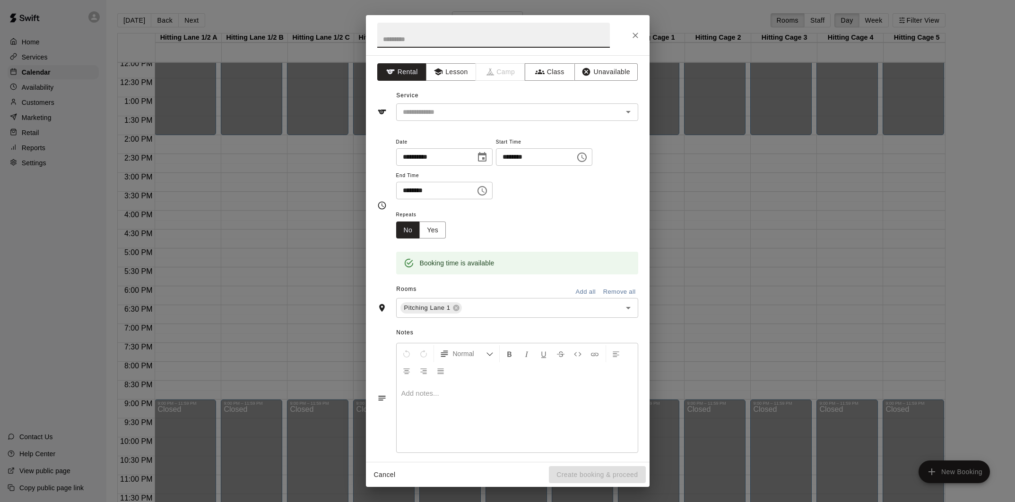
click at [445, 34] on input "text" at bounding box center [493, 35] width 233 height 25
type input "*********"
click at [455, 116] on input "text" at bounding box center [503, 112] width 208 height 12
click at [441, 72] on icon "button" at bounding box center [437, 71] width 9 height 9
click at [457, 104] on div "Service ​" at bounding box center [507, 104] width 261 height 33
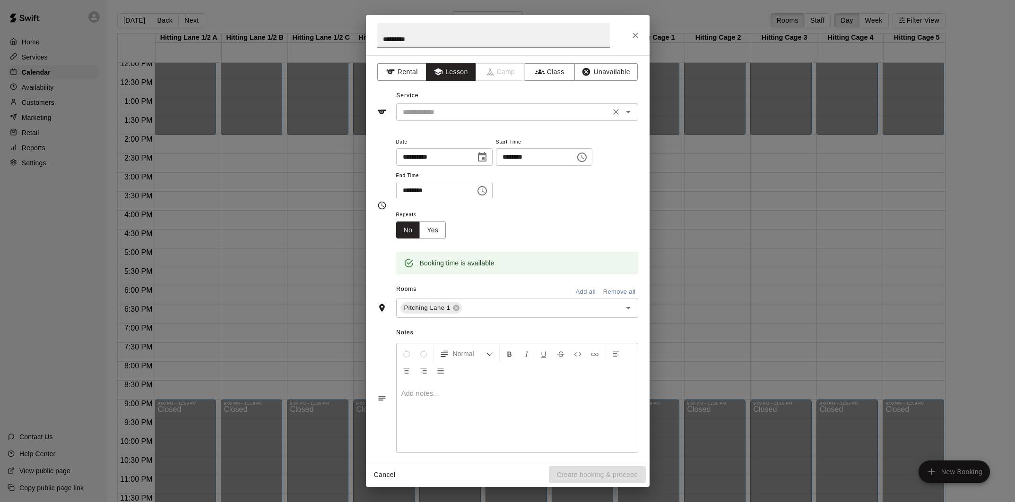
drag, startPoint x: 457, startPoint y: 114, endPoint x: 456, endPoint y: 120, distance: 5.3
click at [457, 116] on input "text" at bounding box center [503, 112] width 208 height 12
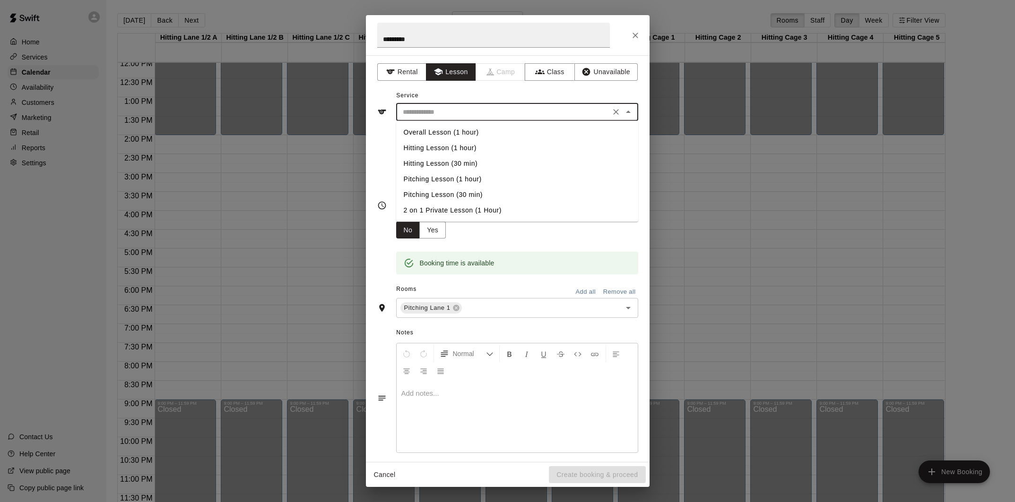
click at [452, 134] on li "Overall Lesson (1 hour)" at bounding box center [517, 133] width 242 height 16
type input "**********"
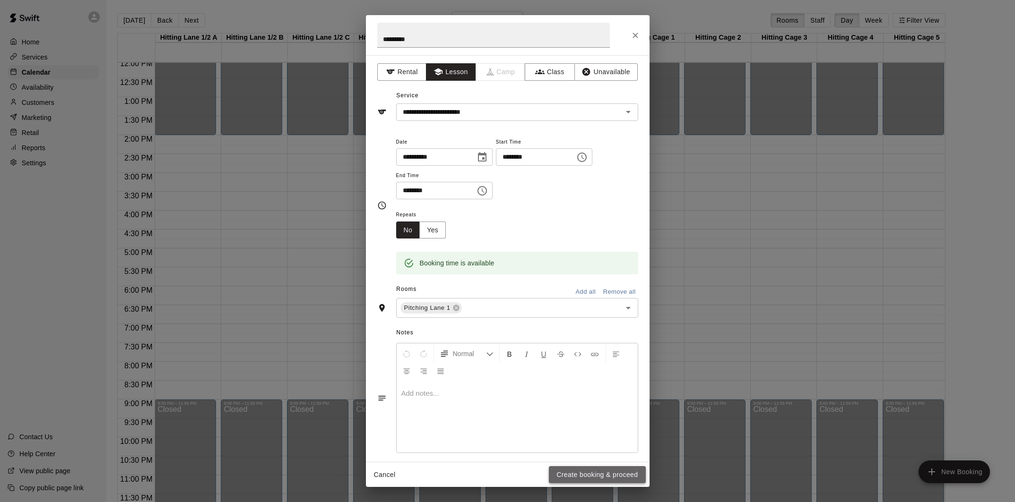
click at [609, 475] on button "Create booking & proceed" at bounding box center [597, 474] width 96 height 17
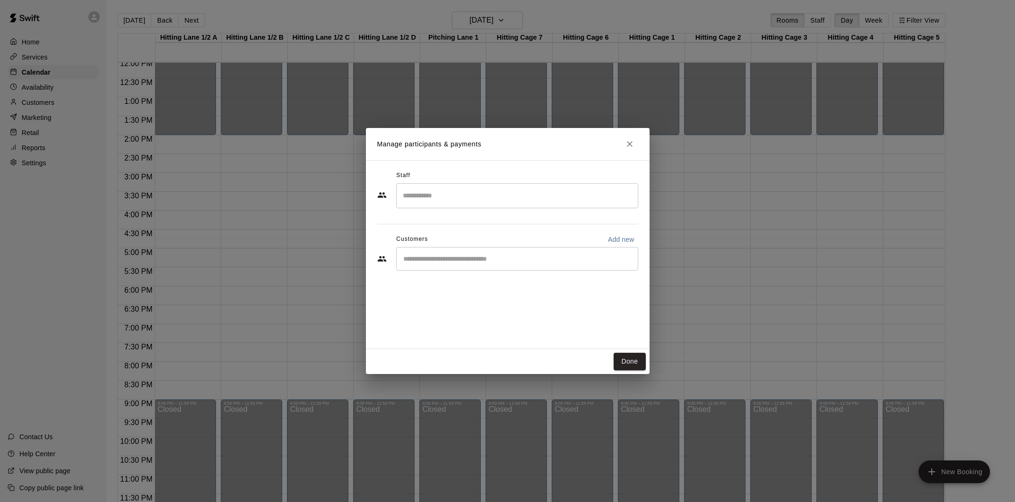
click at [460, 199] on input "Search staff" at bounding box center [516, 196] width 233 height 17
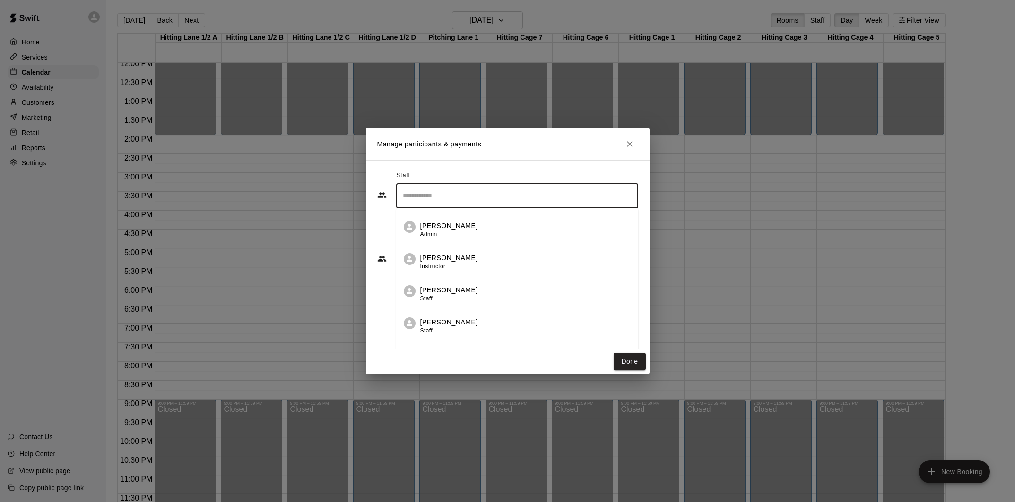
scroll to position [62, 0]
click at [456, 292] on p "Conner Hall" at bounding box center [449, 290] width 58 height 10
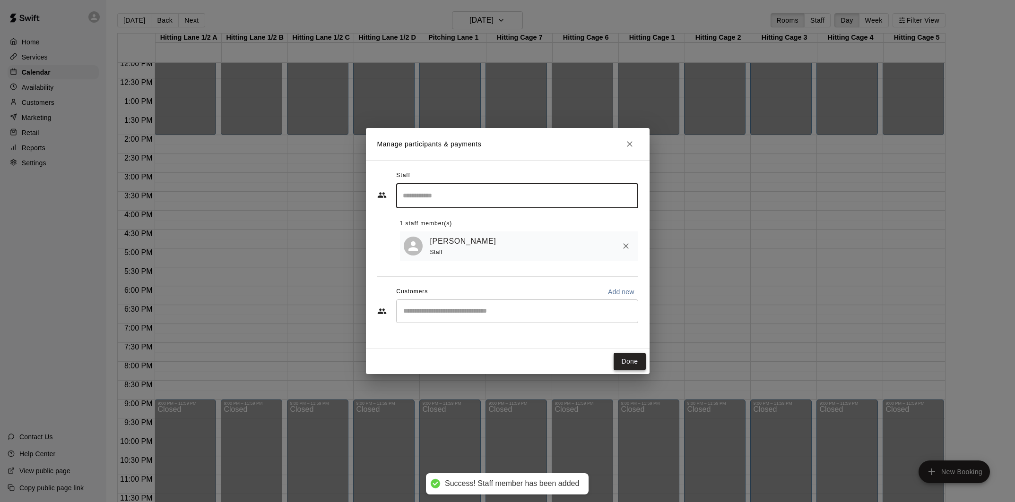
click at [629, 361] on button "Done" at bounding box center [629, 361] width 32 height 17
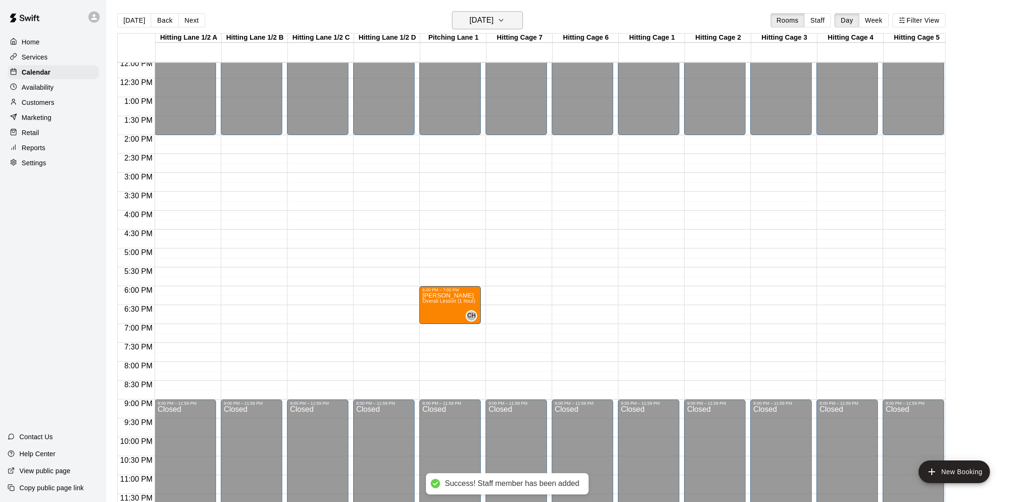
click at [493, 23] on h6 "Thursday Sep 04" at bounding box center [481, 20] width 24 height 13
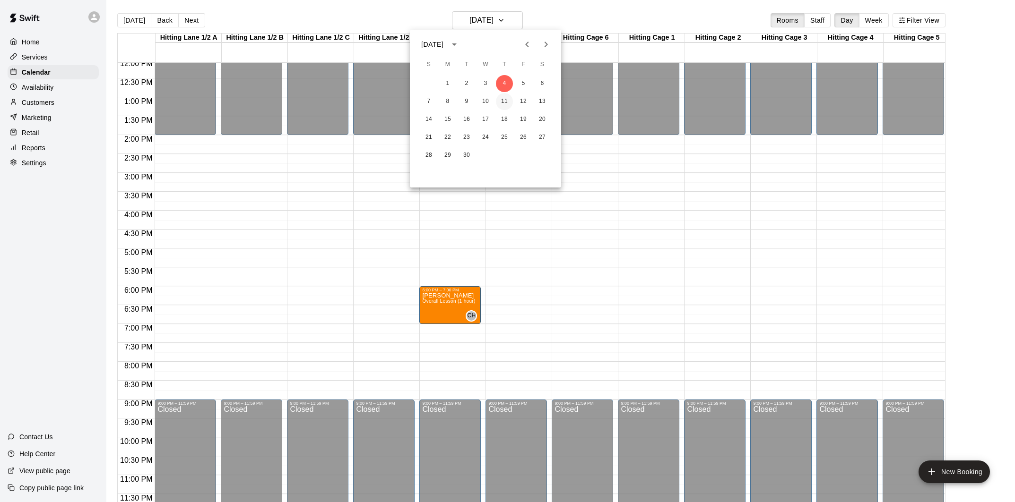
click at [504, 101] on button "11" at bounding box center [504, 101] width 17 height 17
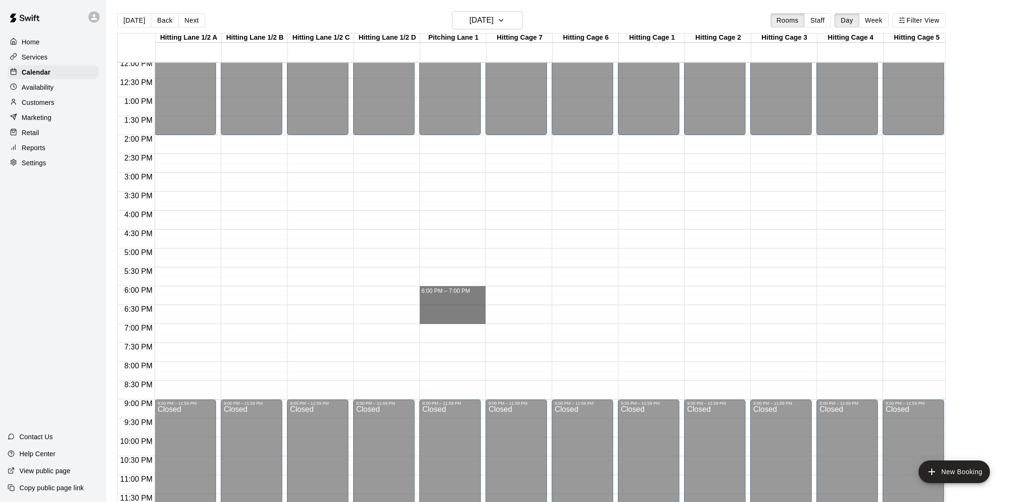
drag, startPoint x: 440, startPoint y: 289, endPoint x: 444, endPoint y: 318, distance: 29.5
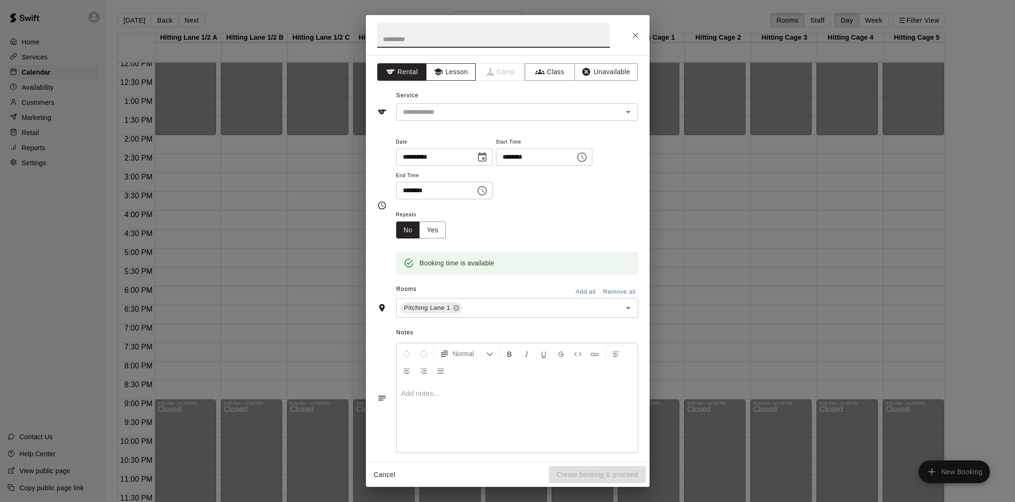
click at [441, 66] on button "Lesson" at bounding box center [451, 71] width 50 height 17
click at [419, 37] on input "text" at bounding box center [493, 35] width 233 height 25
type input "*********"
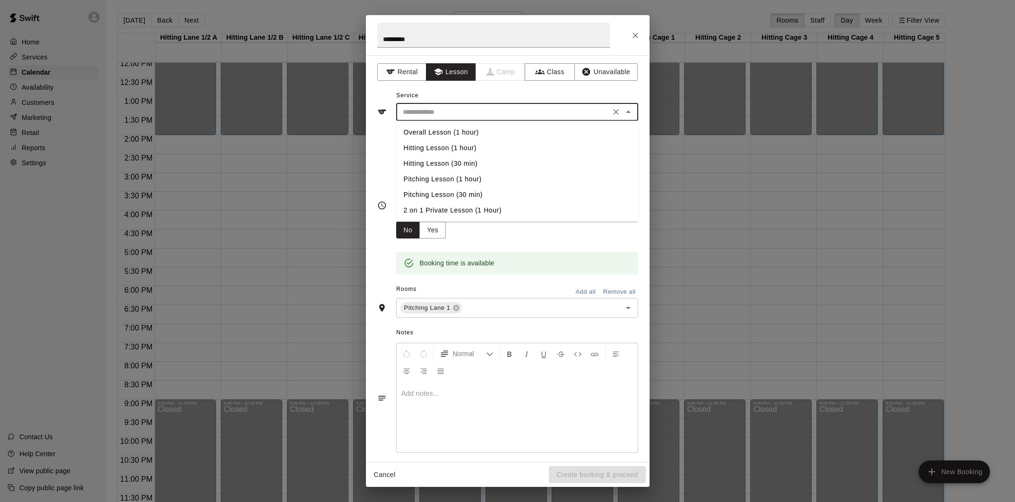
click at [435, 109] on input "text" at bounding box center [503, 112] width 208 height 12
click at [442, 128] on li "Overall Lesson (1 hour)" at bounding box center [517, 133] width 242 height 16
type input "**********"
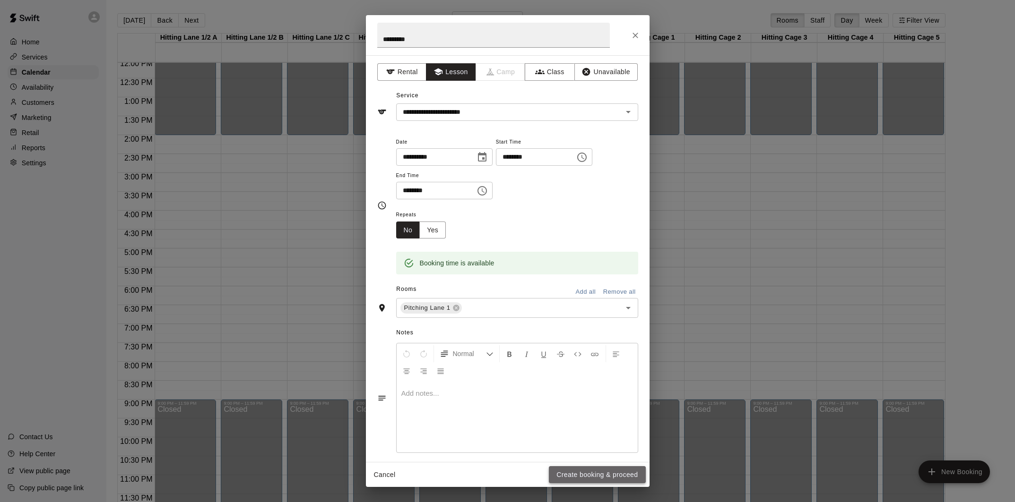
click at [586, 472] on button "Create booking & proceed" at bounding box center [597, 474] width 96 height 17
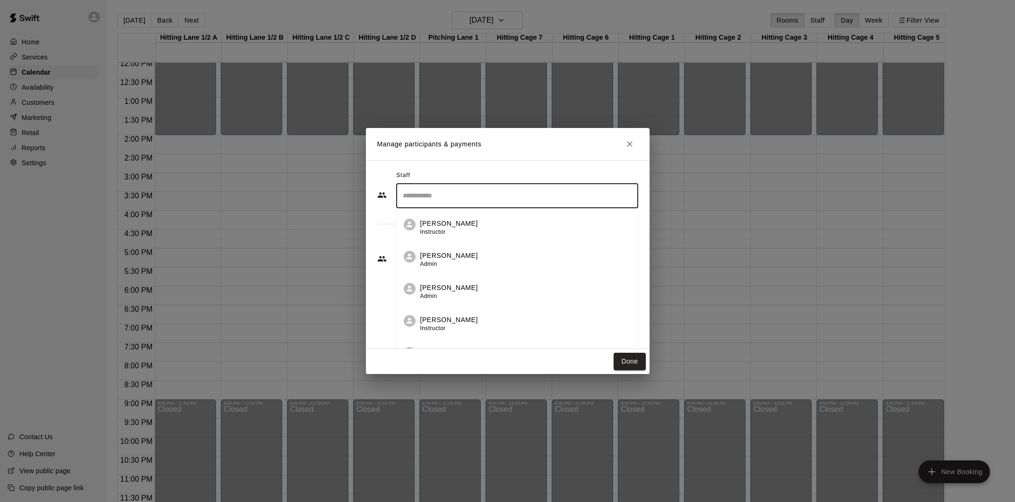
click at [459, 202] on input "Search staff" at bounding box center [516, 196] width 233 height 17
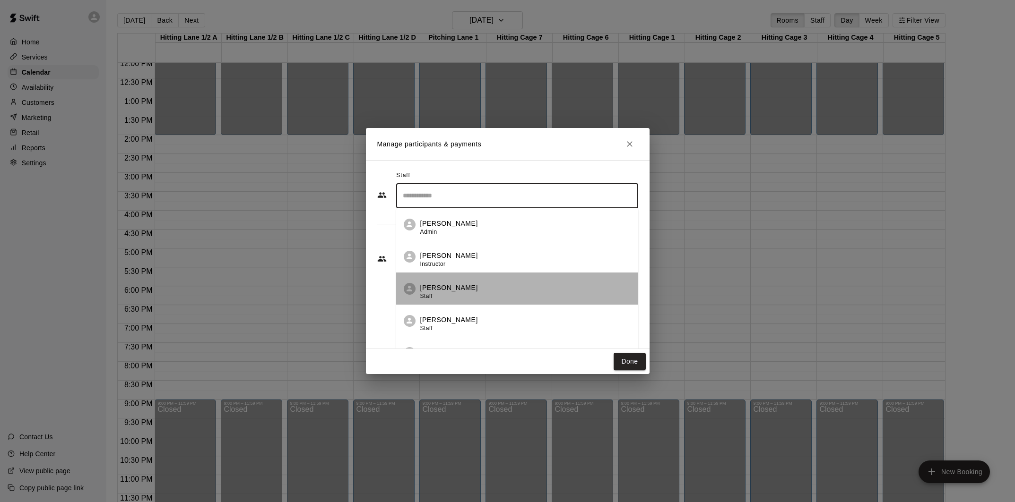
click at [451, 299] on div "Conner Hall Staff" at bounding box center [449, 292] width 58 height 18
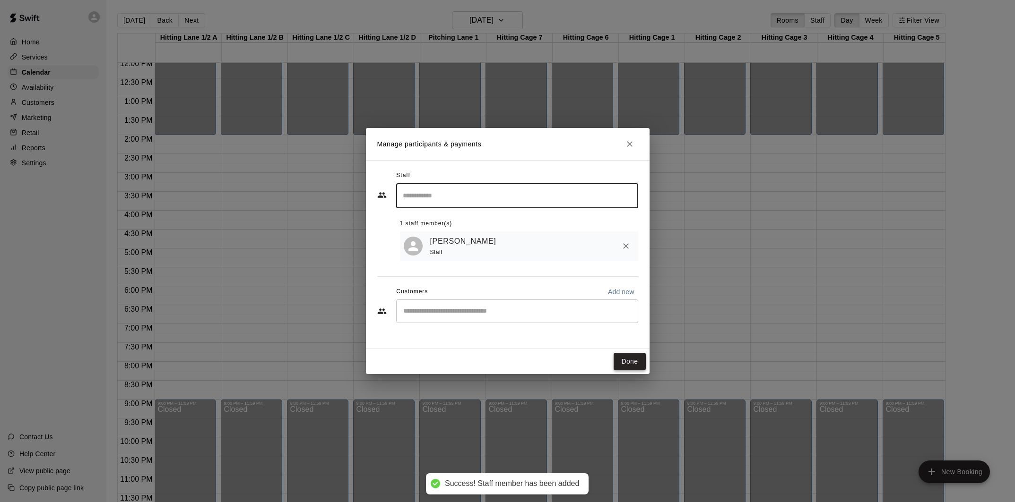
click at [628, 362] on button "Done" at bounding box center [629, 361] width 32 height 17
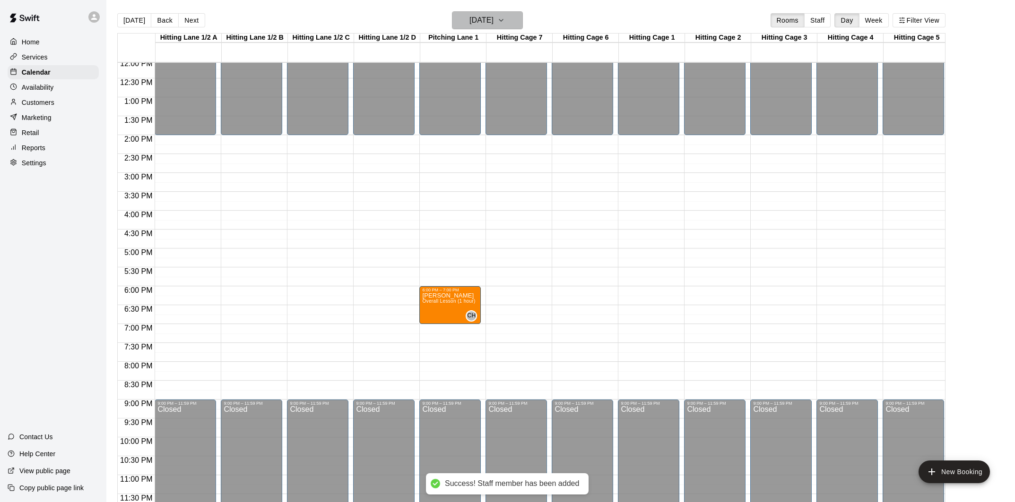
click at [485, 22] on h6 "Thursday Sep 11" at bounding box center [481, 20] width 24 height 13
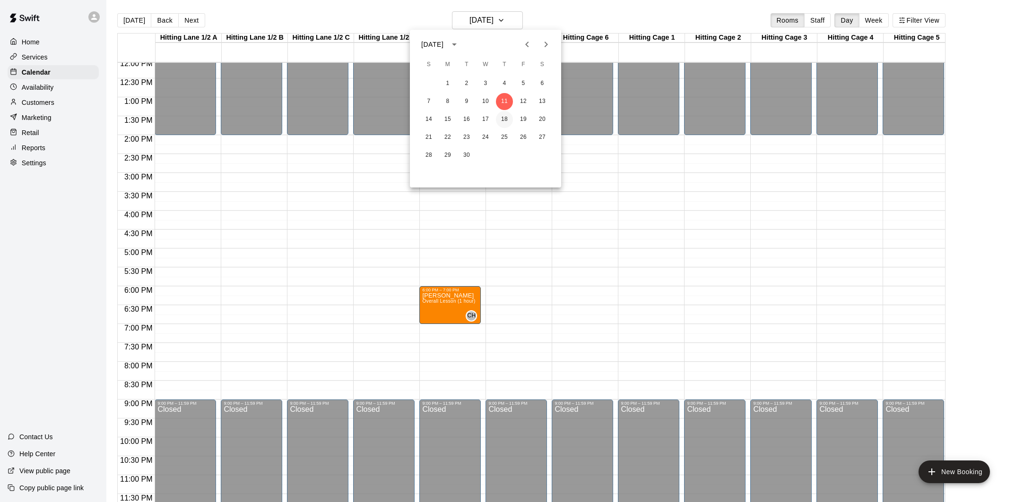
click at [504, 121] on button "18" at bounding box center [504, 119] width 17 height 17
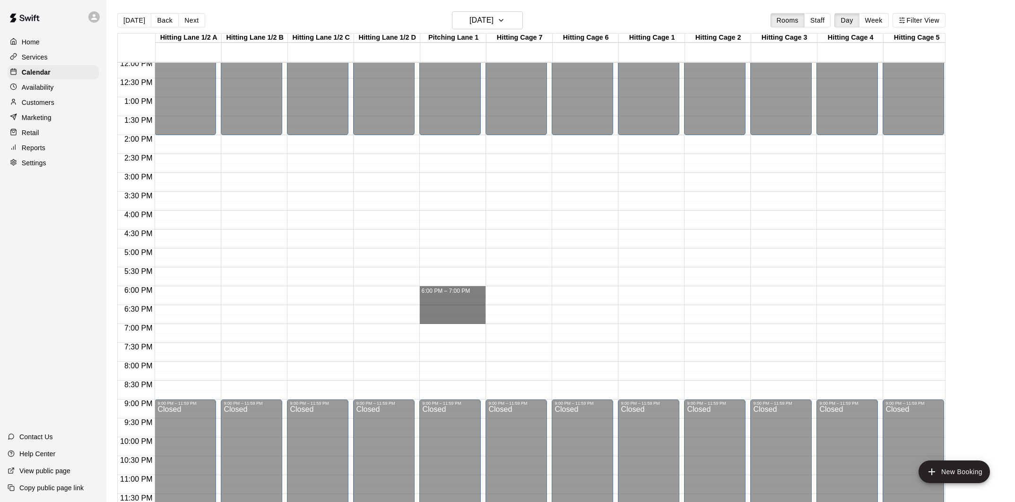
drag, startPoint x: 438, startPoint y: 289, endPoint x: 438, endPoint y: 320, distance: 31.2
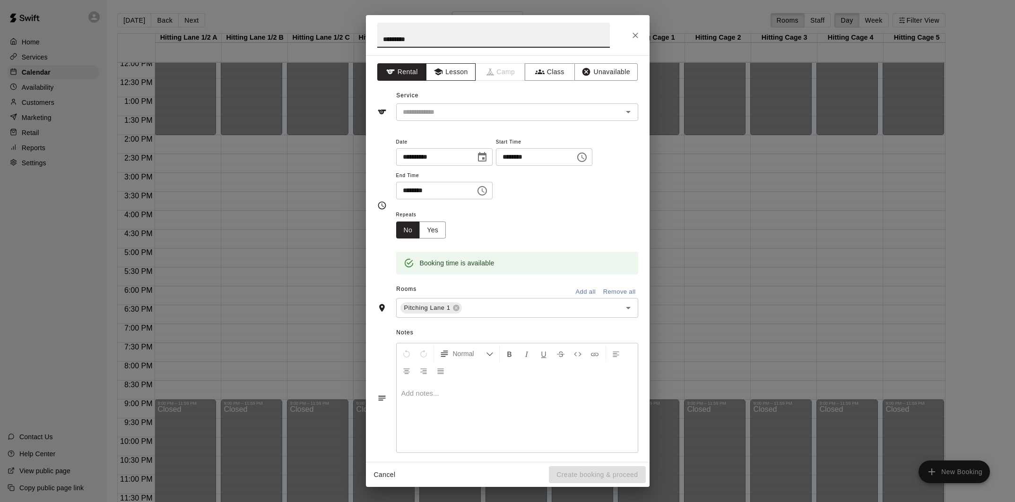
type input "*********"
click at [447, 72] on button "Lesson" at bounding box center [451, 71] width 50 height 17
click at [453, 115] on input "text" at bounding box center [503, 112] width 208 height 12
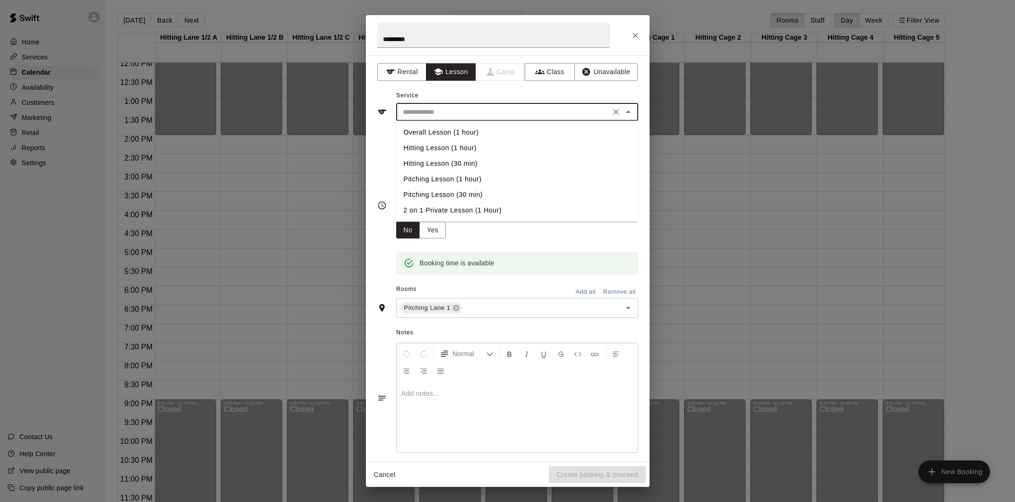
click at [451, 135] on li "Overall Lesson (1 hour)" at bounding box center [517, 133] width 242 height 16
type input "**********"
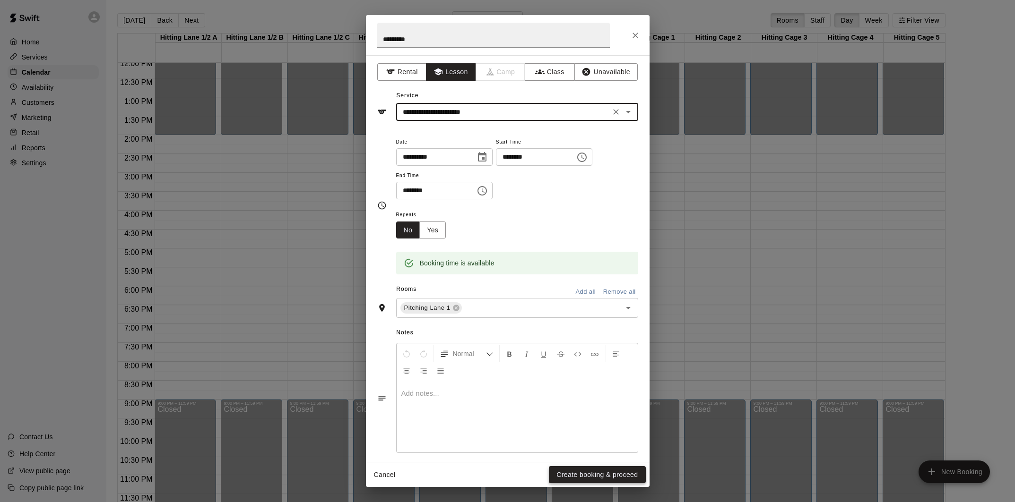
click at [577, 469] on button "Create booking & proceed" at bounding box center [597, 474] width 96 height 17
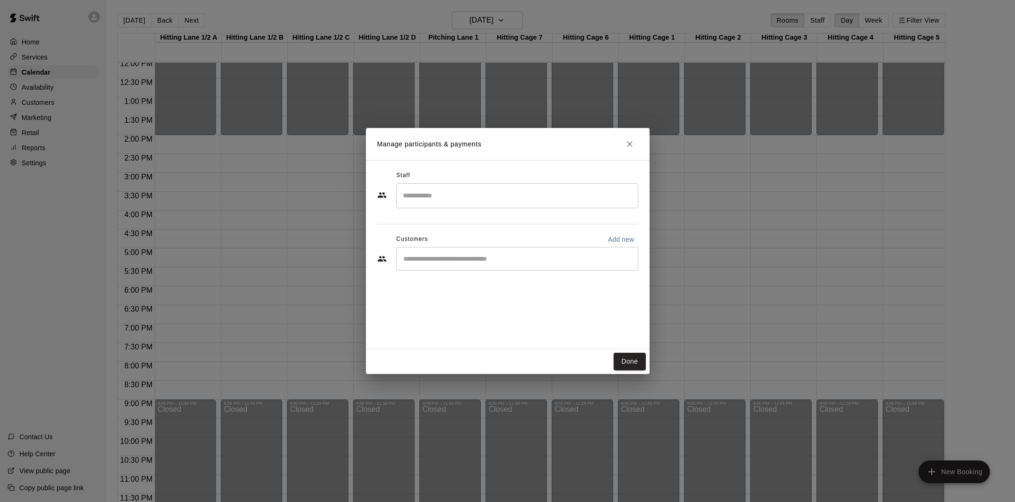
click at [465, 199] on input "Search staff" at bounding box center [516, 196] width 233 height 17
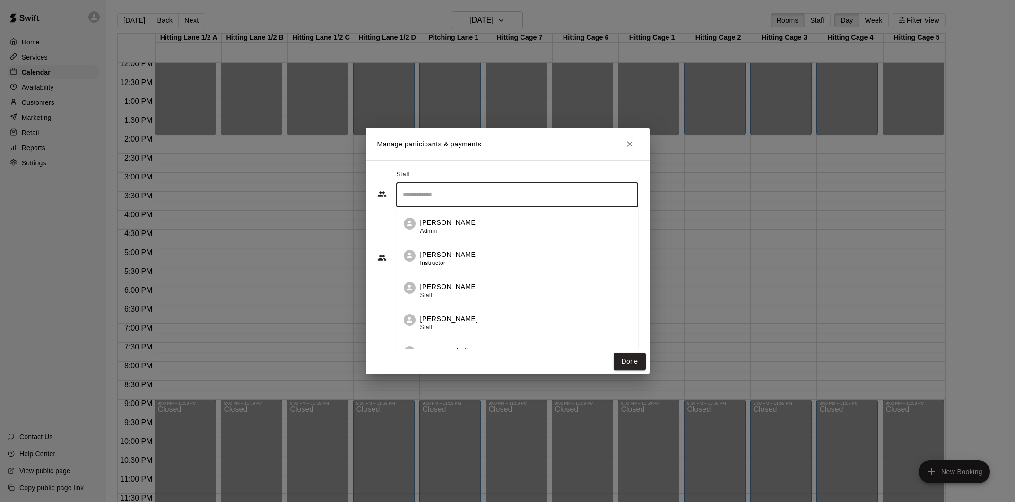
click at [467, 284] on div "Conner Hall Staff" at bounding box center [525, 291] width 210 height 18
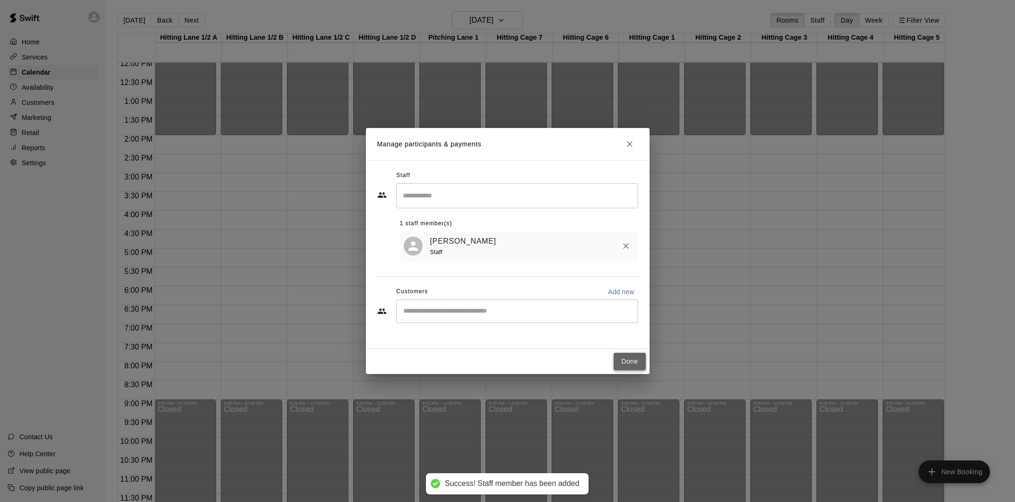
click at [625, 362] on button "Done" at bounding box center [629, 361] width 32 height 17
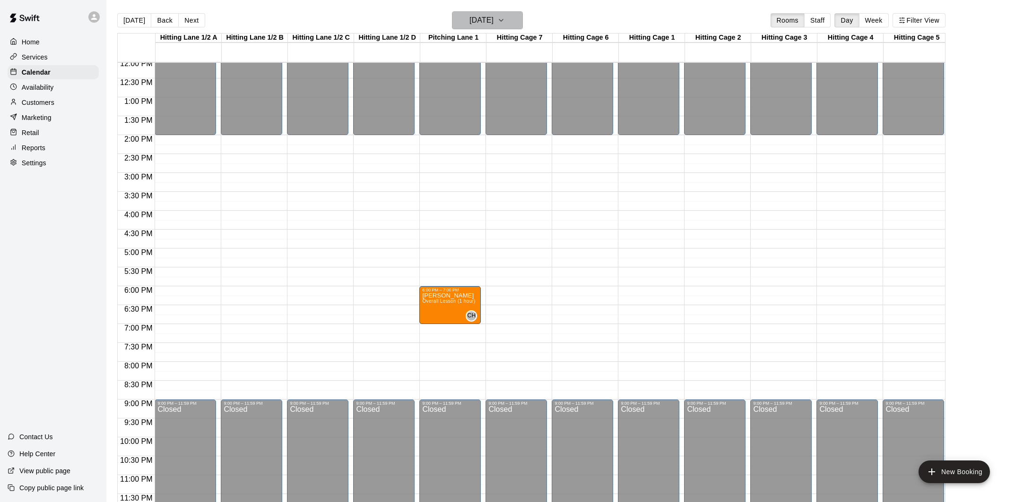
click at [490, 23] on h6 "Thursday Sep 18" at bounding box center [481, 20] width 24 height 13
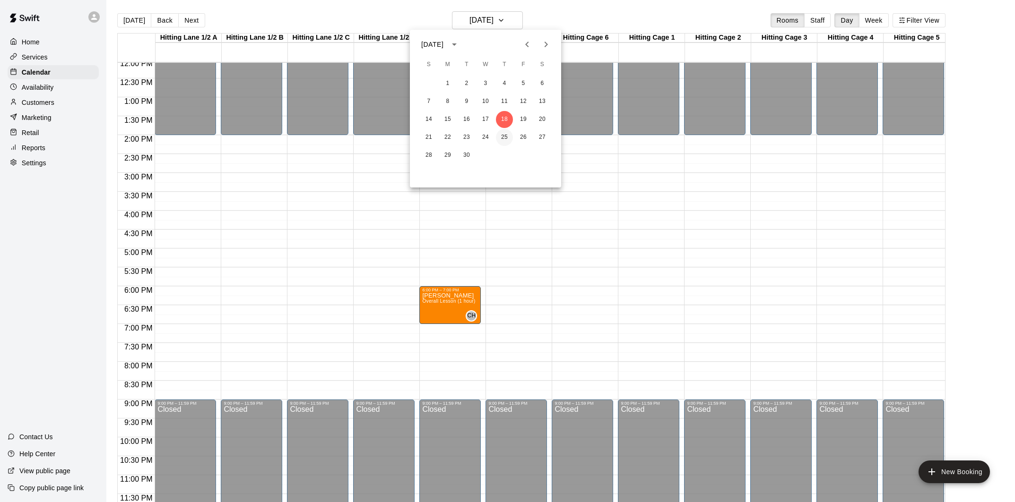
click at [505, 138] on button "25" at bounding box center [504, 137] width 17 height 17
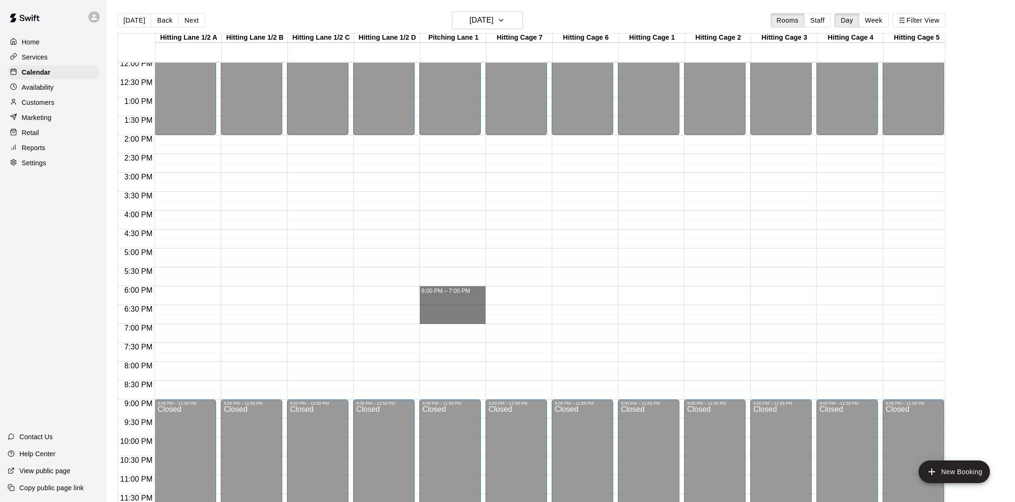
drag, startPoint x: 448, startPoint y: 289, endPoint x: 449, endPoint y: 323, distance: 33.6
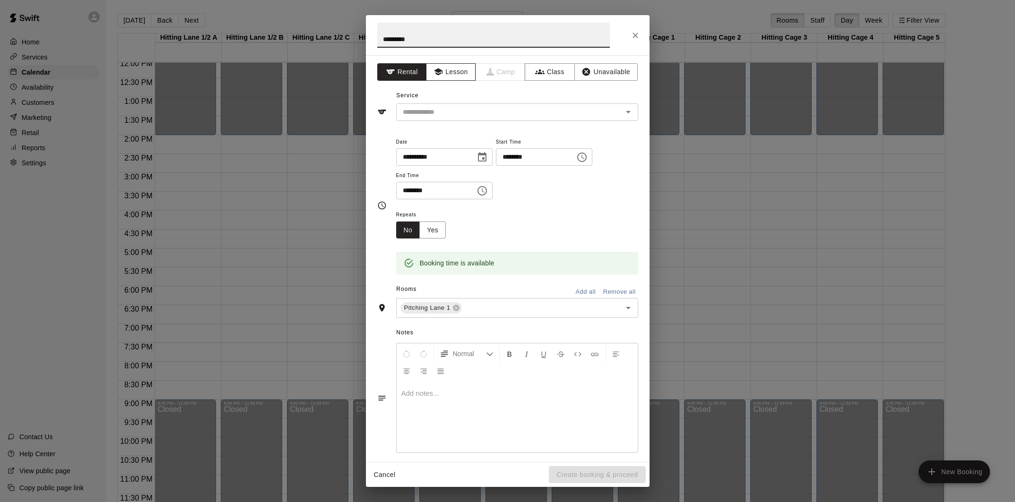
type input "*********"
click at [449, 70] on button "Lesson" at bounding box center [451, 71] width 50 height 17
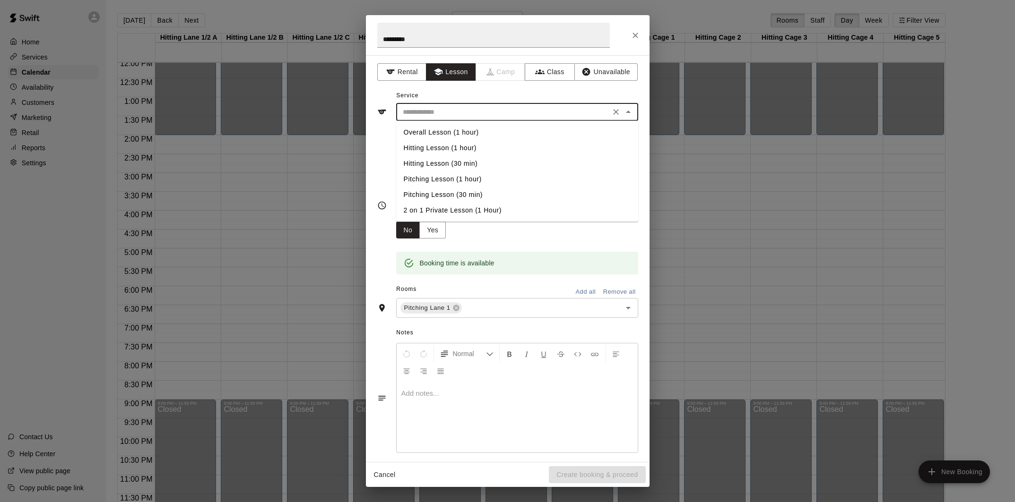
click at [483, 117] on input "text" at bounding box center [503, 112] width 208 height 12
click at [479, 132] on li "Overall Lesson (1 hour)" at bounding box center [517, 133] width 242 height 16
type input "**********"
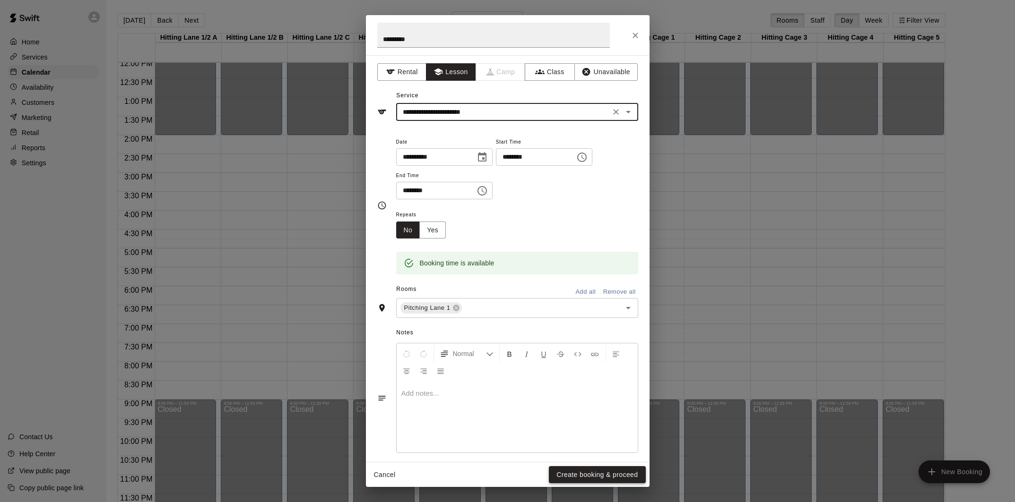
click at [611, 472] on button "Create booking & proceed" at bounding box center [597, 474] width 96 height 17
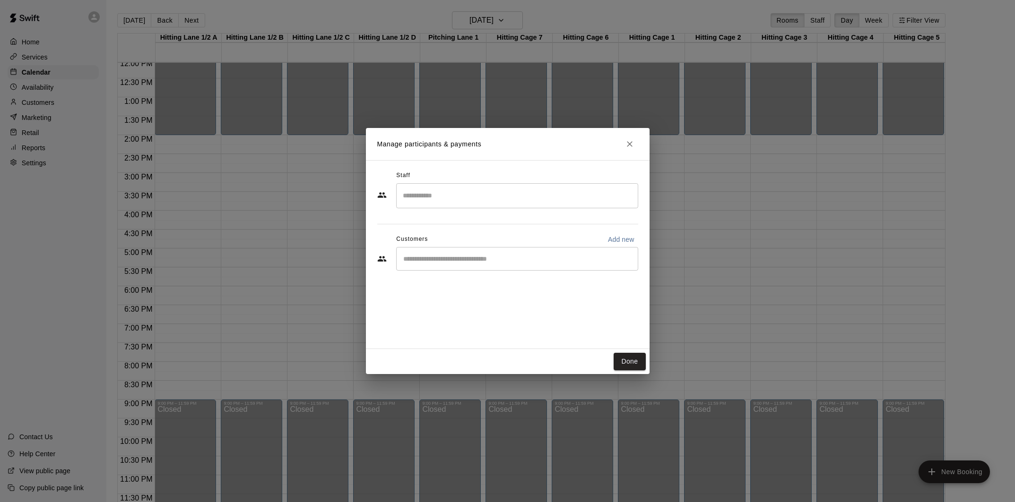
click at [468, 202] on input "Search staff" at bounding box center [516, 196] width 233 height 17
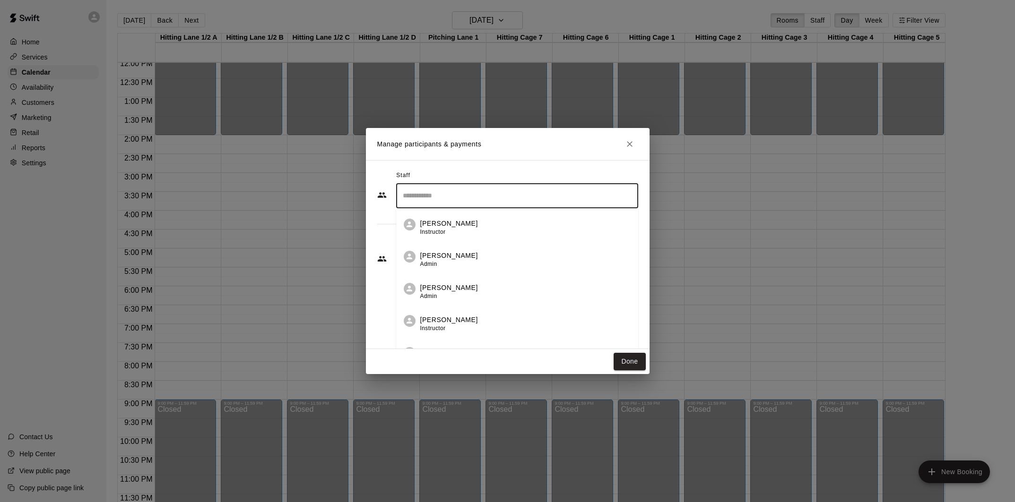
scroll to position [35, 0]
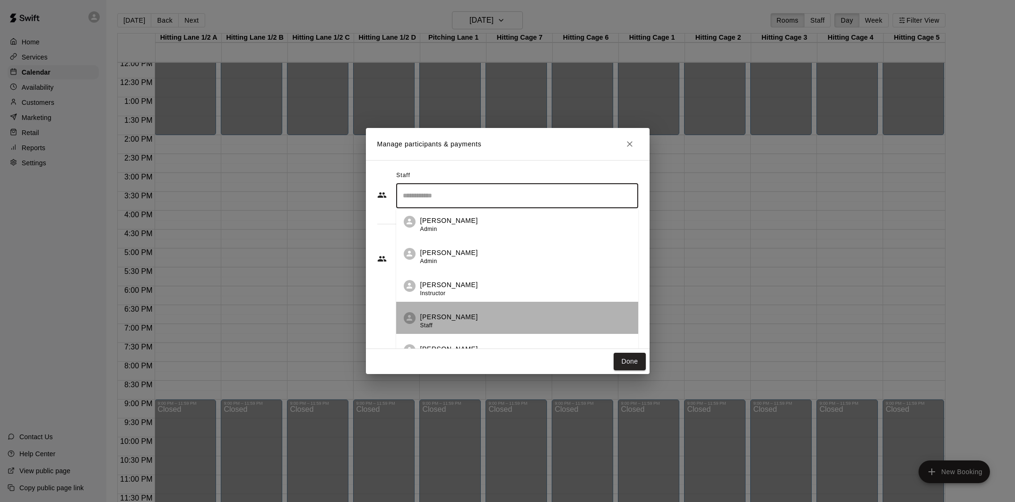
click at [472, 311] on li "Conner Hall Staff" at bounding box center [517, 318] width 242 height 32
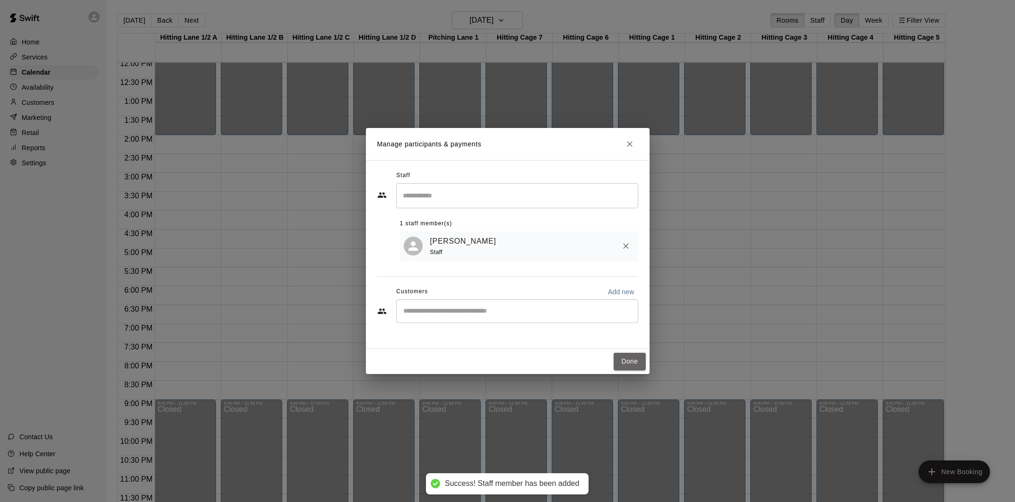
click at [629, 361] on button "Done" at bounding box center [629, 361] width 32 height 17
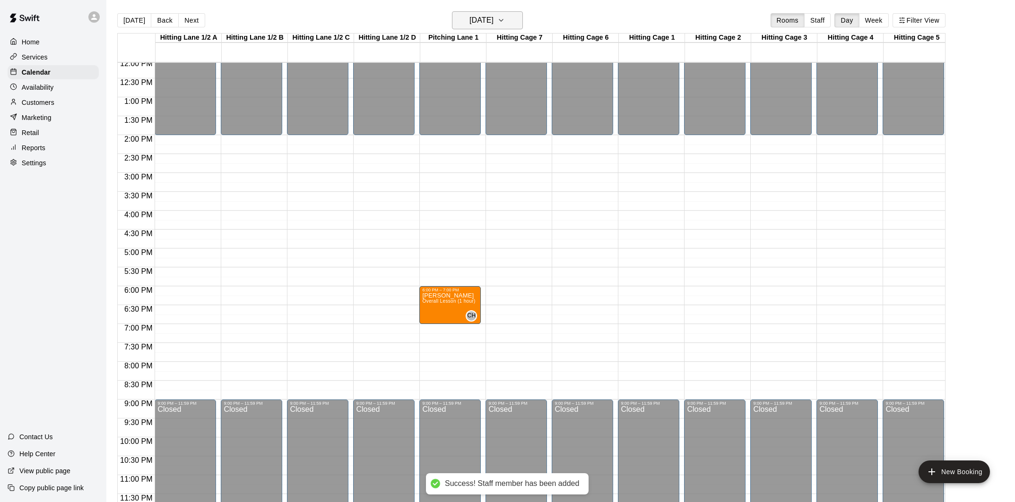
click at [493, 17] on h6 "Thursday Sep 25" at bounding box center [481, 20] width 24 height 13
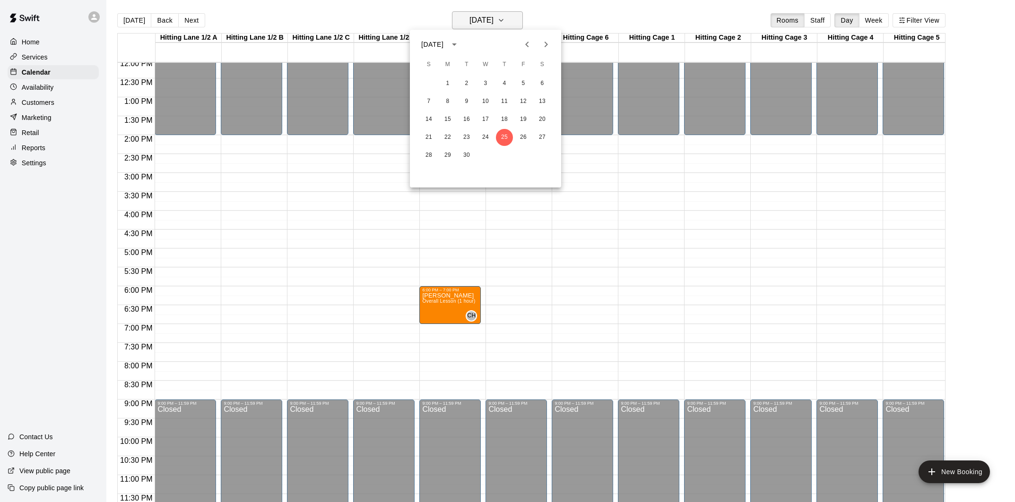
click at [501, 17] on div at bounding box center [507, 251] width 1015 height 502
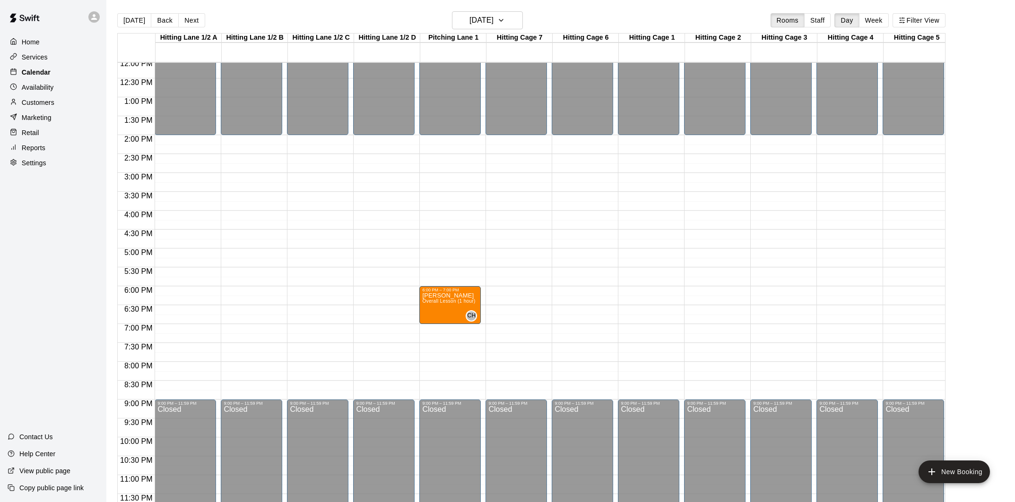
click at [47, 74] on p "Calendar" at bounding box center [36, 72] width 29 height 9
click at [488, 22] on h6 "Thursday Sep 25" at bounding box center [481, 20] width 24 height 13
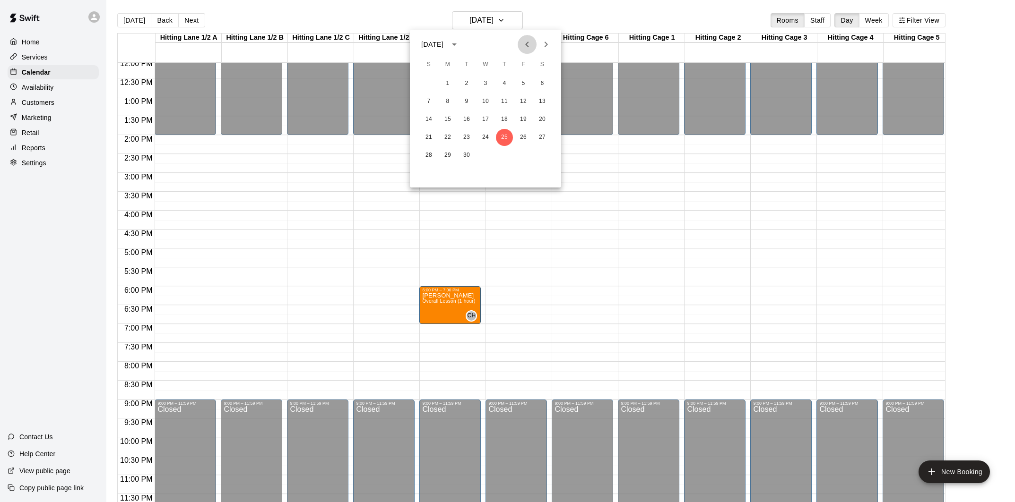
click at [524, 44] on icon "Previous month" at bounding box center [526, 44] width 11 height 11
click at [503, 140] on button "21" at bounding box center [504, 137] width 17 height 17
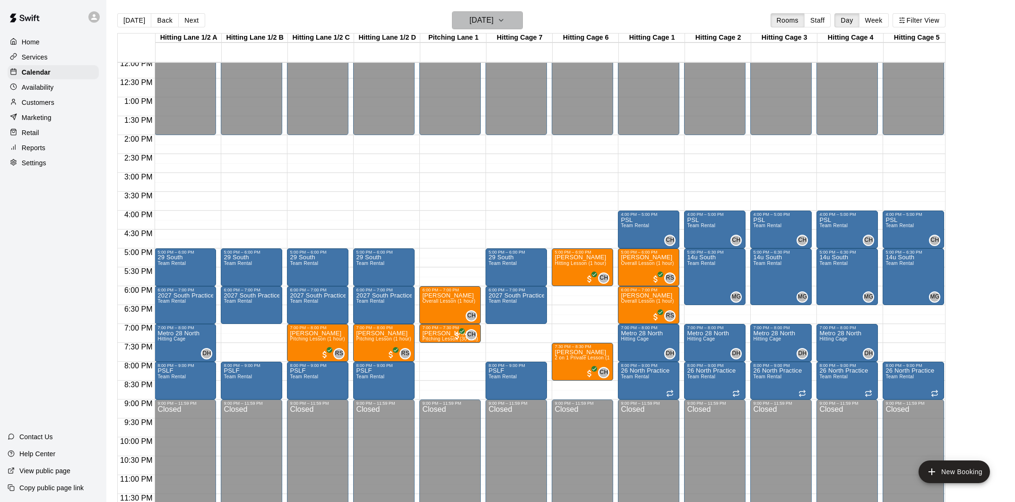
click at [491, 24] on h6 "[DATE]" at bounding box center [481, 20] width 24 height 13
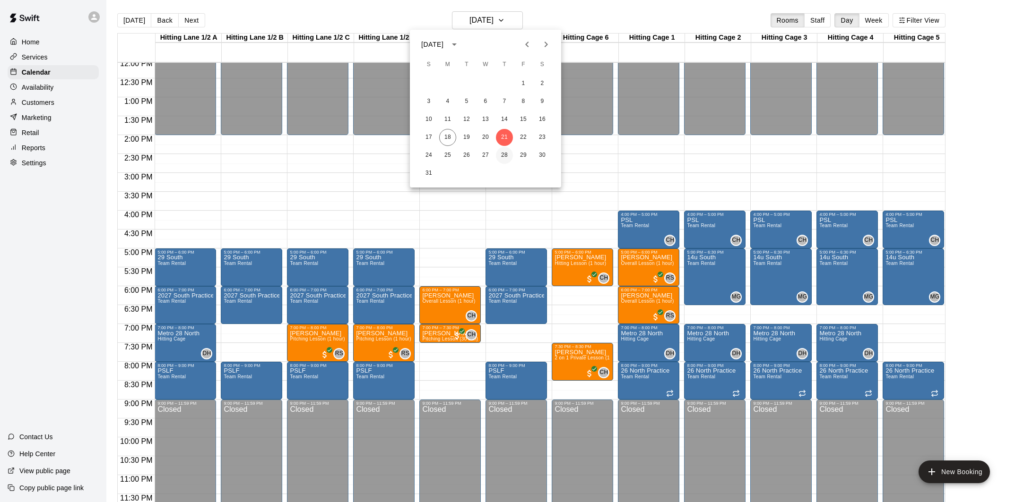
click at [503, 155] on button "28" at bounding box center [504, 155] width 17 height 17
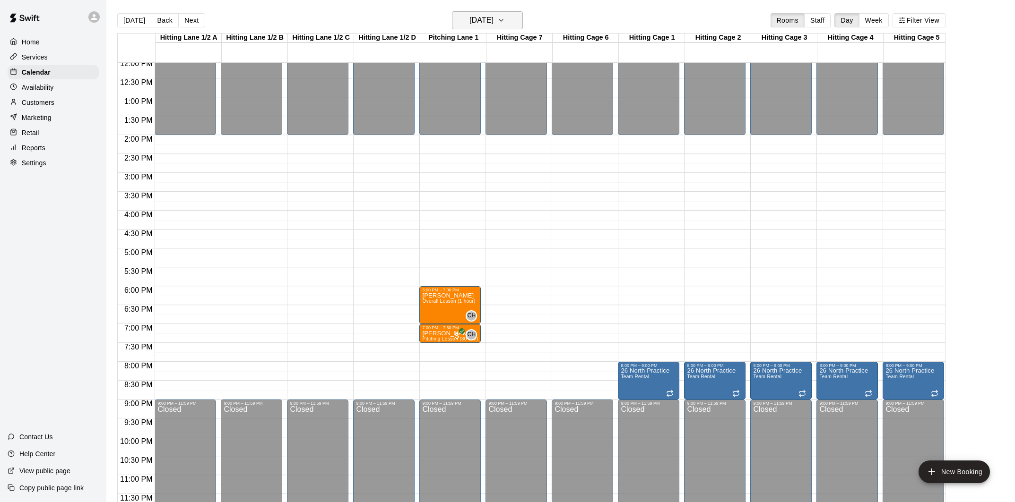
click at [493, 26] on h6 "Thursday Aug 28" at bounding box center [481, 20] width 24 height 13
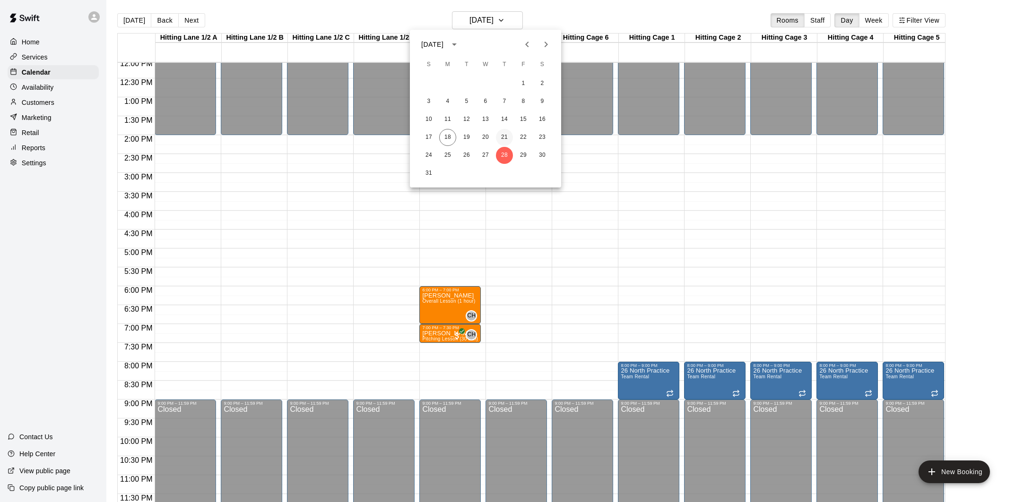
click at [501, 138] on button "21" at bounding box center [504, 137] width 17 height 17
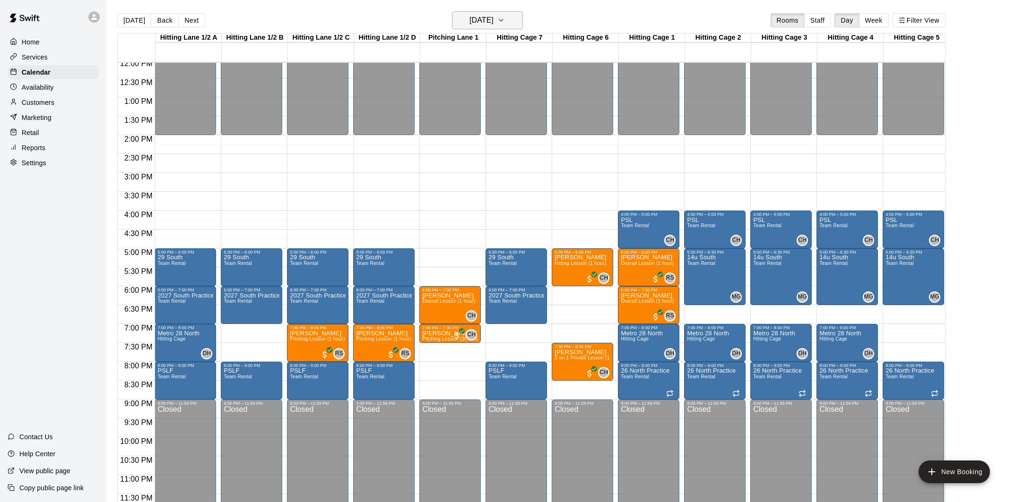
click at [463, 11] on button "[DATE]" at bounding box center [487, 20] width 71 height 18
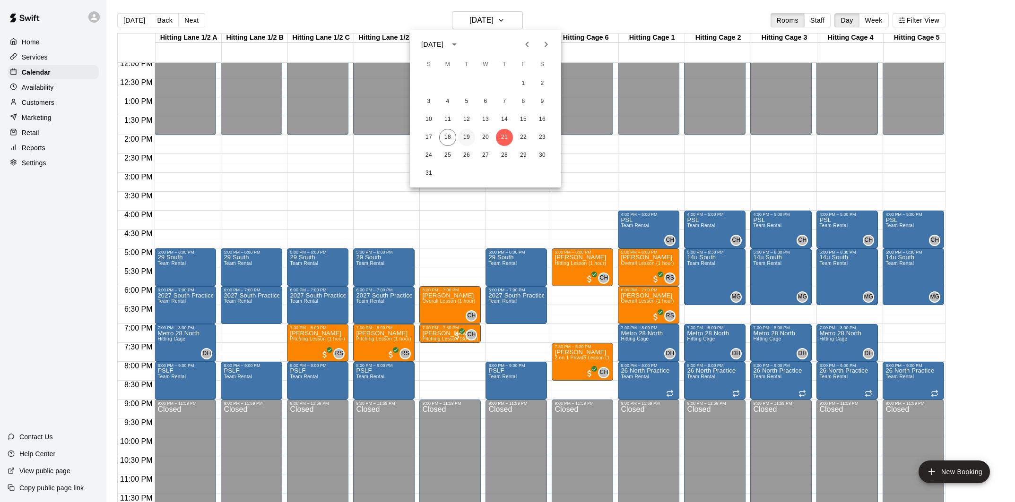
click at [469, 139] on button "19" at bounding box center [466, 137] width 17 height 17
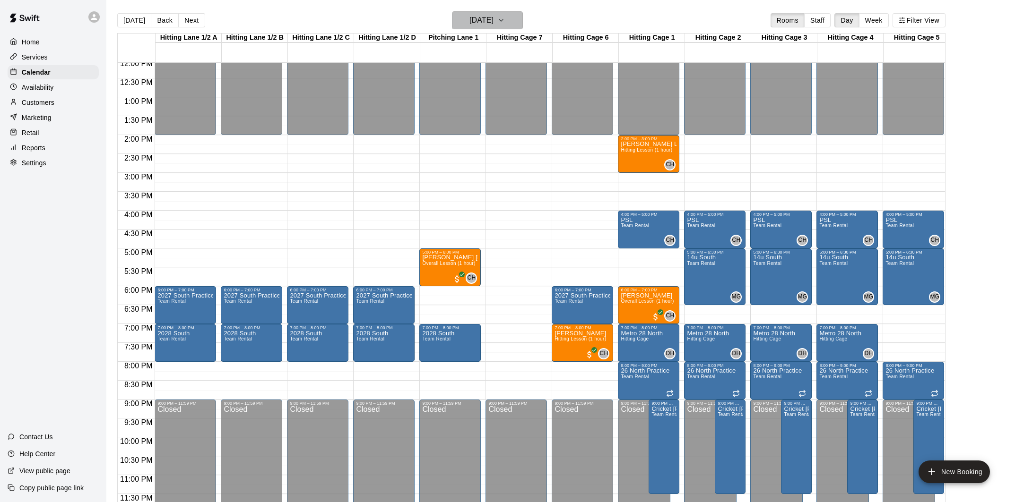
click at [492, 25] on h6 "Tuesday Aug 19" at bounding box center [481, 20] width 24 height 13
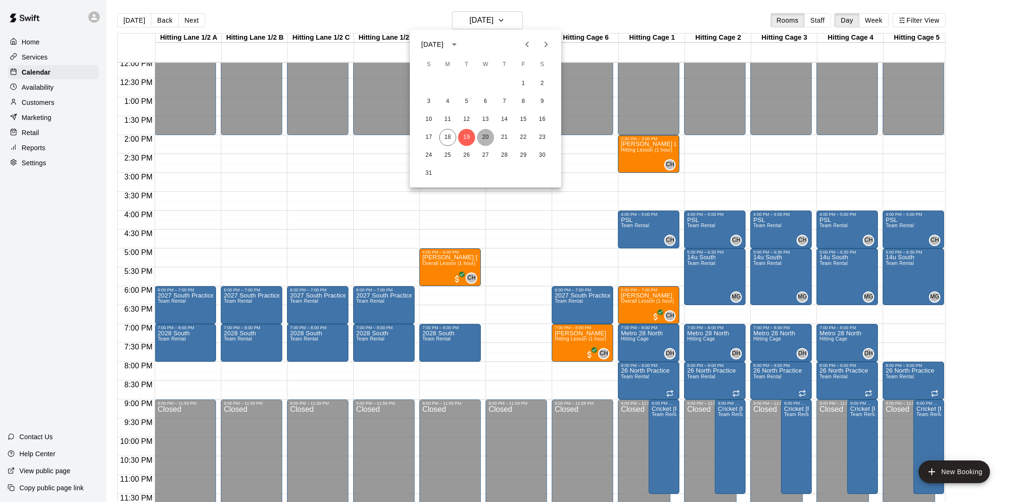
click at [486, 135] on button "20" at bounding box center [485, 137] width 17 height 17
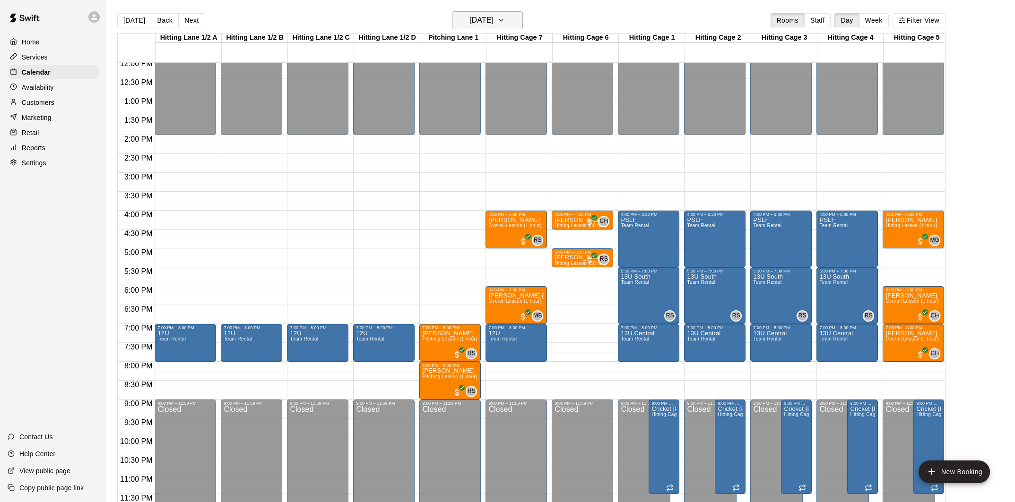
click at [493, 20] on h6 "Wednesday Aug 20" at bounding box center [481, 20] width 24 height 13
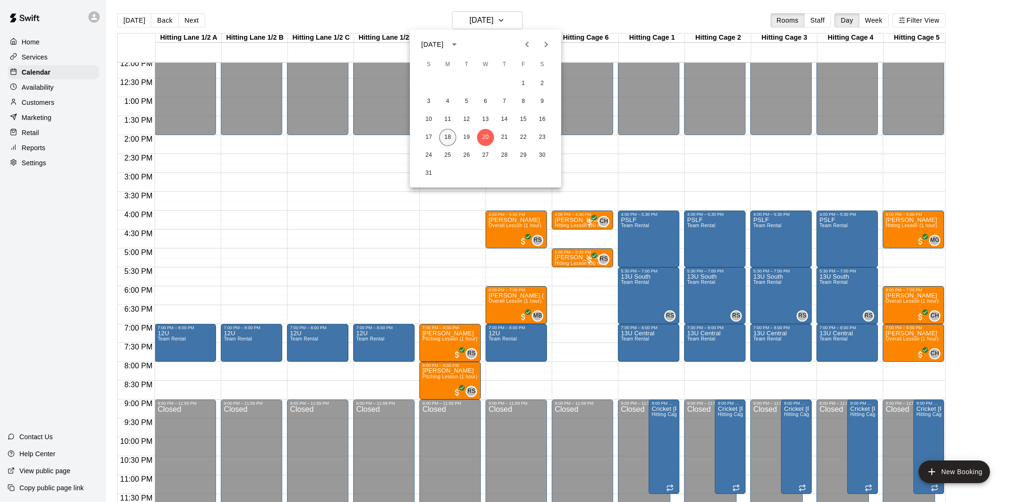
click at [449, 138] on button "18" at bounding box center [447, 137] width 17 height 17
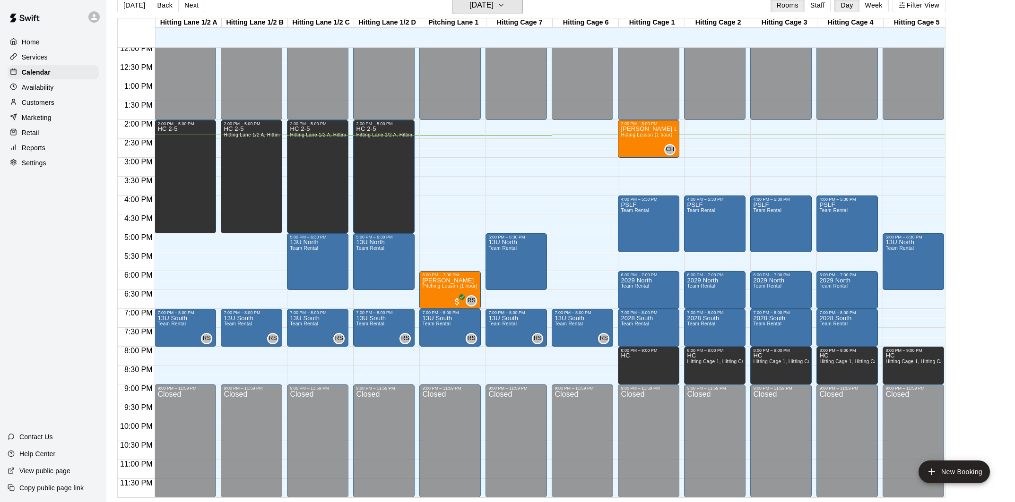
scroll to position [12, 0]
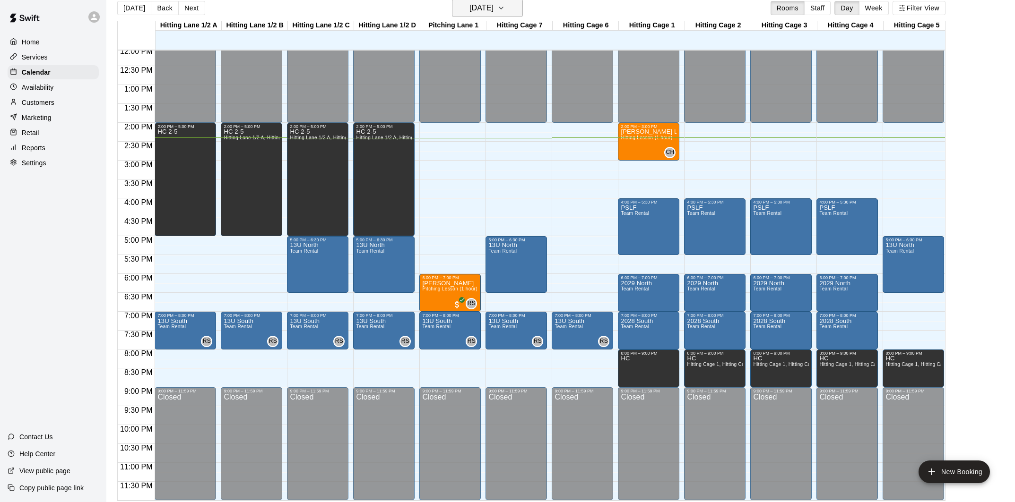
click at [477, 15] on button "[DATE]" at bounding box center [487, 8] width 71 height 18
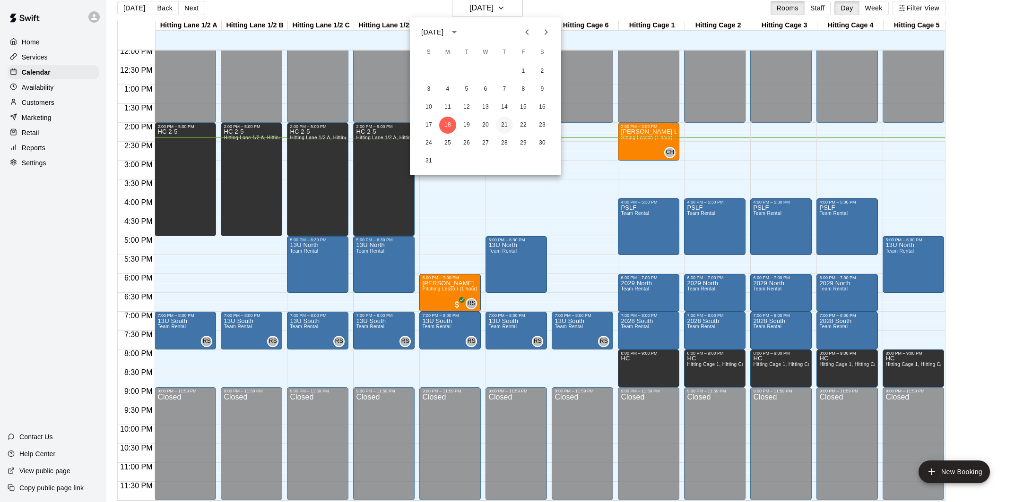
click at [502, 123] on button "21" at bounding box center [504, 125] width 17 height 17
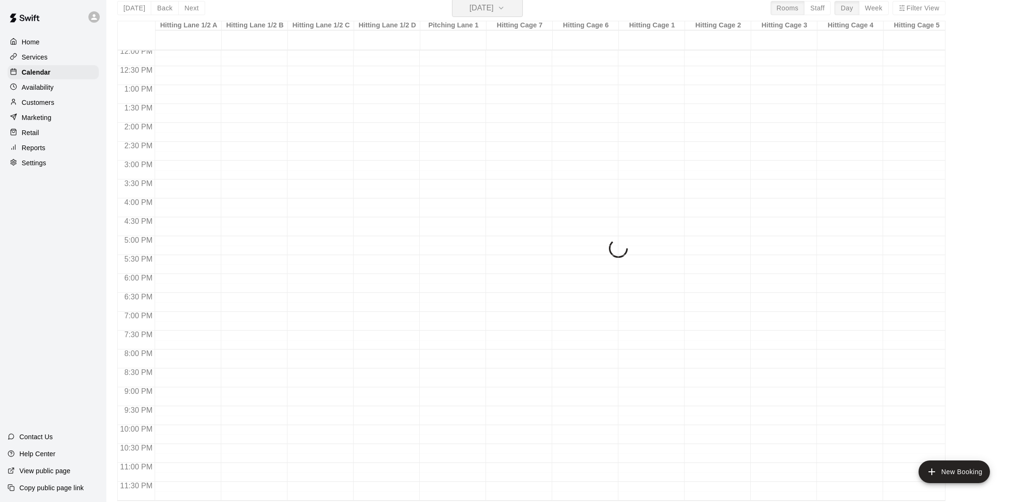
scroll to position [11, 0]
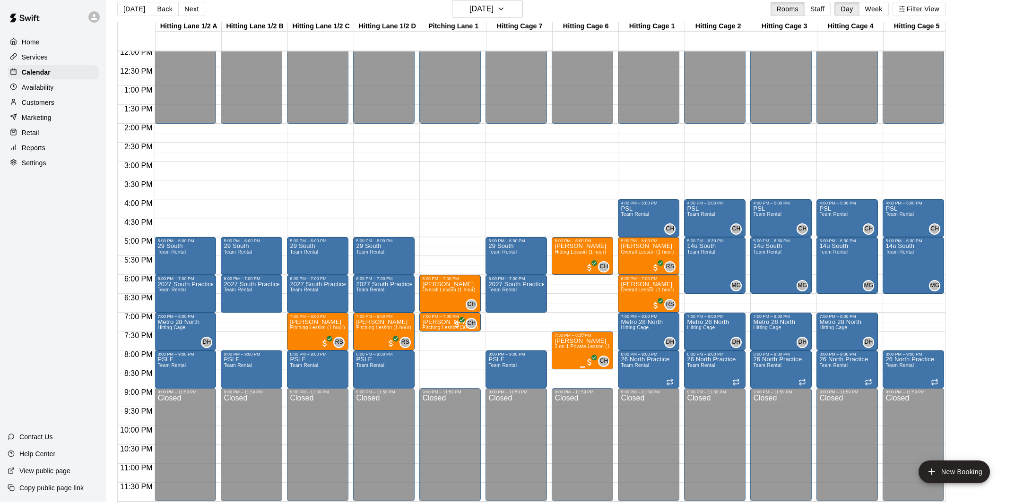
click at [565, 346] on icon "edit" at bounding box center [564, 348] width 9 height 9
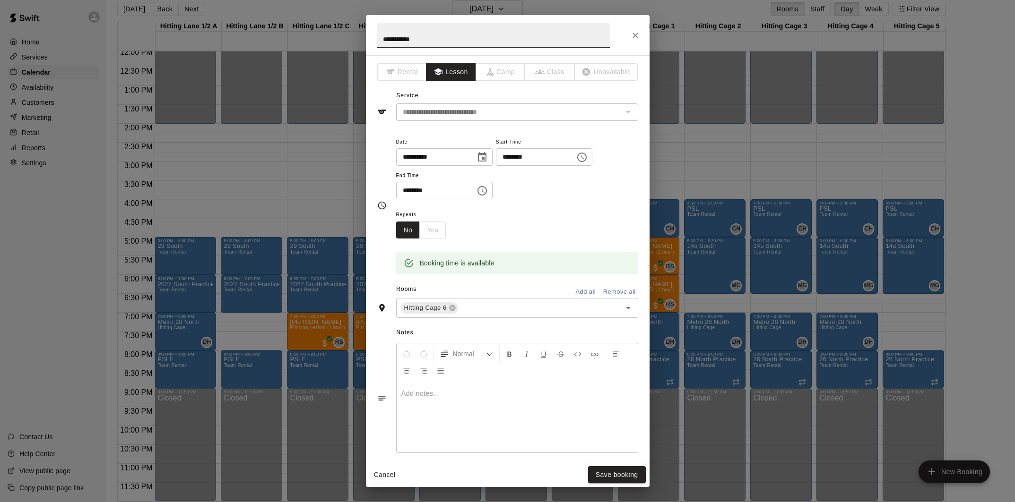
click at [509, 159] on input "********" at bounding box center [532, 156] width 73 height 17
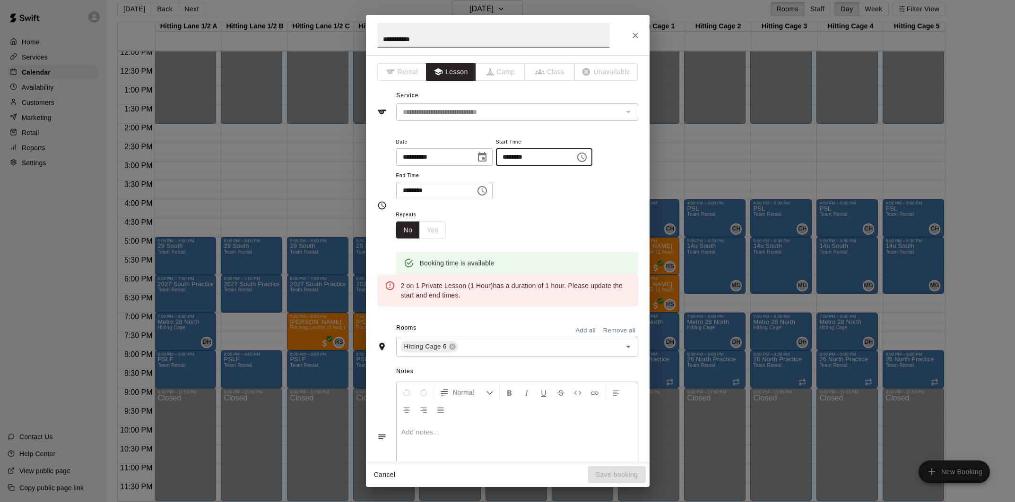
type input "********"
click at [405, 194] on input "********" at bounding box center [432, 190] width 73 height 17
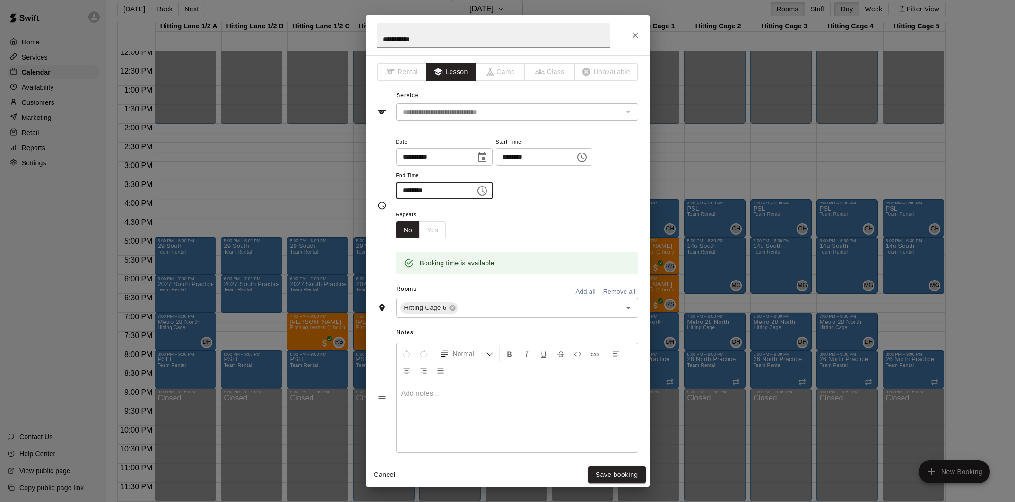
type input "********"
click at [543, 201] on div "**********" at bounding box center [517, 172] width 242 height 73
click at [486, 159] on icon "Choose date, selected date is Aug 21, 2025" at bounding box center [482, 156] width 9 height 9
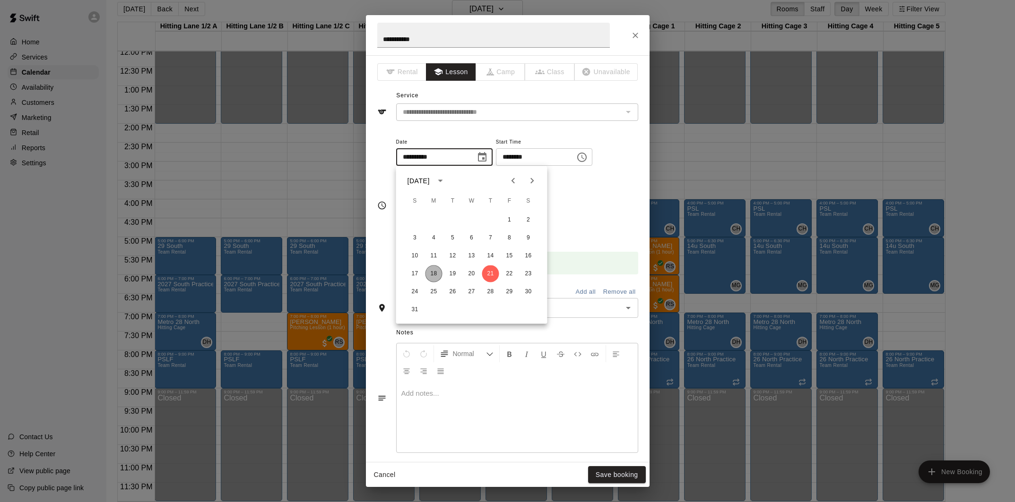
click at [435, 273] on button "18" at bounding box center [433, 274] width 17 height 17
type input "**********"
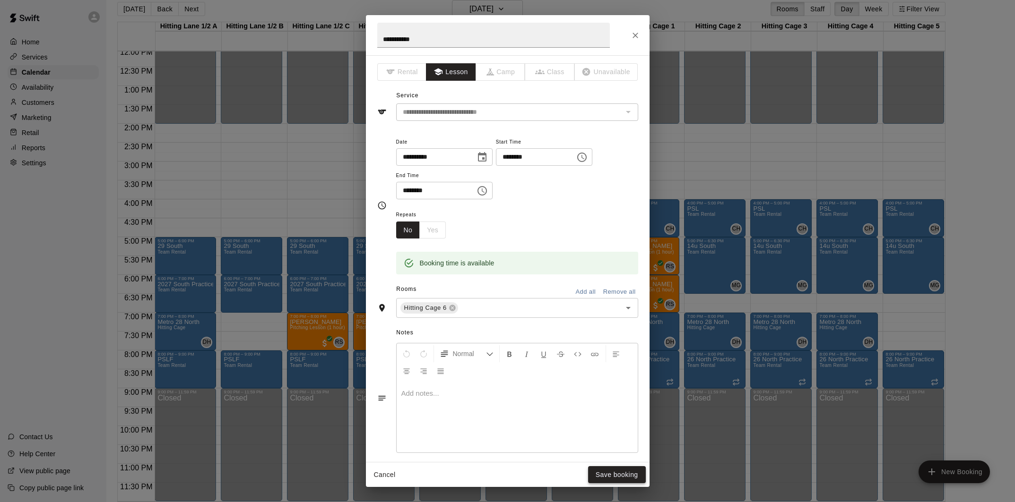
click at [612, 477] on button "Save booking" at bounding box center [617, 474] width 58 height 17
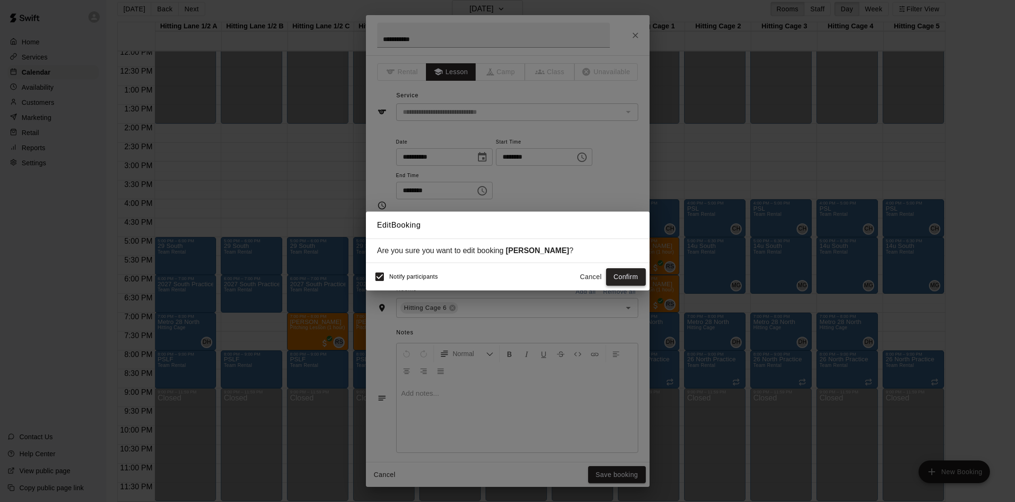
click at [627, 276] on button "Confirm" at bounding box center [626, 276] width 40 height 17
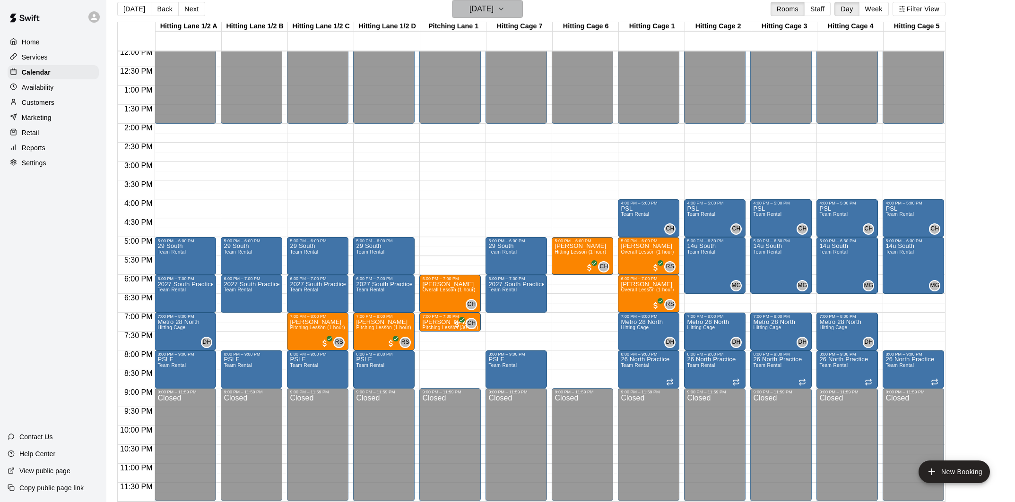
click at [493, 12] on h6 "[DATE]" at bounding box center [481, 8] width 24 height 13
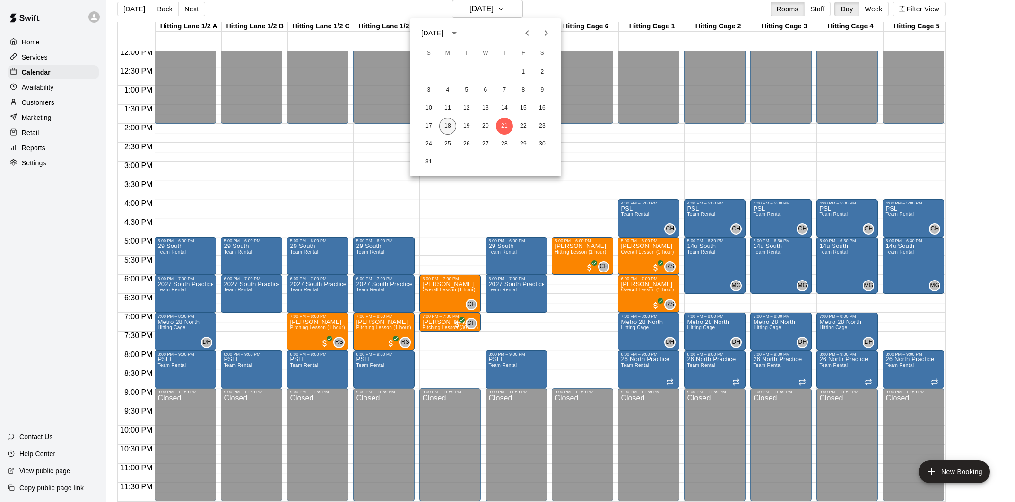
click at [452, 123] on button "18" at bounding box center [447, 126] width 17 height 17
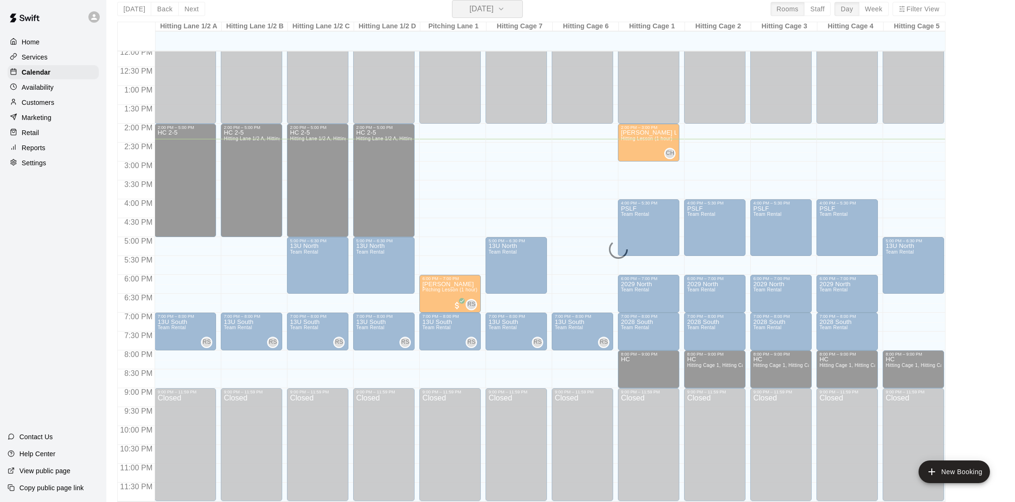
scroll to position [15, 0]
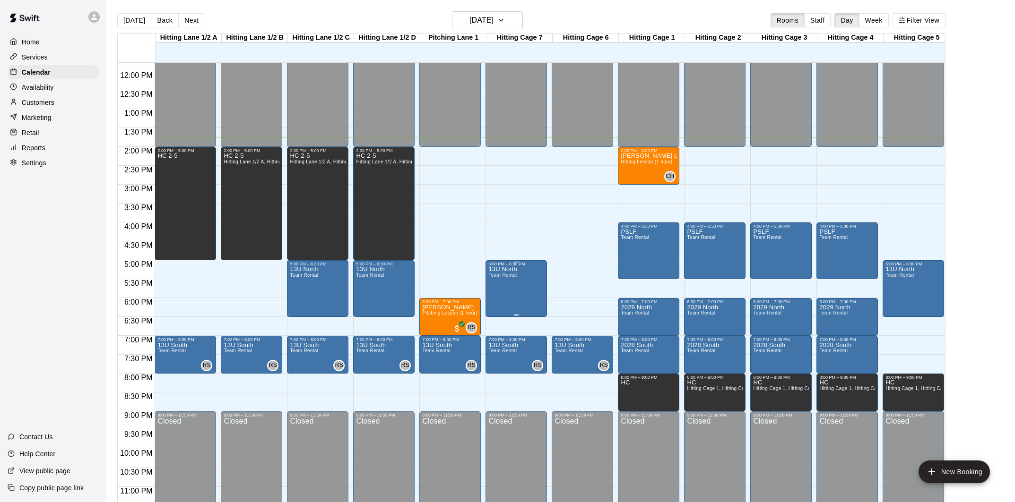
scroll to position [449, 0]
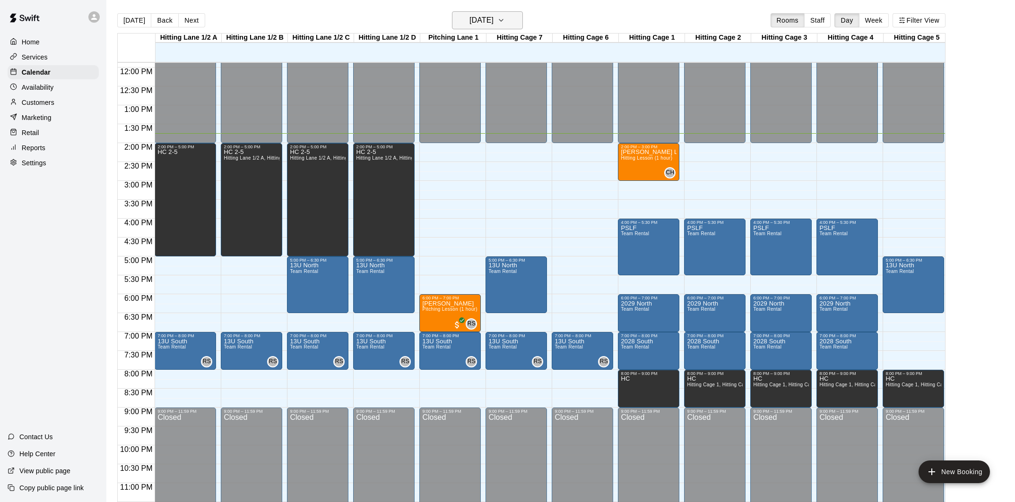
drag, startPoint x: 466, startPoint y: 8, endPoint x: 469, endPoint y: 14, distance: 7.0
click at [467, 9] on main "[DATE] Back [DATE][DATE] Rooms Staff Day Week Filter View [GEOGRAPHIC_DATA] 1/2…" at bounding box center [560, 259] width 908 height 518
click at [470, 16] on h6 "[DATE]" at bounding box center [481, 20] width 24 height 13
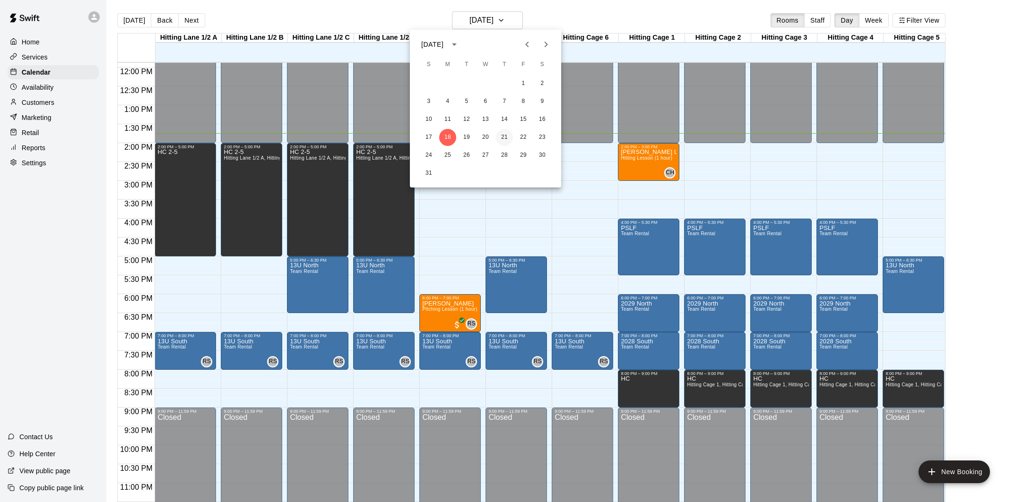
click at [504, 136] on button "21" at bounding box center [504, 137] width 17 height 17
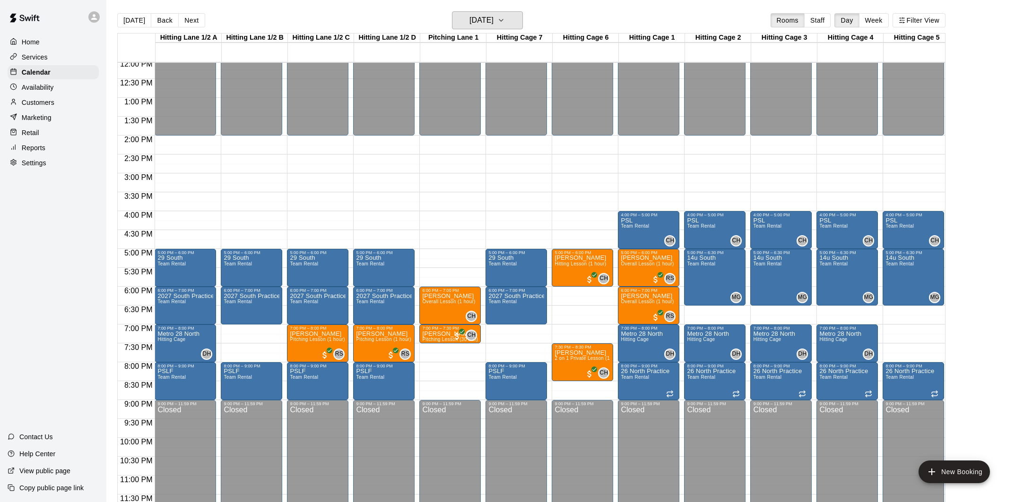
scroll to position [457, 0]
click at [587, 357] on span "2 on 1 Private Lesson (1 Hour)" at bounding box center [588, 357] width 69 height 5
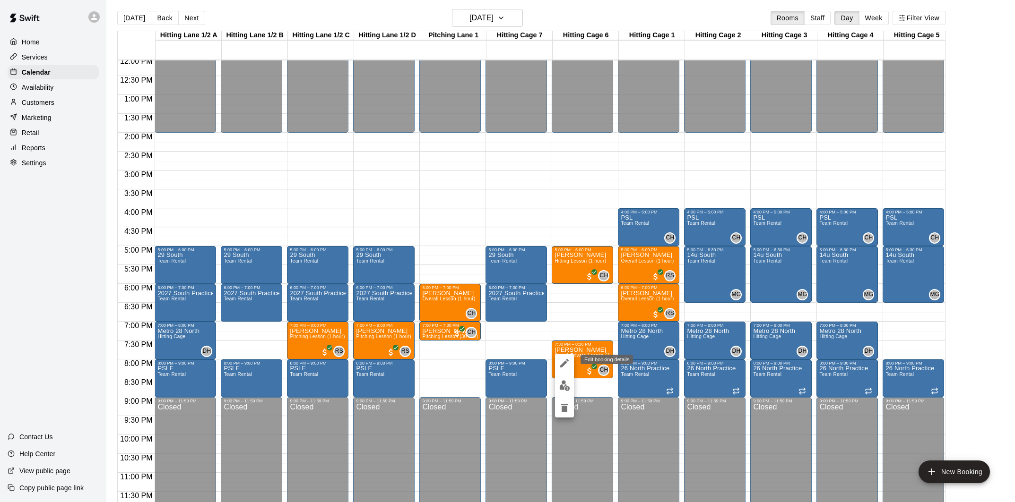
click at [561, 363] on icon "edit" at bounding box center [564, 363] width 11 height 11
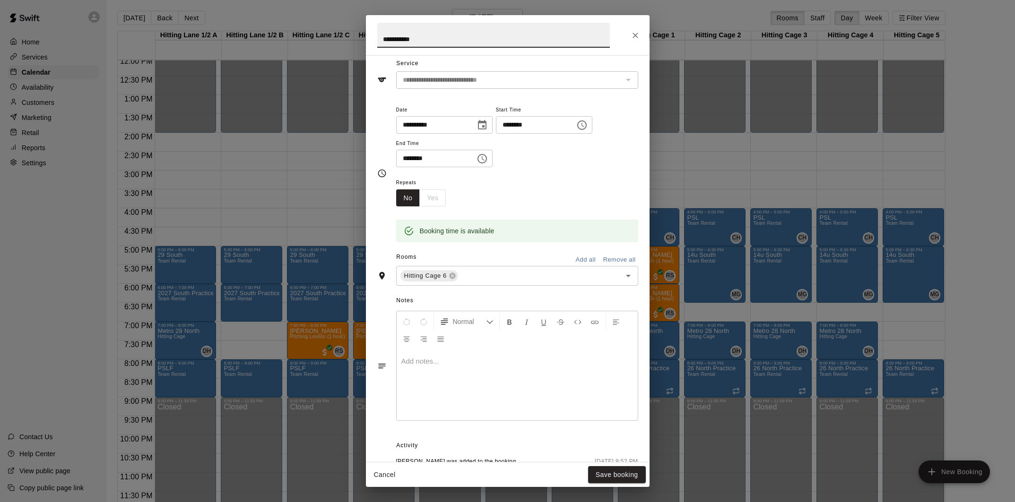
scroll to position [0, 0]
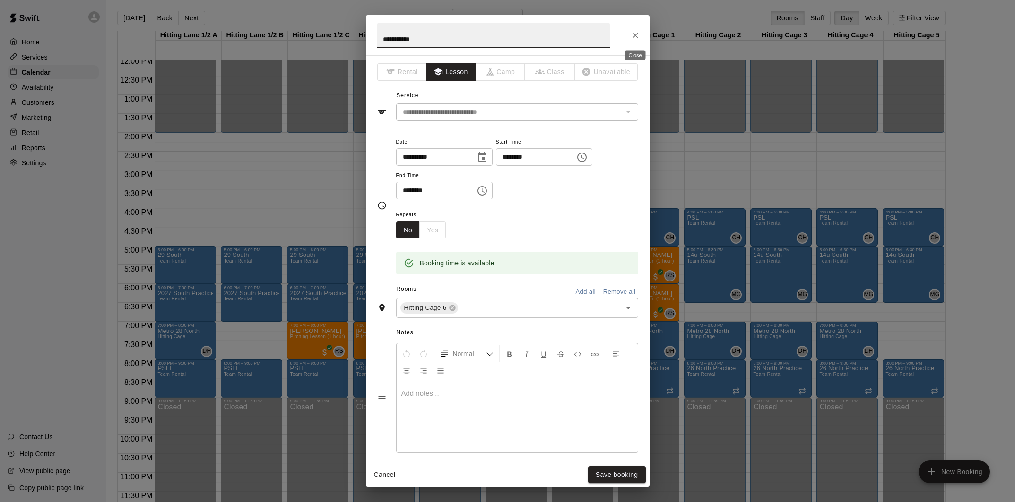
click at [633, 37] on icon "Close" at bounding box center [634, 35] width 9 height 9
